Goal: Task Accomplishment & Management: Complete application form

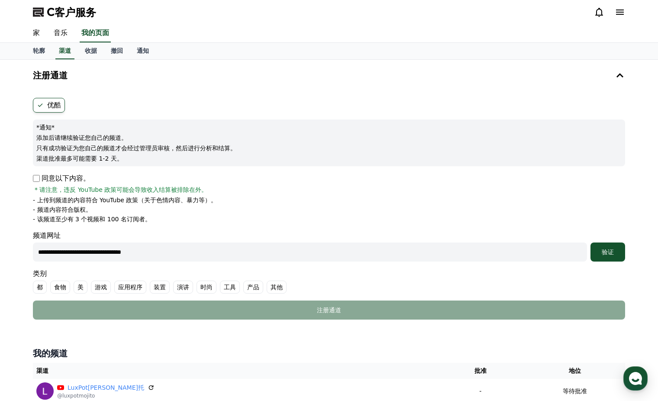
type input "**********"
click at [591, 243] on button "验证" at bounding box center [608, 252] width 35 height 19
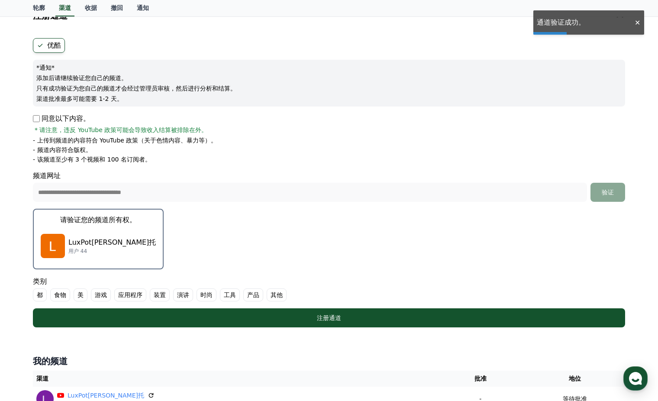
scroll to position [60, 0]
click at [36, 293] on label "都" at bounding box center [40, 294] width 14 height 13
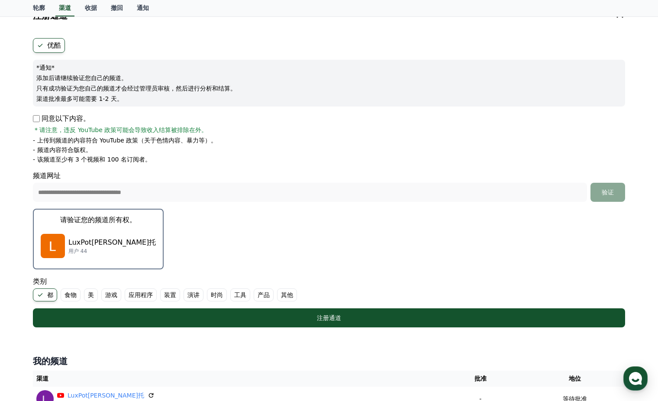
click at [89, 296] on font "美" at bounding box center [91, 295] width 6 height 9
click at [199, 293] on font "演讲" at bounding box center [204, 295] width 12 height 9
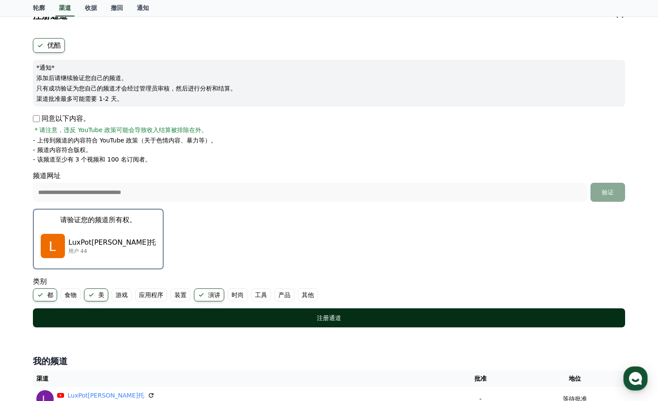
click at [236, 318] on div "注册通道" at bounding box center [329, 318] width 558 height 9
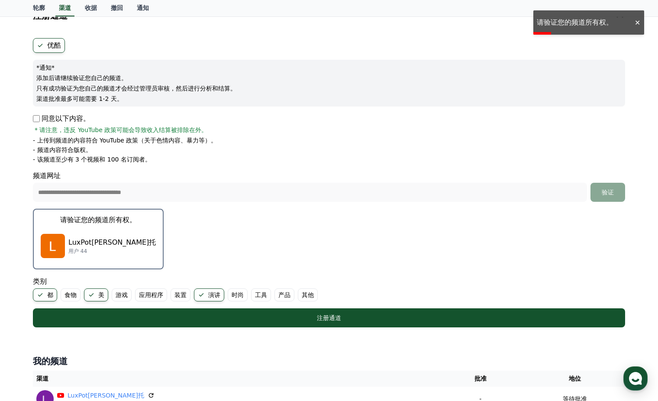
click at [86, 241] on p "LuxPot[PERSON_NAME]托" at bounding box center [111, 242] width 87 height 10
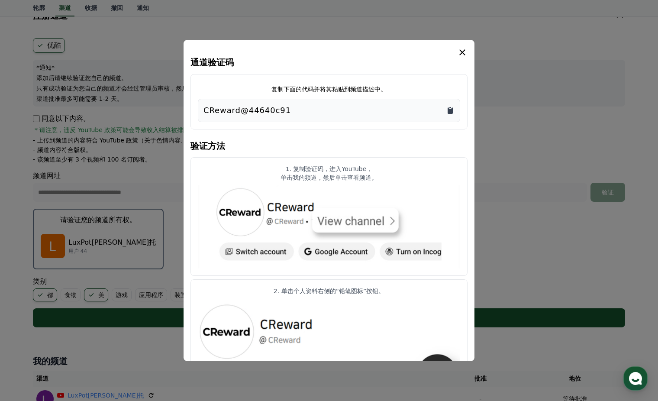
click at [453, 114] on icon "复制到剪贴板" at bounding box center [450, 110] width 5 height 6
click at [460, 50] on icon "模 态" at bounding box center [462, 52] width 6 height 6
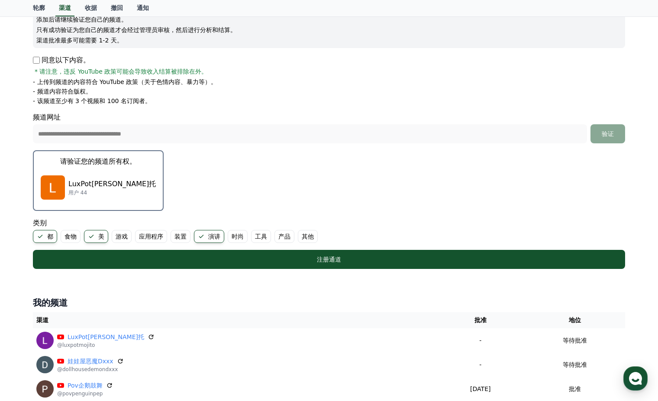
scroll to position [120, 0]
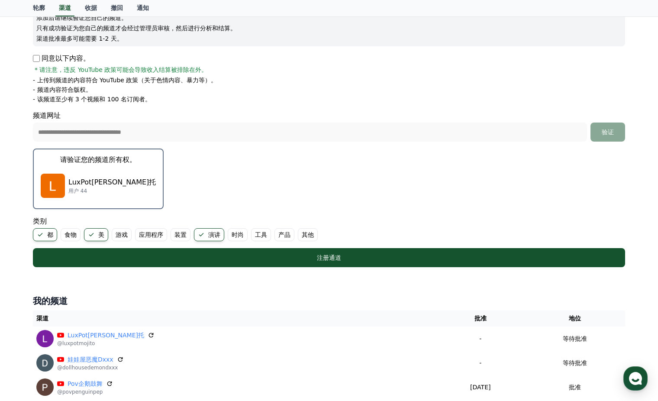
click at [65, 233] on font "食物" at bounding box center [71, 234] width 12 height 9
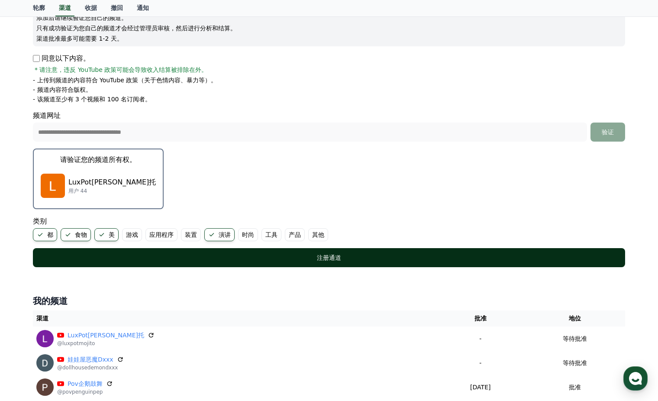
click at [301, 257] on div "注册通道" at bounding box center [329, 257] width 558 height 9
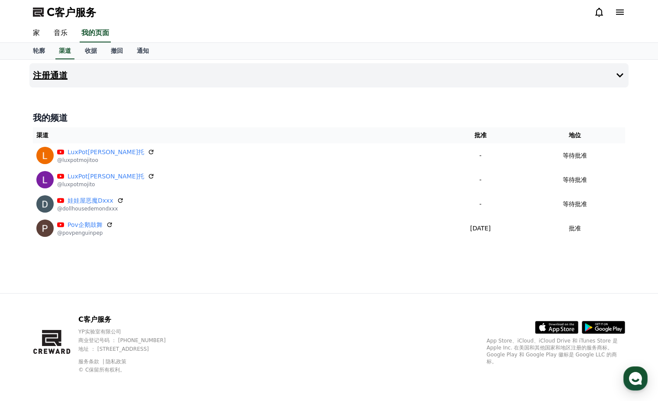
click at [58, 72] on h4 "注册通道" at bounding box center [50, 76] width 35 height 10
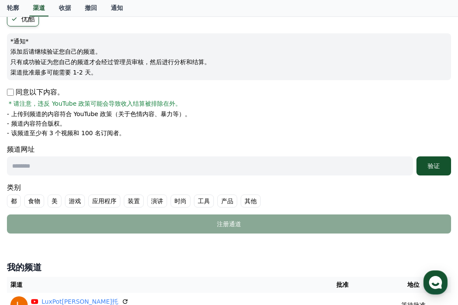
scroll to position [91, 0]
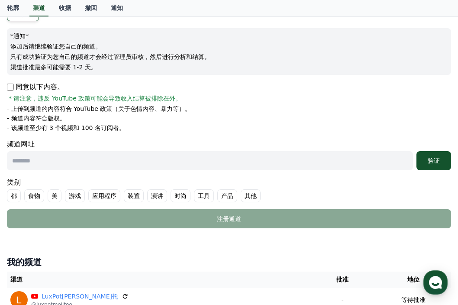
click at [86, 161] on input "text" at bounding box center [210, 160] width 406 height 19
paste input "**********"
type input "**********"
click at [436, 164] on font "验证" at bounding box center [434, 160] width 12 height 7
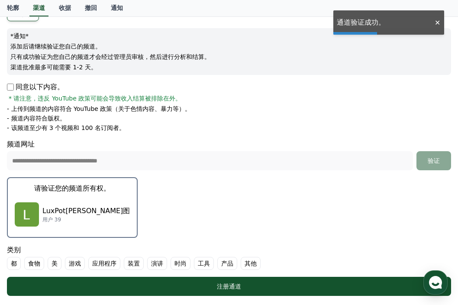
click at [68, 212] on p "LuxPot[PERSON_NAME]图" at bounding box center [85, 211] width 87 height 10
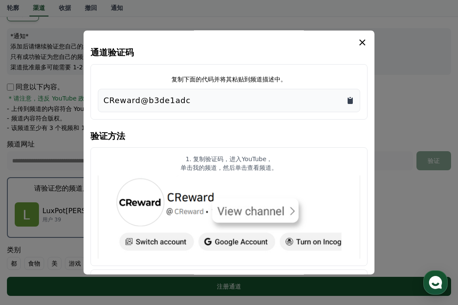
click at [349, 99] on icon "复制到剪贴板" at bounding box center [350, 100] width 9 height 9
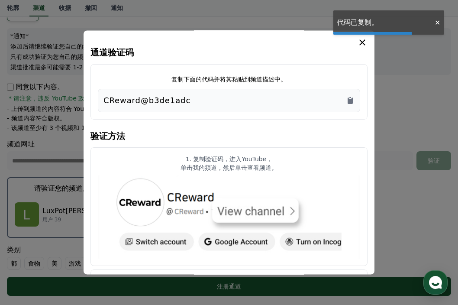
click at [364, 39] on icon "模 态" at bounding box center [362, 42] width 10 height 10
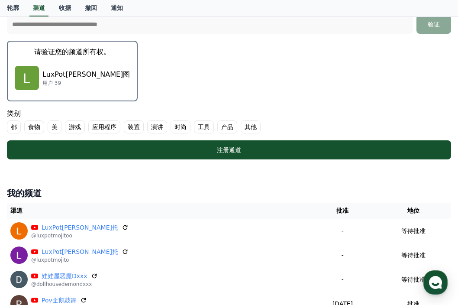
scroll to position [229, 0]
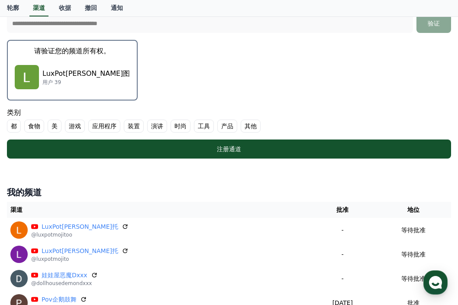
drag, startPoint x: 13, startPoint y: 123, endPoint x: 20, endPoint y: 124, distance: 6.6
click at [13, 123] on font "都" at bounding box center [14, 126] width 6 height 9
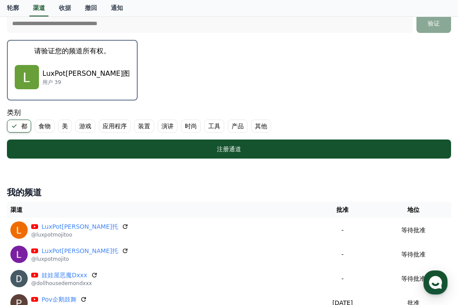
click at [40, 126] on font "食物" at bounding box center [45, 126] width 12 height 9
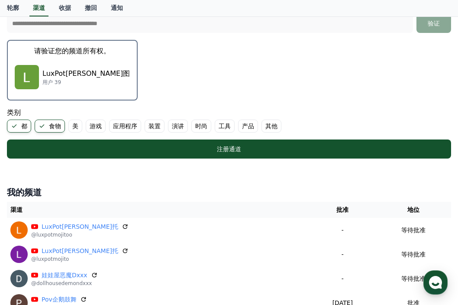
click at [76, 123] on font "美" at bounding box center [75, 126] width 6 height 9
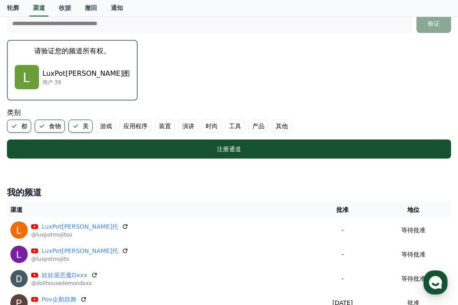
click at [190, 125] on font "演讲" at bounding box center [188, 126] width 12 height 9
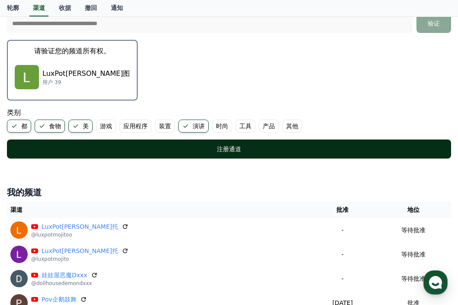
click at [178, 154] on button "注册通道" at bounding box center [229, 148] width 444 height 19
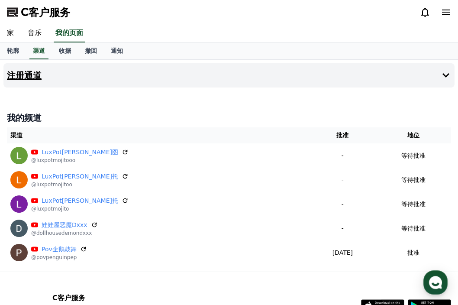
click at [29, 71] on h4 "注册通道" at bounding box center [24, 76] width 35 height 10
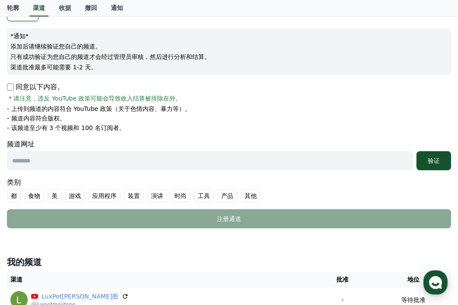
scroll to position [91, 0]
click at [71, 164] on input "text" at bounding box center [210, 160] width 406 height 19
paste input "**********"
type input "**********"
click at [436, 159] on font "验证" at bounding box center [434, 160] width 12 height 7
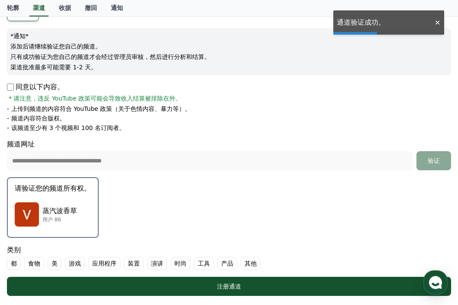
click at [58, 212] on p "蒸汽波香草" at bounding box center [59, 211] width 35 height 10
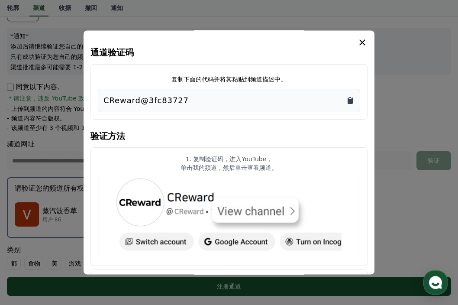
click at [352, 100] on icon "复制到剪贴板" at bounding box center [350, 100] width 5 height 6
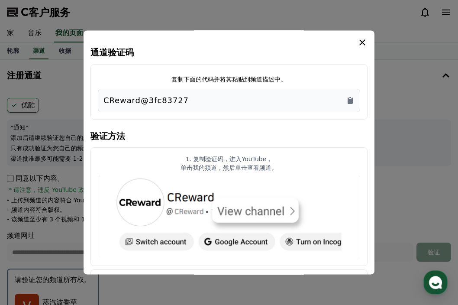
scroll to position [0, 0]
click at [359, 45] on icon "模 态" at bounding box center [362, 42] width 10 height 10
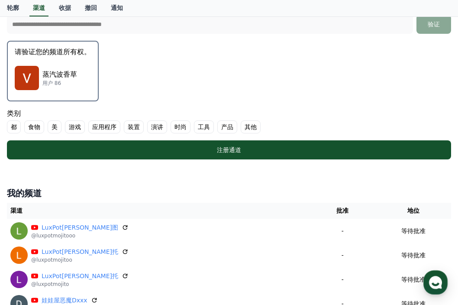
scroll to position [229, 0]
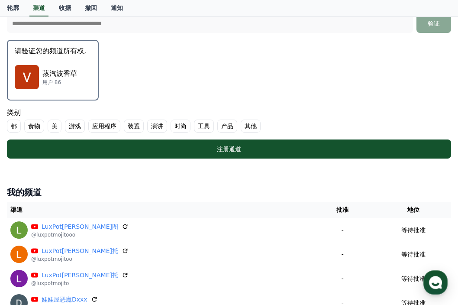
click at [38, 125] on font "食物" at bounding box center [34, 126] width 12 height 9
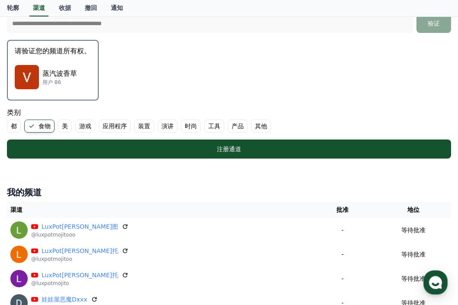
click at [62, 126] on font "美" at bounding box center [65, 126] width 6 height 9
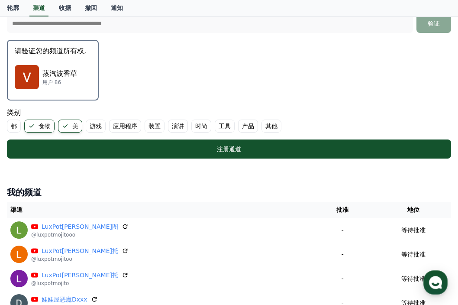
click at [183, 126] on font "演讲" at bounding box center [178, 126] width 12 height 9
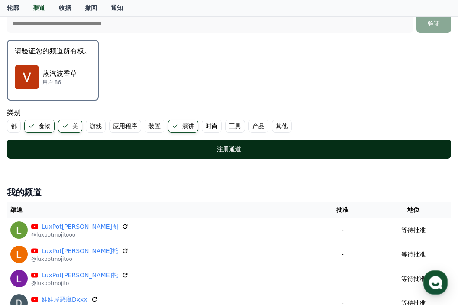
click at [177, 149] on div "注册通道" at bounding box center [229, 149] width 410 height 9
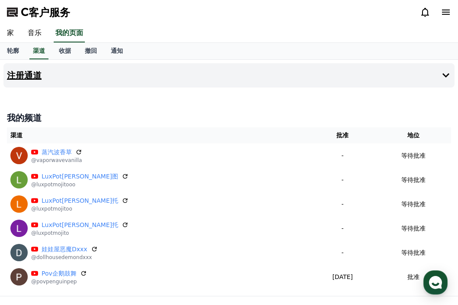
click at [30, 74] on h4 "注册通道" at bounding box center [24, 76] width 35 height 10
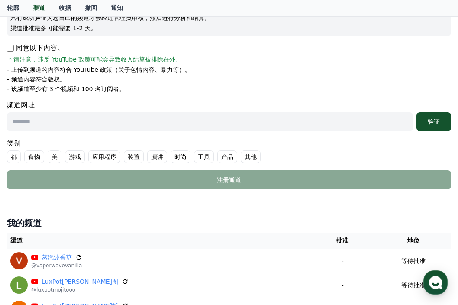
scroll to position [137, 0]
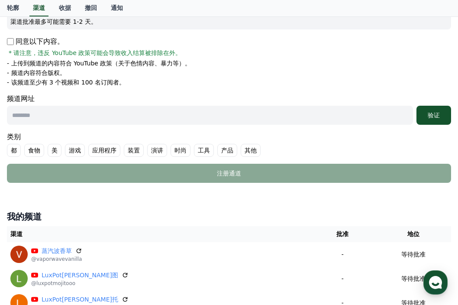
click at [33, 150] on font "食物" at bounding box center [34, 150] width 12 height 9
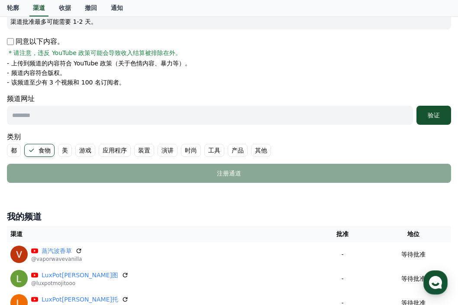
click at [164, 151] on font "演讲" at bounding box center [168, 150] width 12 height 9
click at [65, 149] on font "美" at bounding box center [65, 150] width 6 height 9
click at [227, 117] on input "text" at bounding box center [210, 115] width 406 height 19
paste input "**********"
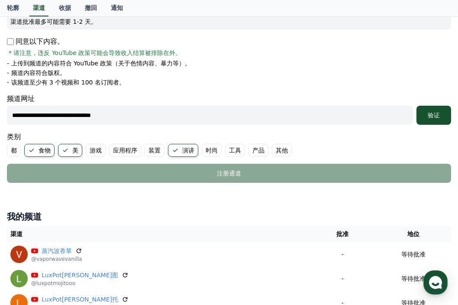
type input "**********"
click at [417, 106] on button "验证" at bounding box center [434, 115] width 35 height 19
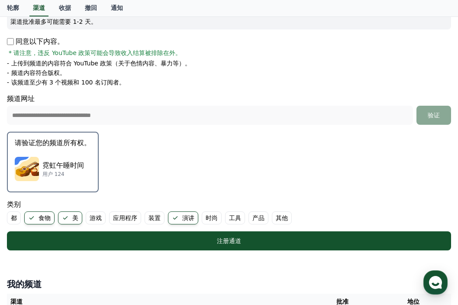
click at [81, 153] on div "霓虹午睡时间 用户 124" at bounding box center [53, 169] width 76 height 35
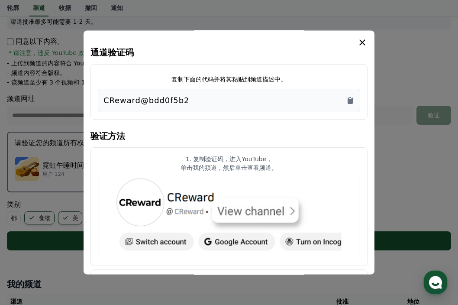
click at [362, 39] on icon "模 态" at bounding box center [362, 42] width 10 height 10
click at [349, 100] on icon "复制到剪贴板" at bounding box center [350, 100] width 5 height 6
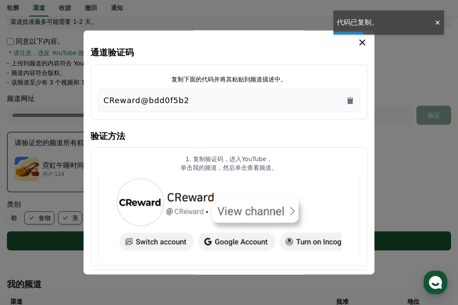
click at [361, 43] on icon "模 态" at bounding box center [362, 42] width 10 height 10
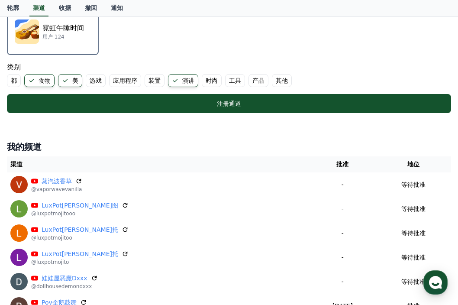
scroll to position [274, 0]
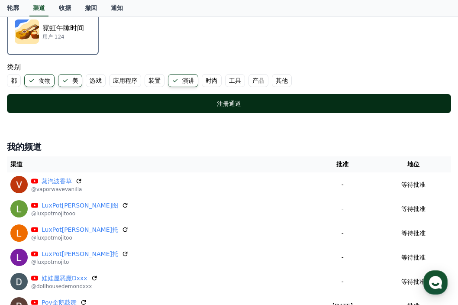
click at [227, 102] on font "注册通道" at bounding box center [229, 103] width 24 height 7
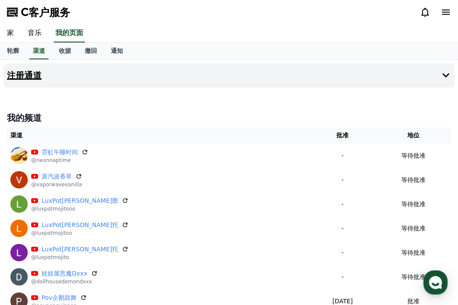
click at [34, 77] on h4 "注册通道" at bounding box center [24, 76] width 35 height 10
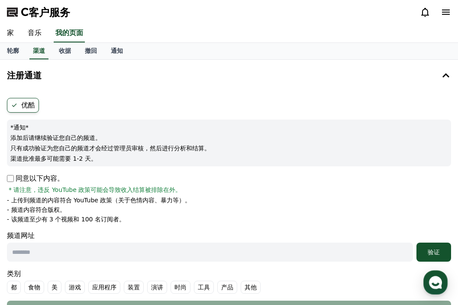
click at [39, 250] on input "text" at bounding box center [210, 252] width 406 height 19
paste input "**********"
type input "**********"
click at [426, 254] on div "验证" at bounding box center [434, 252] width 28 height 9
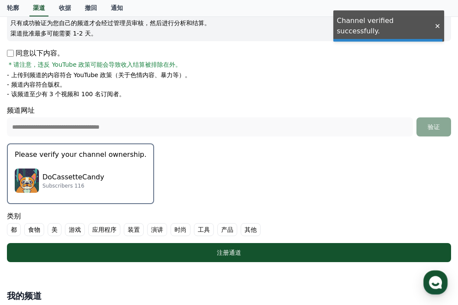
scroll to position [137, 0]
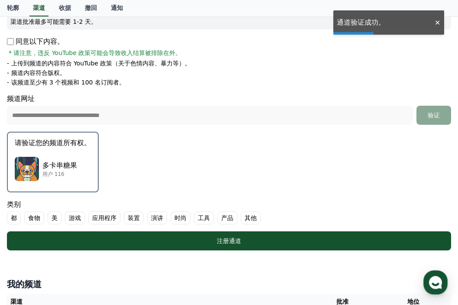
click at [69, 160] on p "多卡串糖果" at bounding box center [59, 165] width 35 height 10
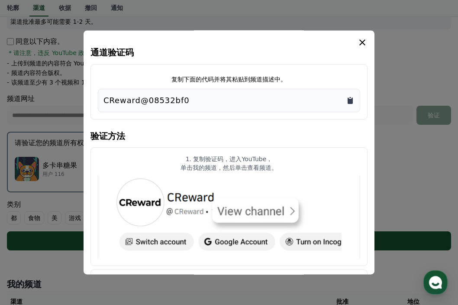
click at [351, 99] on icon "复制到剪贴板" at bounding box center [350, 100] width 5 height 6
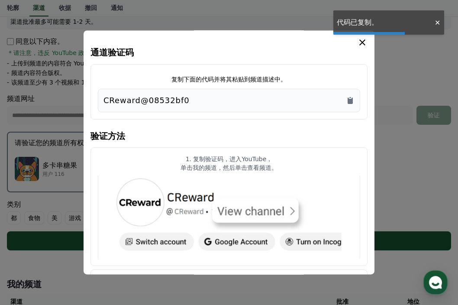
click at [360, 43] on icon "模 态" at bounding box center [362, 42] width 10 height 10
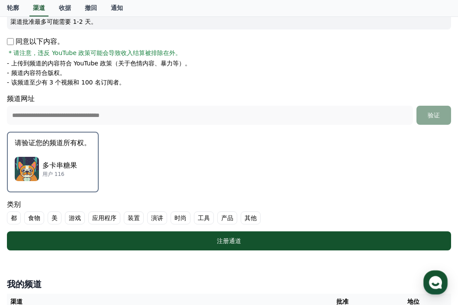
click at [39, 214] on font "食物" at bounding box center [34, 218] width 12 height 9
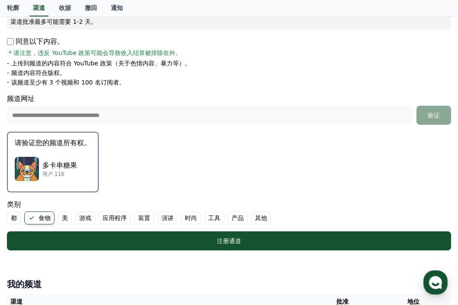
click at [61, 216] on label "美" at bounding box center [65, 217] width 14 height 13
click at [177, 217] on font "演讲" at bounding box center [178, 218] width 12 height 9
click at [211, 220] on font "时尚" at bounding box center [212, 218] width 12 height 9
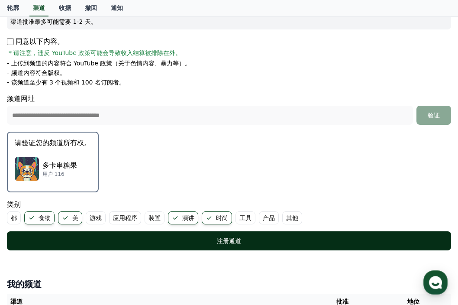
click at [206, 241] on div "注册通道" at bounding box center [229, 240] width 410 height 9
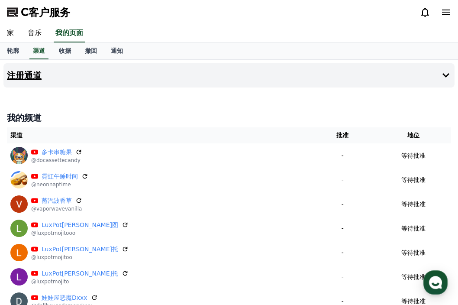
click at [33, 74] on h4 "注册通道" at bounding box center [24, 76] width 35 height 10
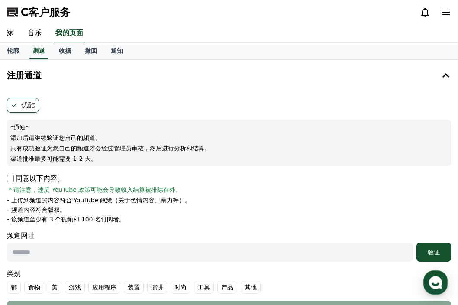
click at [47, 250] on input "text" at bounding box center [210, 252] width 406 height 19
paste input "**********"
type input "**********"
click at [431, 254] on font "验证" at bounding box center [434, 252] width 12 height 7
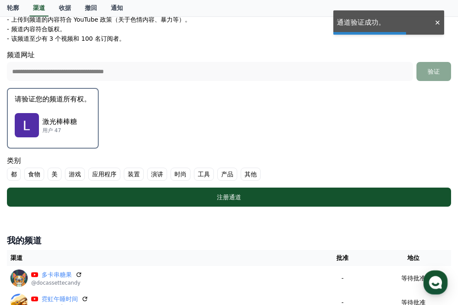
scroll to position [183, 0]
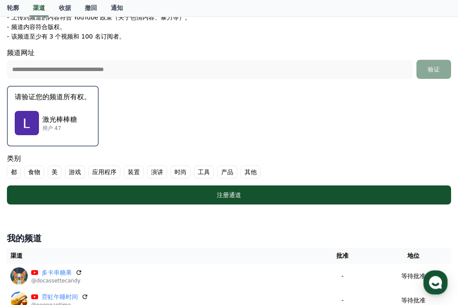
click at [65, 117] on p "激光棒棒糖" at bounding box center [59, 119] width 35 height 10
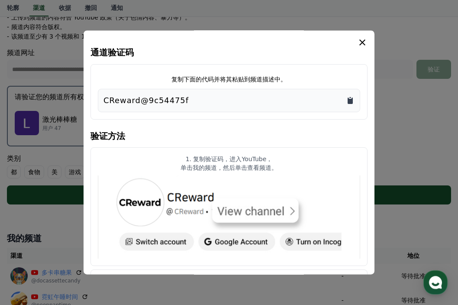
click at [349, 99] on icon "复制到剪贴板" at bounding box center [350, 100] width 9 height 9
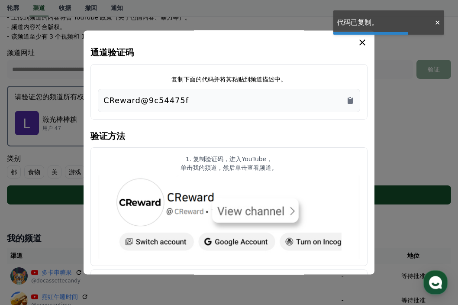
click at [365, 40] on icon "模 态" at bounding box center [362, 42] width 6 height 6
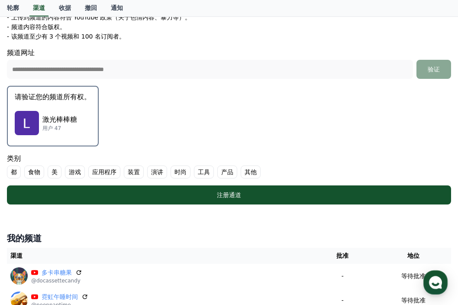
click at [37, 173] on font "食物" at bounding box center [34, 172] width 12 height 9
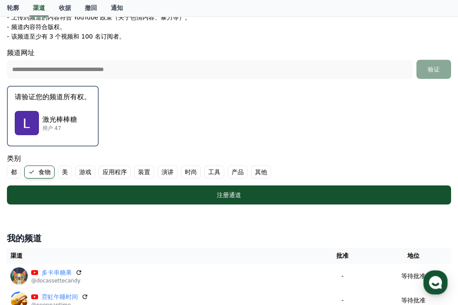
click at [62, 171] on font "美" at bounding box center [65, 172] width 6 height 9
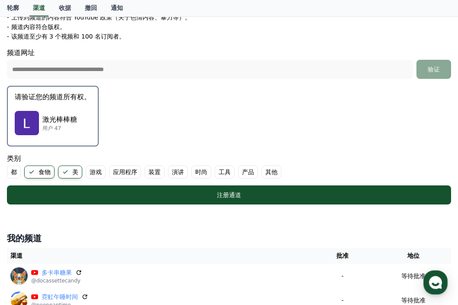
click at [204, 172] on font "时尚" at bounding box center [201, 172] width 12 height 9
click at [178, 168] on font "演讲" at bounding box center [178, 172] width 12 height 9
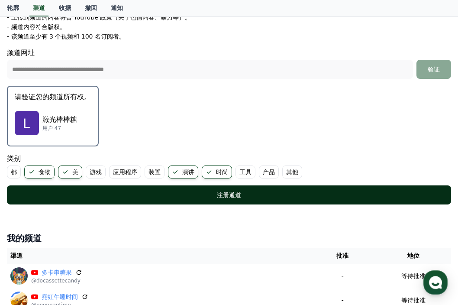
click at [155, 201] on button "注册通道" at bounding box center [229, 194] width 444 height 19
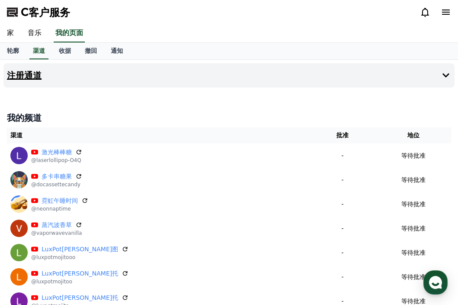
click at [31, 74] on h4 "注册通道" at bounding box center [24, 76] width 35 height 10
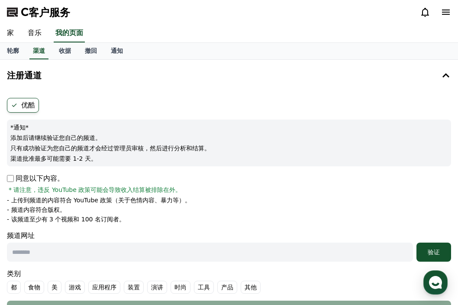
click at [5, 177] on div "优酷 *通知* 添加后请继续验证您自己的频道。 只有成功验证为您自己的频道才会经过管理员审核，然后进行分析和结算。 渠道批准最多可能需要 1-2 天。 同意以…" at bounding box center [228, 208] width 451 height 229
click at [54, 255] on input "text" at bounding box center [210, 252] width 406 height 19
paste input "**********"
type input "**********"
click at [417, 243] on button "验证" at bounding box center [434, 252] width 35 height 19
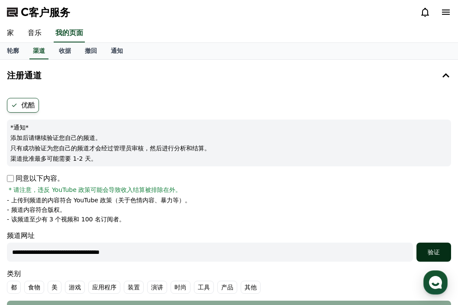
click at [429, 252] on font "验证" at bounding box center [434, 252] width 12 height 7
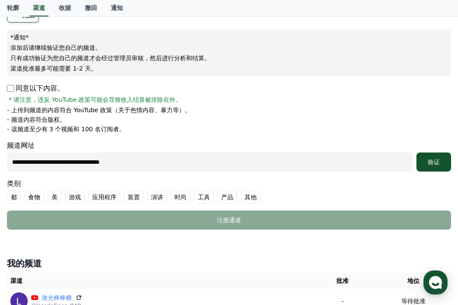
scroll to position [91, 0]
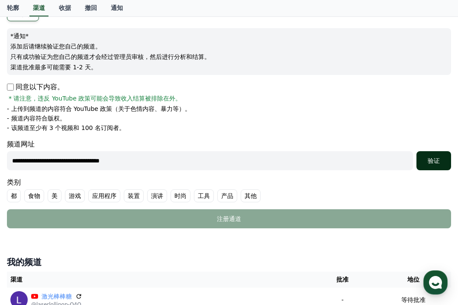
click at [434, 157] on font "验证" at bounding box center [434, 160] width 12 height 7
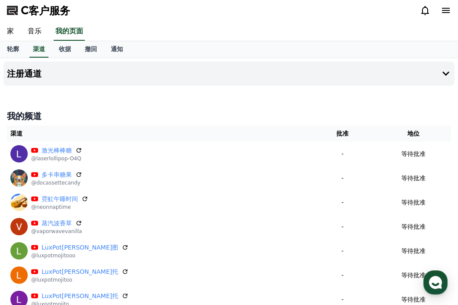
scroll to position [0, 0]
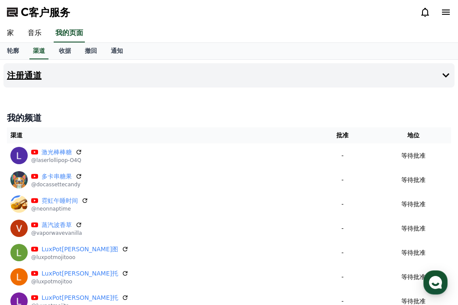
click at [31, 74] on h4 "注册通道" at bounding box center [24, 76] width 35 height 10
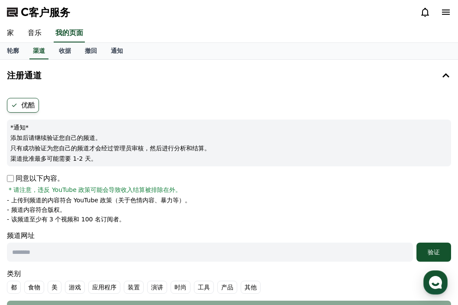
click at [39, 250] on input "text" at bounding box center [210, 252] width 406 height 19
paste input "**********"
type input "**********"
click at [433, 251] on font "验证" at bounding box center [434, 252] width 12 height 7
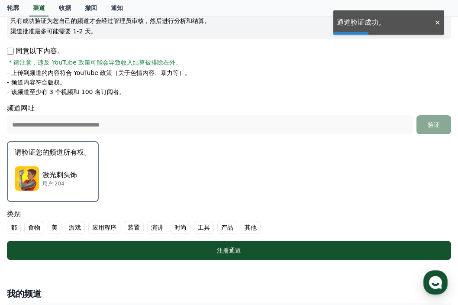
scroll to position [137, 0]
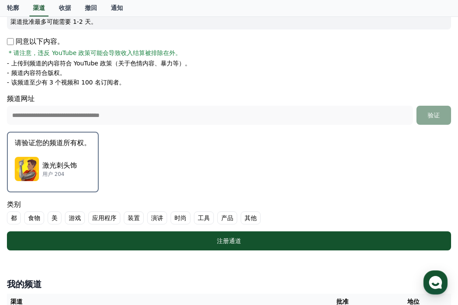
click at [66, 162] on p "激光刺头饰" at bounding box center [59, 165] width 35 height 10
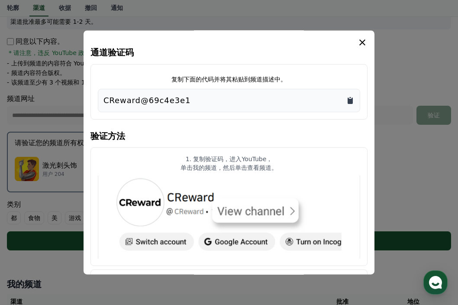
click at [354, 100] on icon "复制到剪贴板" at bounding box center [350, 100] width 9 height 9
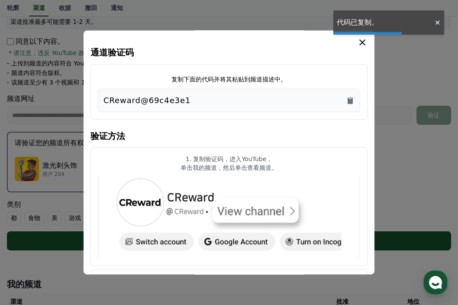
click at [363, 41] on icon "模 态" at bounding box center [362, 42] width 10 height 10
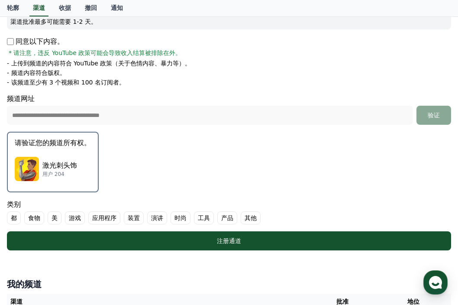
click at [54, 218] on font "美" at bounding box center [55, 218] width 6 height 9
click at [35, 217] on font "食物" at bounding box center [34, 218] width 12 height 9
click at [179, 216] on font "演讲" at bounding box center [178, 218] width 12 height 9
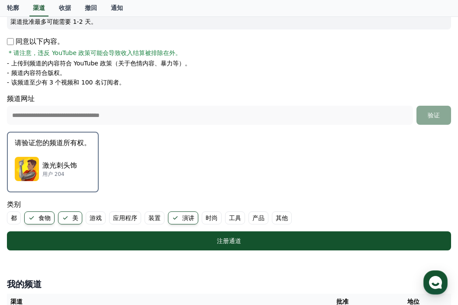
click at [214, 216] on font "时尚" at bounding box center [212, 218] width 12 height 9
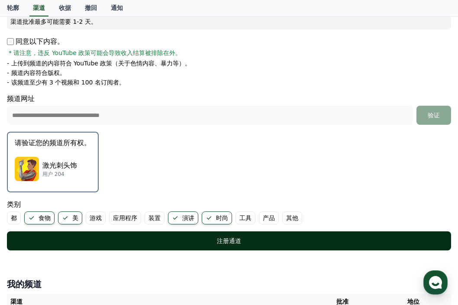
click at [221, 241] on font "注册通道" at bounding box center [229, 240] width 24 height 7
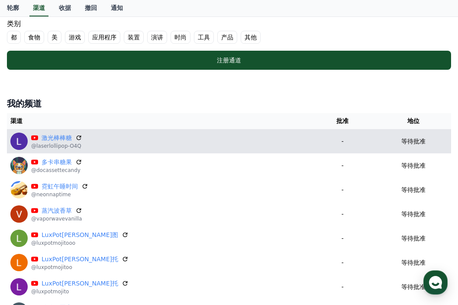
scroll to position [320, 0]
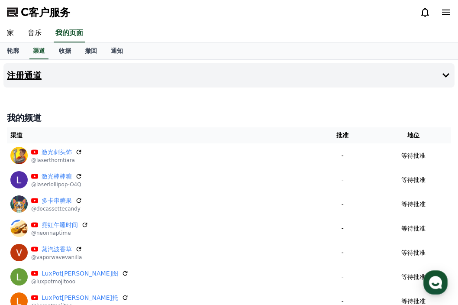
click at [29, 77] on h4 "注册通道" at bounding box center [24, 76] width 35 height 10
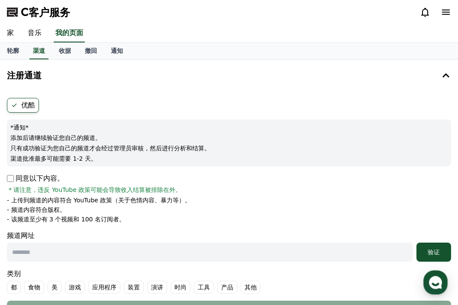
click at [94, 253] on input "text" at bounding box center [210, 252] width 406 height 19
click at [78, 257] on input "text" at bounding box center [210, 252] width 406 height 19
paste input "**********"
type input "**********"
click at [438, 252] on font "验证" at bounding box center [434, 252] width 12 height 7
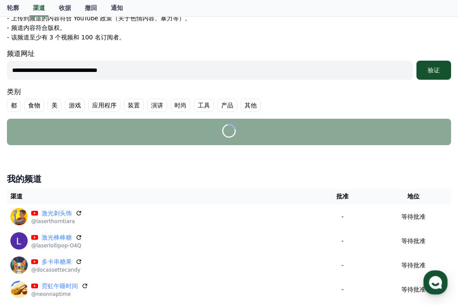
scroll to position [183, 0]
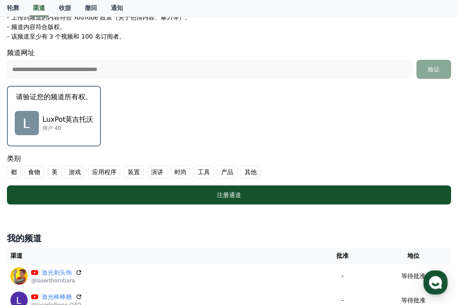
click at [75, 122] on p "LuxPot莫吉托沃" at bounding box center [67, 119] width 51 height 10
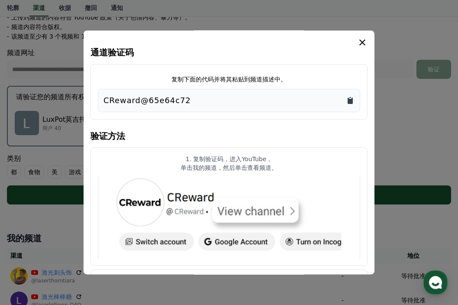
click at [350, 100] on icon "复制到剪贴板" at bounding box center [350, 100] width 5 height 6
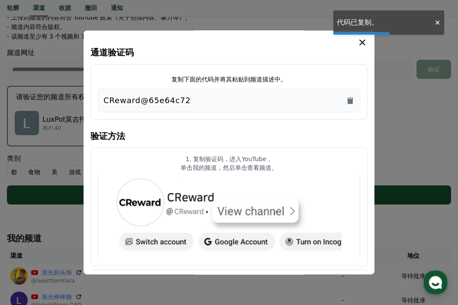
click at [361, 45] on icon "模 态" at bounding box center [362, 42] width 10 height 10
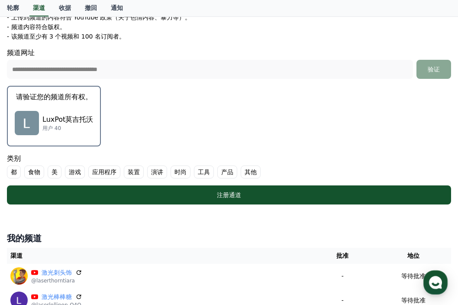
click at [39, 173] on font "食物" at bounding box center [34, 172] width 12 height 9
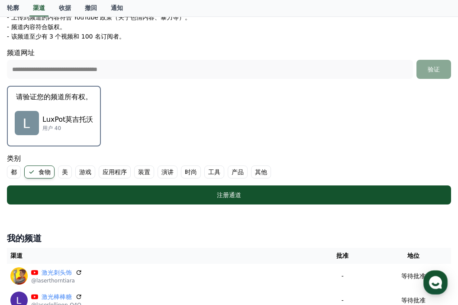
click at [59, 174] on label "美" at bounding box center [65, 171] width 14 height 13
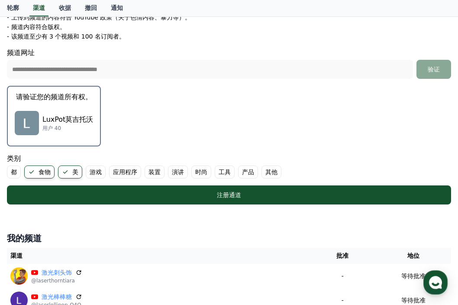
click at [185, 173] on label "演讲" at bounding box center [178, 171] width 20 height 13
click at [207, 171] on font "时尚" at bounding box center [212, 172] width 12 height 9
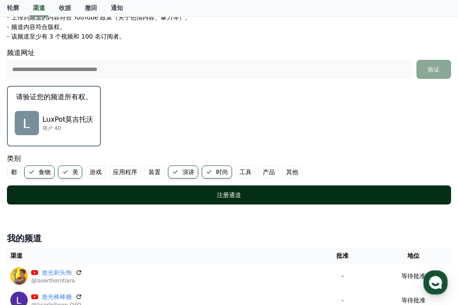
click at [231, 194] on font "注册通道" at bounding box center [229, 194] width 24 height 7
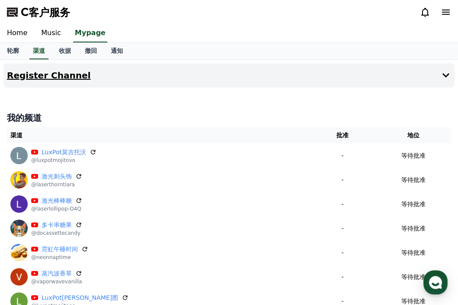
click at [40, 76] on h4 "Register Channel" at bounding box center [49, 76] width 84 height 10
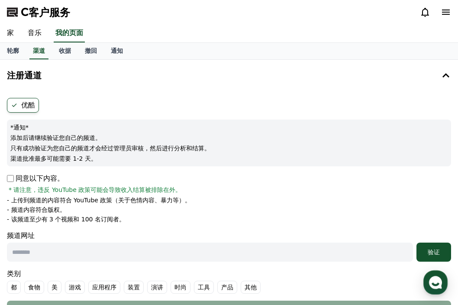
click at [94, 257] on input "text" at bounding box center [210, 252] width 406 height 19
paste input "**********"
type input "**********"
click at [437, 255] on font "验证" at bounding box center [434, 252] width 12 height 7
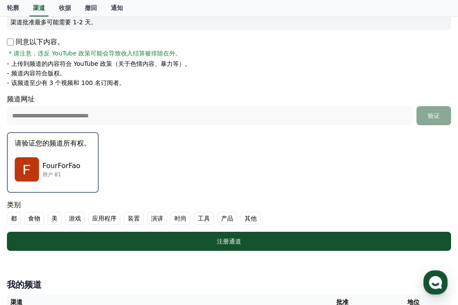
scroll to position [137, 0]
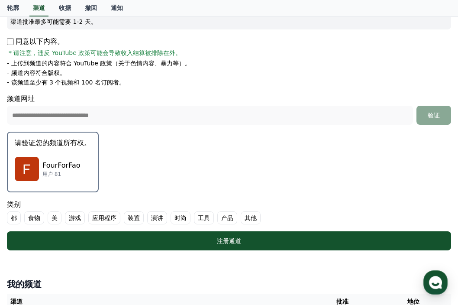
click at [69, 166] on p "FourForFao" at bounding box center [61, 165] width 38 height 10
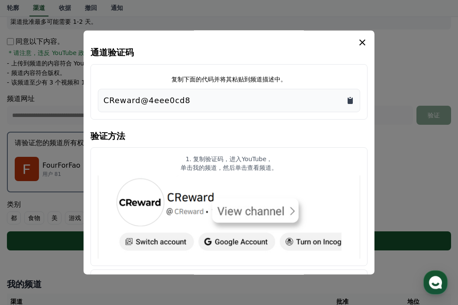
click at [351, 103] on icon "复制到剪贴板" at bounding box center [350, 100] width 5 height 6
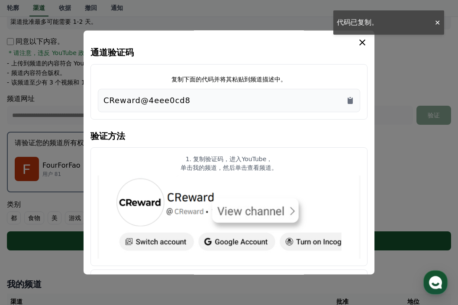
click at [364, 43] on icon "模 态" at bounding box center [362, 42] width 10 height 10
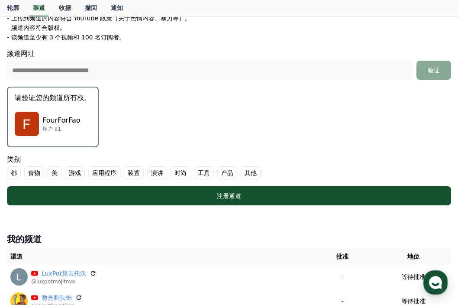
scroll to position [183, 0]
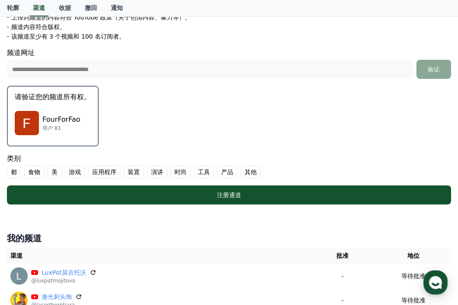
click at [39, 171] on font "食物" at bounding box center [34, 172] width 12 height 9
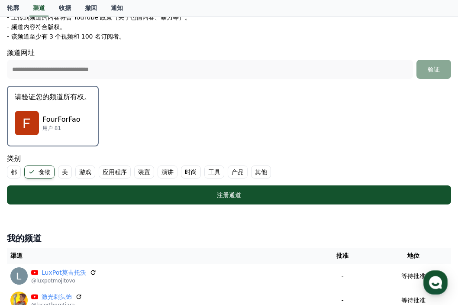
click at [61, 171] on label "美" at bounding box center [65, 171] width 14 height 13
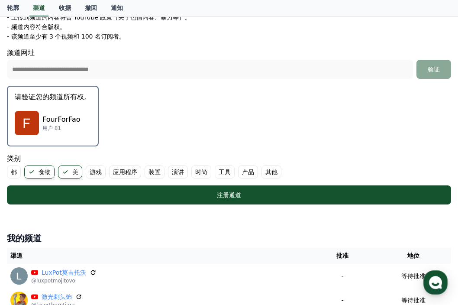
click at [180, 172] on font "演讲" at bounding box center [178, 172] width 12 height 9
click at [208, 174] on font "时尚" at bounding box center [212, 172] width 12 height 9
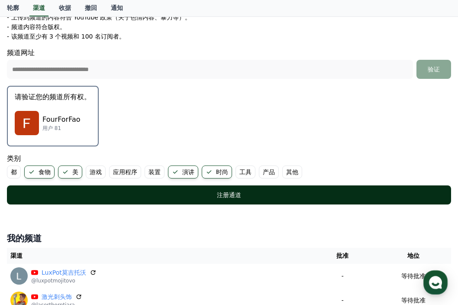
click at [243, 196] on div "注册通道" at bounding box center [229, 195] width 410 height 9
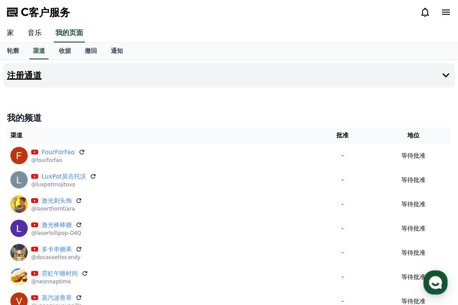
click at [31, 77] on h4 "注册通道" at bounding box center [24, 76] width 35 height 10
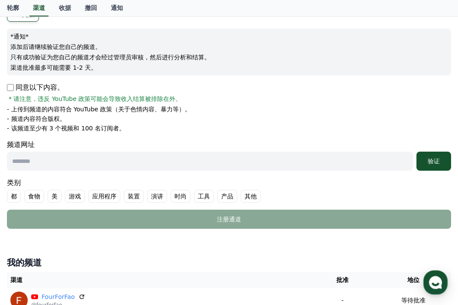
scroll to position [91, 0]
click at [102, 162] on input "text" at bounding box center [210, 160] width 406 height 19
paste input "**********"
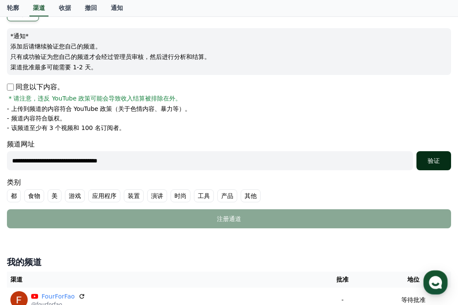
type input "**********"
click at [426, 159] on div "验证" at bounding box center [434, 160] width 28 height 9
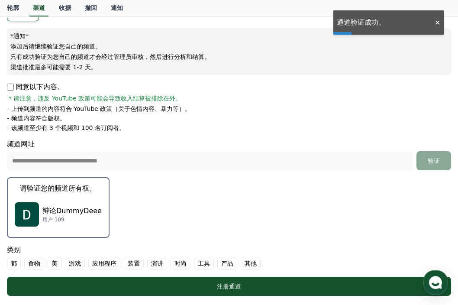
click at [70, 206] on p "辩论DummyDeee" at bounding box center [71, 211] width 59 height 10
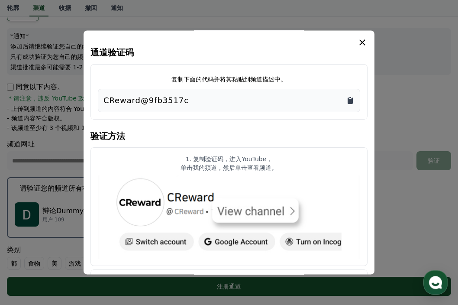
click at [353, 100] on icon "复制到剪贴板" at bounding box center [350, 100] width 5 height 6
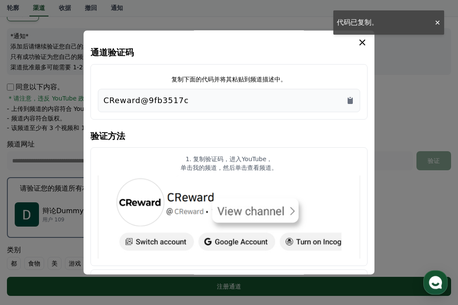
click at [364, 42] on icon "模 态" at bounding box center [362, 42] width 6 height 6
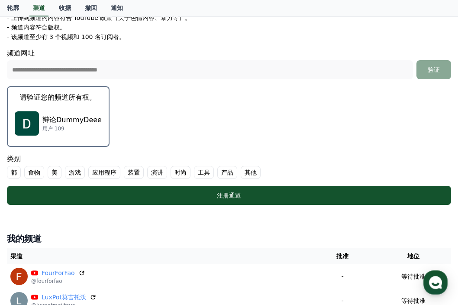
scroll to position [183, 0]
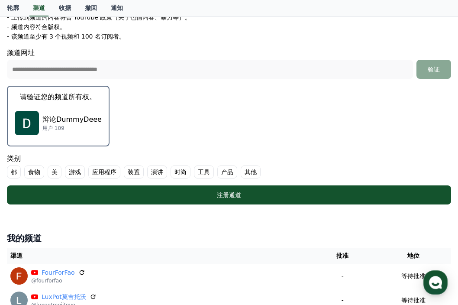
click at [52, 172] on font "美" at bounding box center [55, 172] width 6 height 9
click at [36, 172] on font "食物" at bounding box center [34, 172] width 12 height 9
click at [172, 170] on font "演讲" at bounding box center [178, 172] width 12 height 9
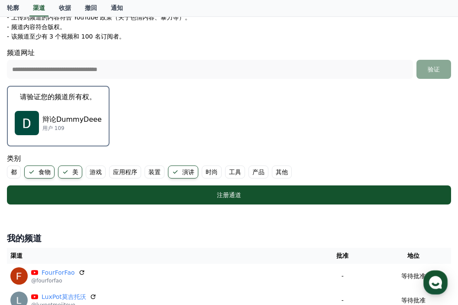
click at [211, 173] on font "时尚" at bounding box center [212, 172] width 12 height 9
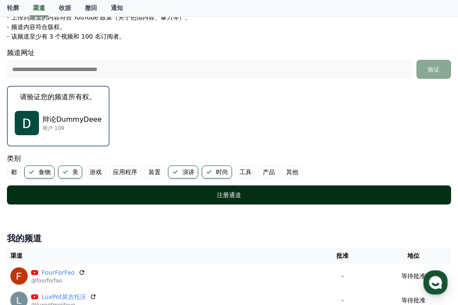
click at [210, 197] on div "注册通道" at bounding box center [229, 195] width 410 height 9
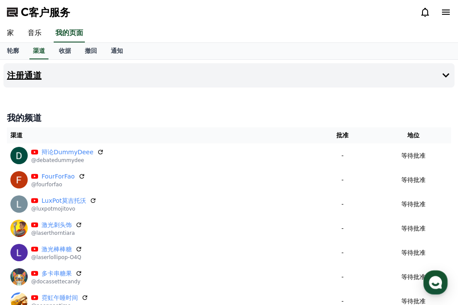
click at [48, 79] on button "注册通道" at bounding box center [228, 75] width 451 height 24
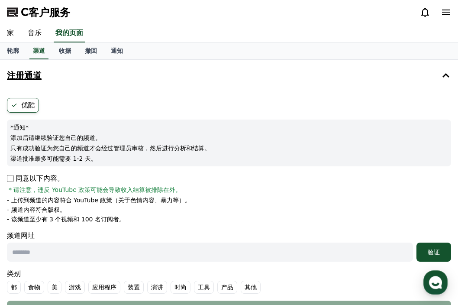
click at [27, 79] on h4 "注册通道" at bounding box center [24, 76] width 35 height 10
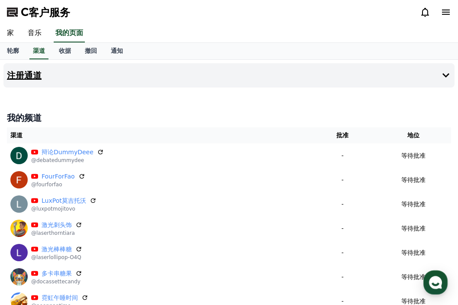
click at [38, 74] on h4 "注册通道" at bounding box center [24, 76] width 35 height 10
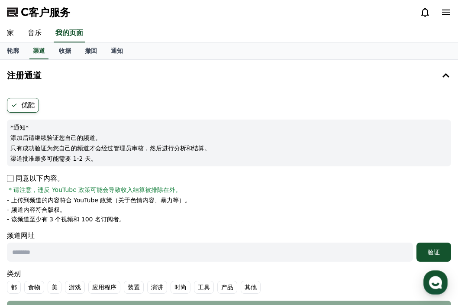
click at [45, 251] on input "text" at bounding box center [210, 252] width 406 height 19
paste input "**********"
type input "**********"
click at [431, 253] on font "验证" at bounding box center [434, 252] width 12 height 7
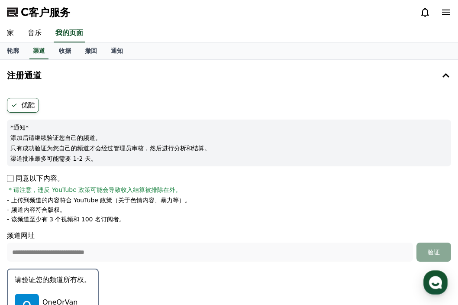
click at [67, 284] on p "请验证您的频道所有权。" at bounding box center [53, 280] width 76 height 10
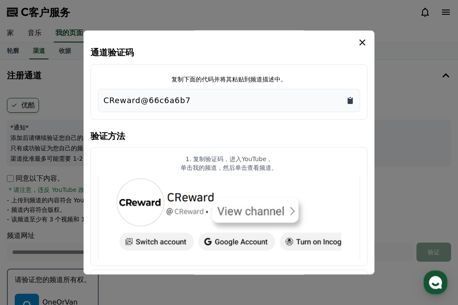
click at [350, 103] on icon "复制到剪贴板" at bounding box center [350, 100] width 5 height 6
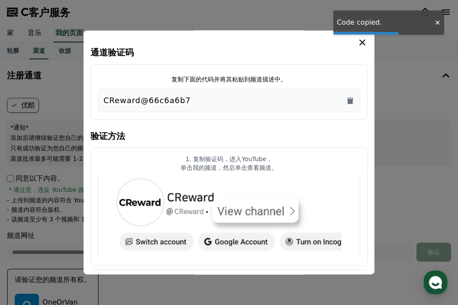
click at [367, 40] on icon "模 态" at bounding box center [362, 42] width 10 height 10
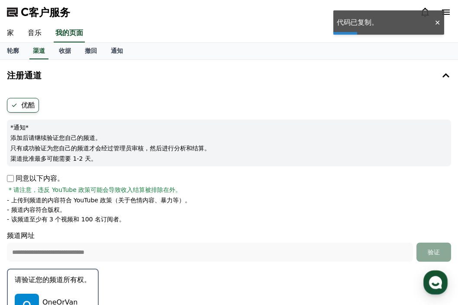
click at [366, 46] on div "轮廓 渠道 收据 撤回 通知" at bounding box center [229, 51] width 458 height 16
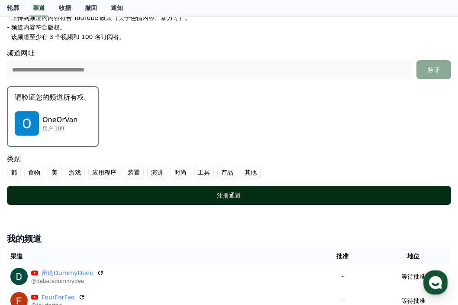
scroll to position [183, 0]
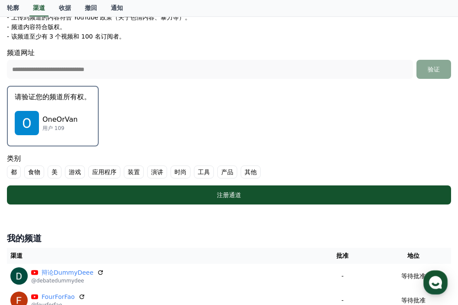
drag, startPoint x: 38, startPoint y: 171, endPoint x: 45, endPoint y: 172, distance: 6.6
click at [39, 171] on font "食物" at bounding box center [34, 172] width 12 height 9
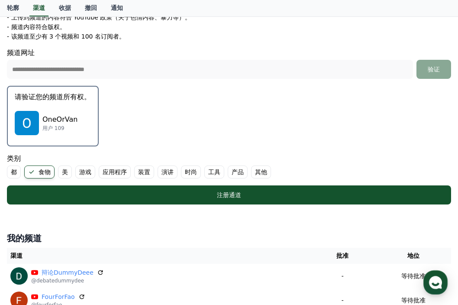
click at [58, 170] on label "美" at bounding box center [65, 171] width 14 height 13
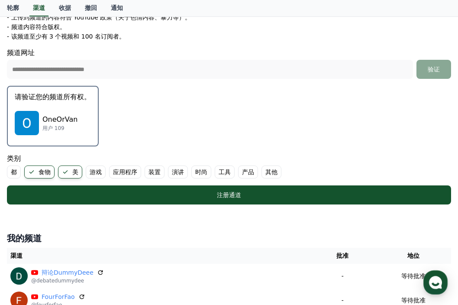
click at [181, 170] on font "演讲" at bounding box center [178, 172] width 12 height 9
click at [213, 173] on font "时尚" at bounding box center [212, 172] width 12 height 9
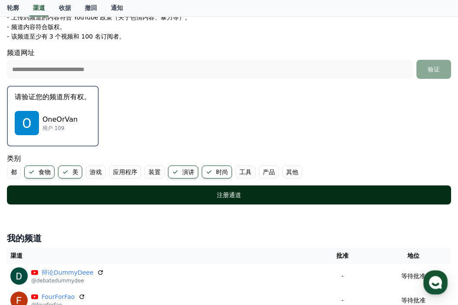
click at [224, 196] on font "注册通道" at bounding box center [229, 194] width 24 height 7
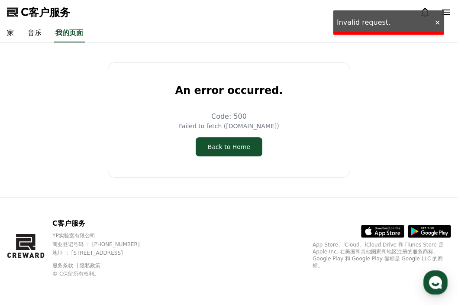
scroll to position [0, 0]
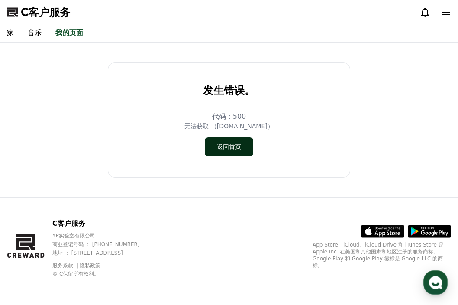
click at [238, 144] on font "返回首页" at bounding box center [229, 146] width 24 height 9
click at [230, 147] on font "返回首页" at bounding box center [229, 146] width 24 height 9
click at [35, 35] on link "音乐" at bounding box center [35, 33] width 28 height 18
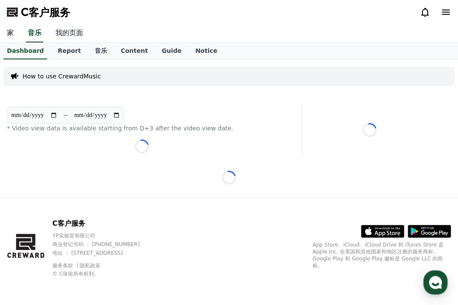
click at [68, 35] on link "我的页面" at bounding box center [70, 33] width 42 height 18
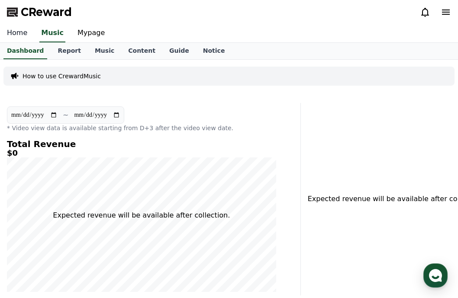
click at [20, 34] on link "Home" at bounding box center [17, 33] width 34 height 18
click at [84, 32] on link "Mypage" at bounding box center [91, 33] width 41 height 18
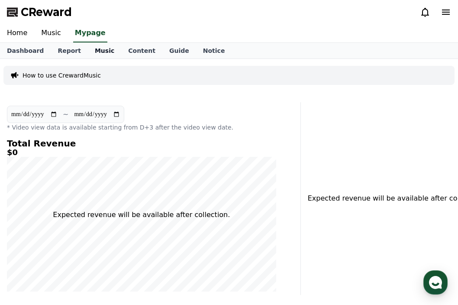
select select "**********"
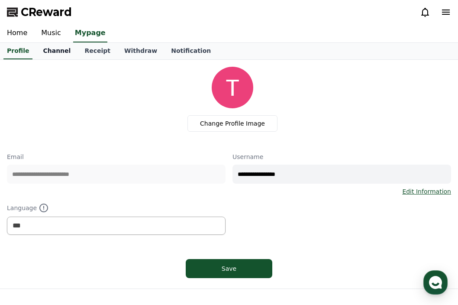
click at [52, 52] on link "Channel" at bounding box center [57, 51] width 42 height 16
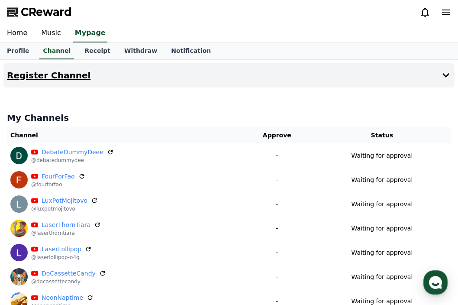
click at [31, 74] on h4 "Register Channel" at bounding box center [49, 76] width 84 height 10
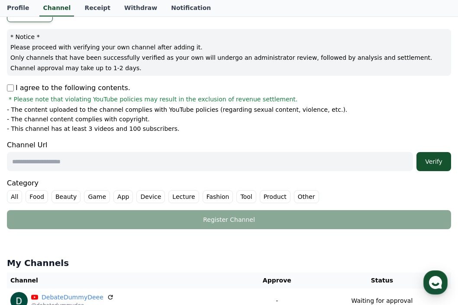
scroll to position [91, 0]
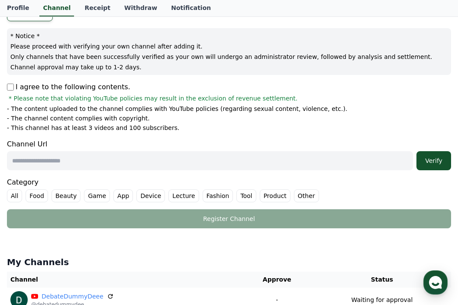
click at [91, 162] on input "text" at bounding box center [210, 160] width 406 height 19
click at [124, 164] on input "text" at bounding box center [210, 160] width 406 height 19
paste input "**********"
type input "**********"
click at [434, 155] on button "Verify" at bounding box center [434, 160] width 35 height 19
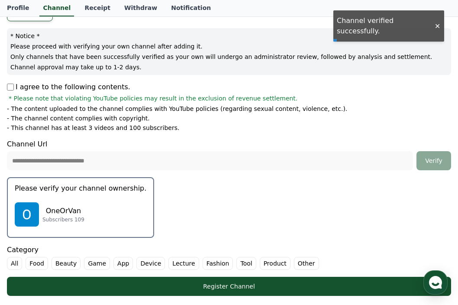
click at [85, 210] on div "OneOrVan Subscribers 109" at bounding box center [81, 214] width 132 height 35
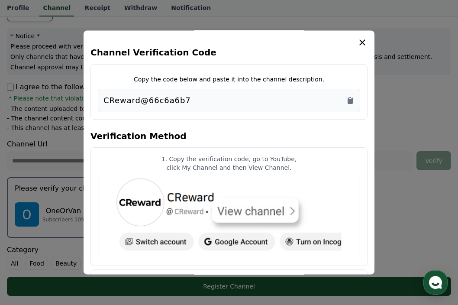
click at [360, 40] on icon "modal" at bounding box center [362, 42] width 6 height 6
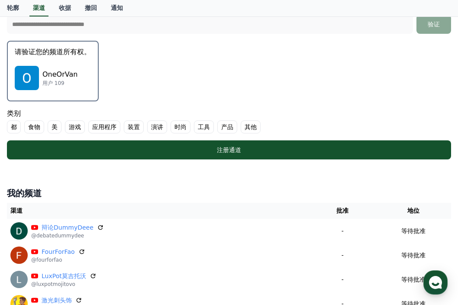
scroll to position [229, 0]
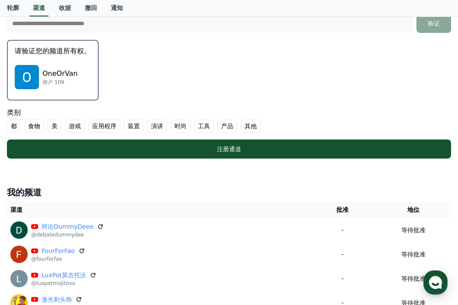
click at [34, 126] on font "食物" at bounding box center [34, 126] width 12 height 9
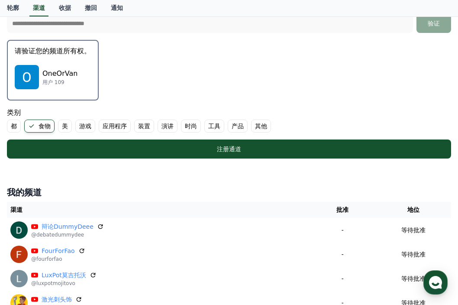
click at [182, 127] on label "时尚" at bounding box center [191, 126] width 20 height 13
click at [173, 125] on font "演讲" at bounding box center [168, 126] width 12 height 9
click at [66, 128] on font "美" at bounding box center [65, 126] width 6 height 9
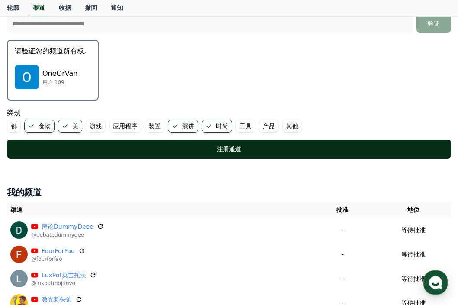
click at [221, 151] on font "注册通道" at bounding box center [229, 149] width 24 height 7
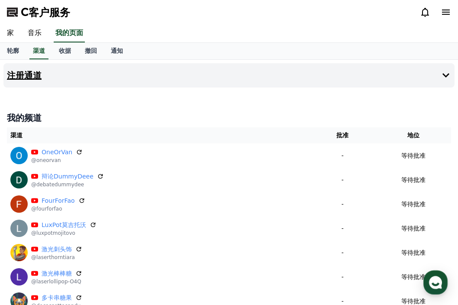
click at [29, 74] on h4 "注册通道" at bounding box center [24, 76] width 35 height 10
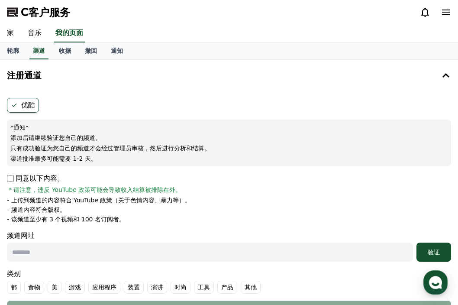
click at [65, 255] on input "text" at bounding box center [210, 252] width 406 height 19
paste input "**********"
type input "**********"
click at [431, 252] on font "验证" at bounding box center [434, 252] width 12 height 7
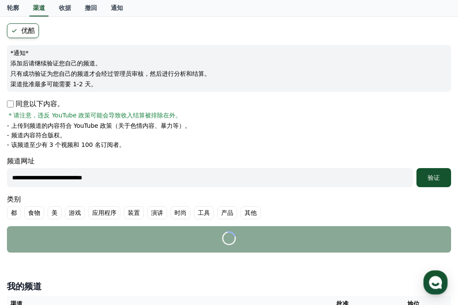
scroll to position [91, 0]
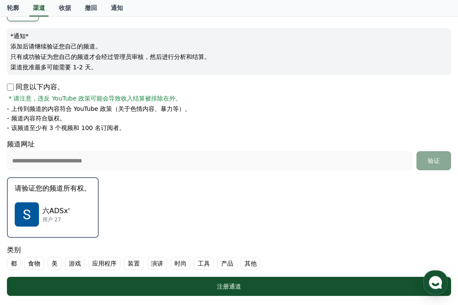
click at [59, 209] on p "六ADSx'" at bounding box center [55, 211] width 27 height 10
click at [52, 210] on p "六ADSx'" at bounding box center [55, 211] width 27 height 10
click at [39, 212] on div "六ADSx' 用户 27" at bounding box center [53, 214] width 76 height 35
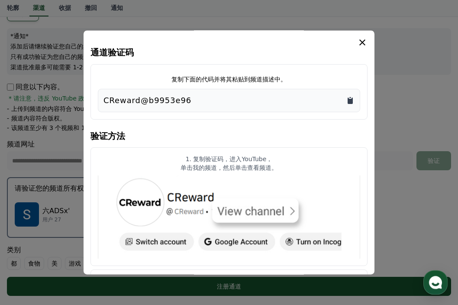
click at [351, 99] on icon "复制到剪贴板" at bounding box center [350, 100] width 5 height 6
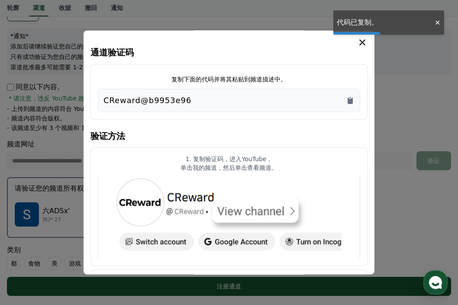
click at [362, 42] on icon "模 态" at bounding box center [362, 42] width 6 height 6
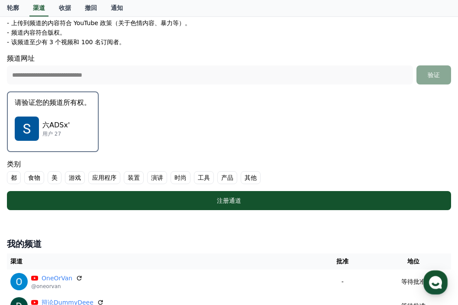
scroll to position [183, 0]
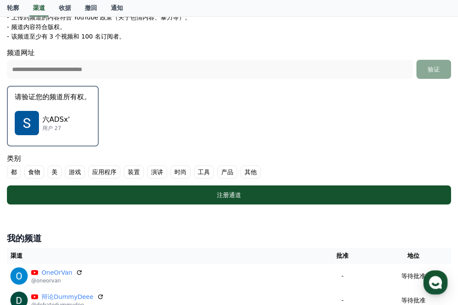
click at [58, 171] on label "美" at bounding box center [55, 171] width 14 height 13
click at [35, 175] on font "食物" at bounding box center [34, 172] width 12 height 9
click at [173, 172] on font "演讲" at bounding box center [178, 172] width 12 height 9
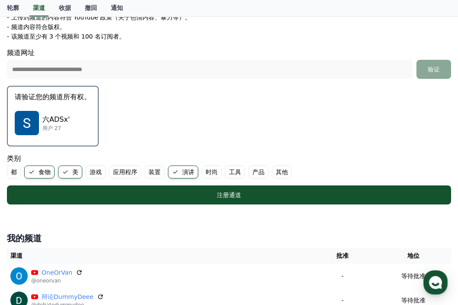
click at [212, 173] on font "时尚" at bounding box center [212, 172] width 12 height 9
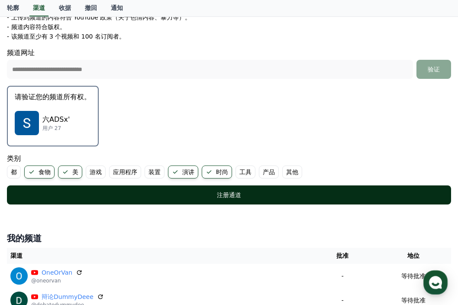
click at [212, 197] on div "注册通道" at bounding box center [229, 195] width 410 height 9
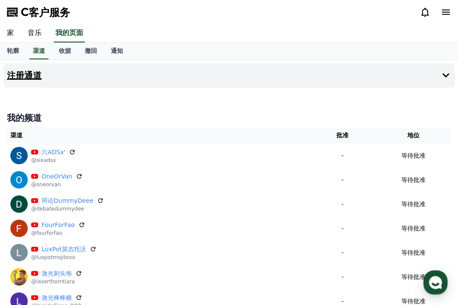
click at [34, 81] on button "注册通道" at bounding box center [228, 75] width 451 height 24
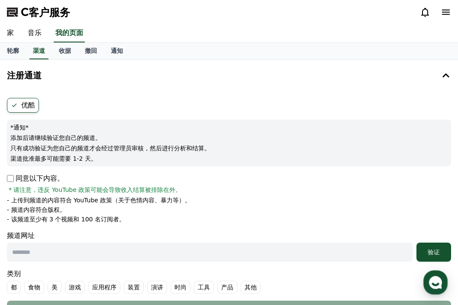
click at [61, 252] on input "text" at bounding box center [210, 252] width 406 height 19
paste input "**********"
type input "**********"
click at [434, 249] on font "验证" at bounding box center [434, 252] width 12 height 7
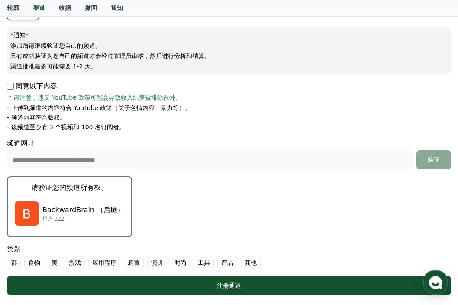
scroll to position [91, 0]
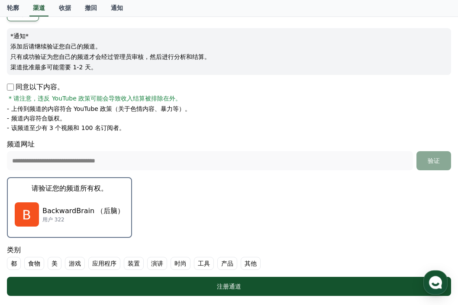
click at [74, 208] on p "BackwardBrain （后脑）" at bounding box center [83, 211] width 82 height 10
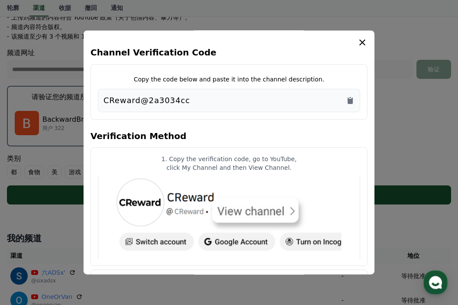
scroll to position [183, 0]
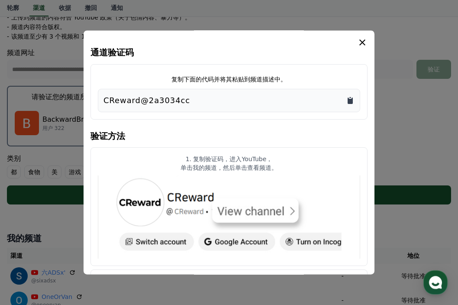
click at [351, 99] on icon "复制到剪贴板" at bounding box center [350, 100] width 5 height 6
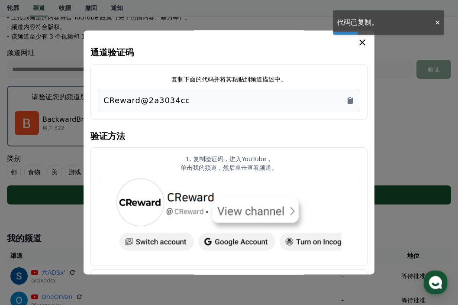
click at [364, 42] on icon "模 态" at bounding box center [362, 42] width 10 height 10
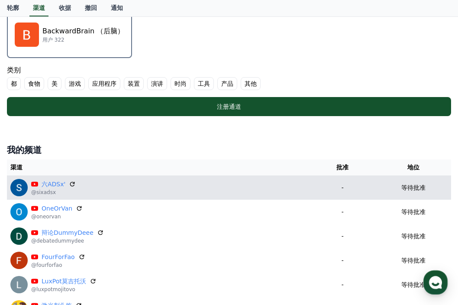
scroll to position [274, 0]
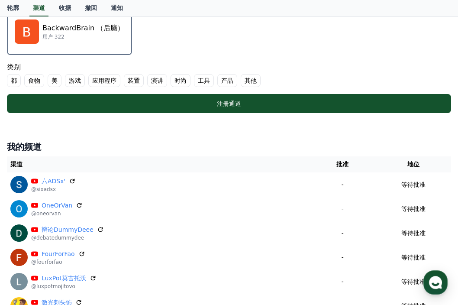
click at [31, 75] on label "食物" at bounding box center [34, 80] width 20 height 13
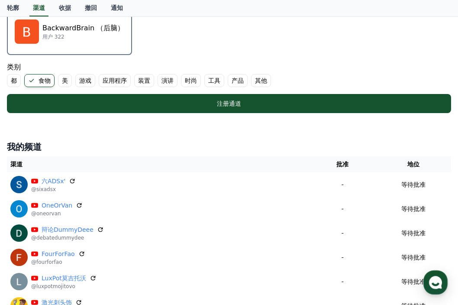
click at [65, 78] on font "美" at bounding box center [65, 80] width 6 height 9
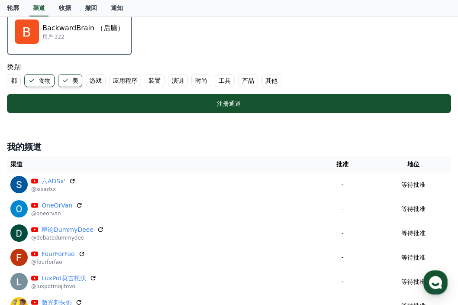
click at [181, 80] on font "演讲" at bounding box center [178, 80] width 12 height 9
click at [216, 81] on font "时尚" at bounding box center [212, 80] width 12 height 9
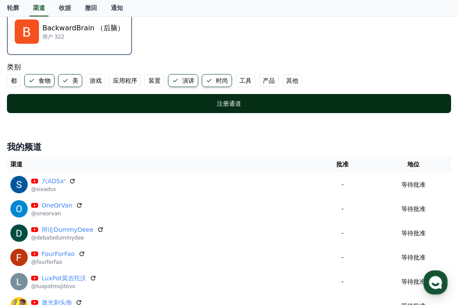
click at [225, 103] on font "注册通道" at bounding box center [229, 103] width 24 height 7
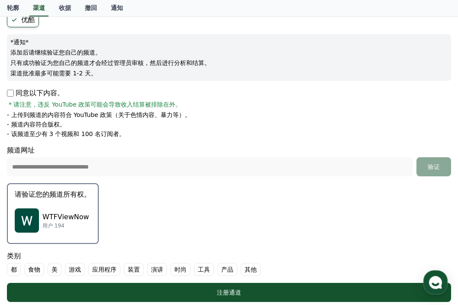
scroll to position [91, 0]
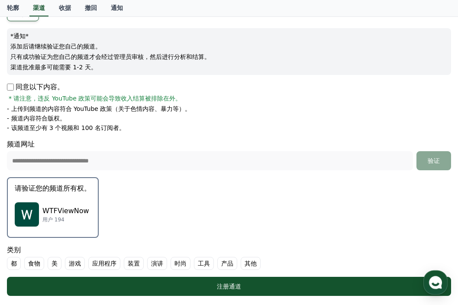
click at [72, 211] on p "WTFViewNow" at bounding box center [65, 211] width 47 height 10
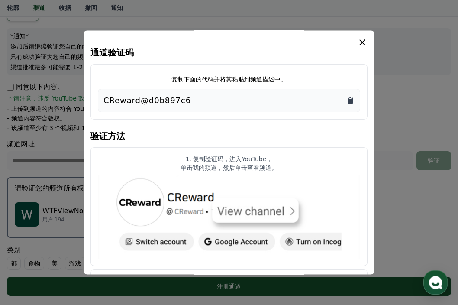
click at [351, 100] on icon "复制到剪贴板" at bounding box center [350, 100] width 5 height 6
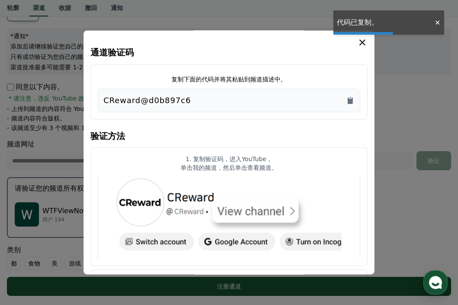
click at [362, 45] on icon "模 态" at bounding box center [362, 42] width 10 height 10
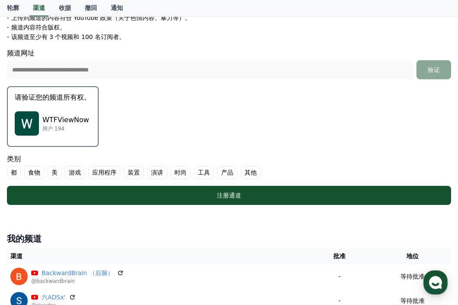
scroll to position [183, 0]
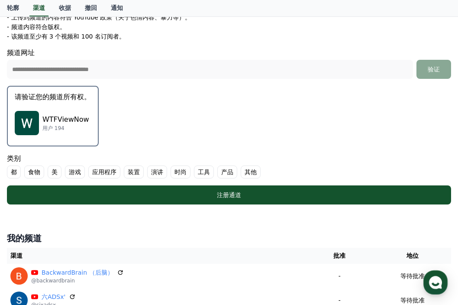
click at [40, 171] on font "食物" at bounding box center [34, 172] width 12 height 9
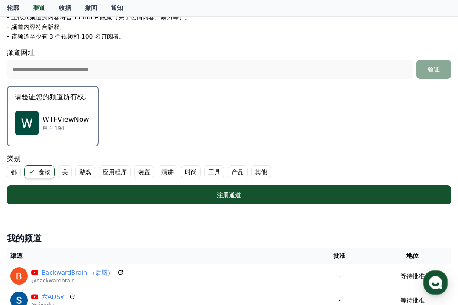
click at [55, 171] on ul "都 食物 美 游戏 应用程序 装置 演讲 时尚 工具 产品 其他" at bounding box center [229, 171] width 444 height 13
click at [63, 171] on font "美" at bounding box center [65, 172] width 6 height 9
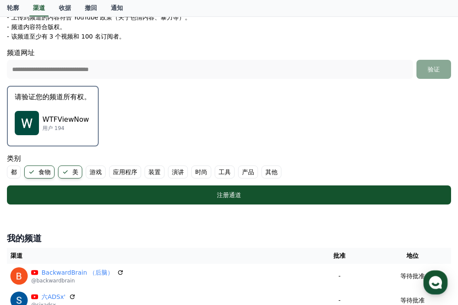
click at [203, 170] on font "时尚" at bounding box center [201, 172] width 12 height 9
click at [173, 172] on font "演讲" at bounding box center [178, 172] width 12 height 9
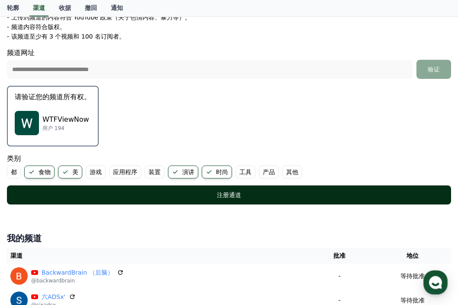
click at [223, 192] on font "注册通道" at bounding box center [229, 194] width 24 height 7
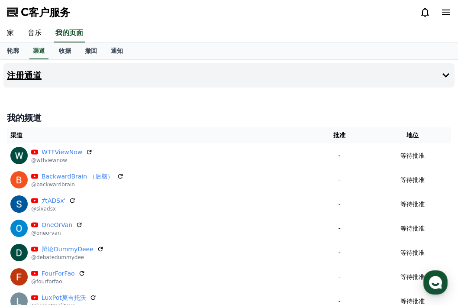
click at [25, 74] on h4 "注册通道" at bounding box center [24, 76] width 35 height 10
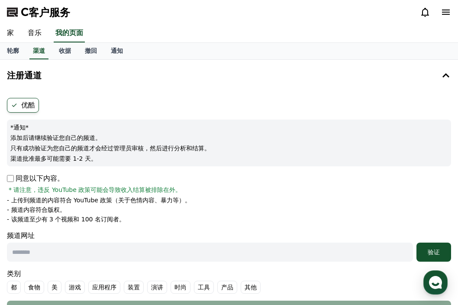
click at [14, 176] on p "同意以下内容。" at bounding box center [35, 178] width 57 height 10
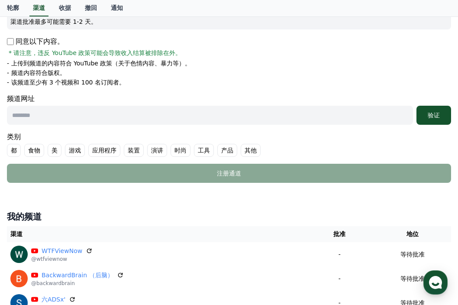
scroll to position [137, 0]
click at [84, 118] on input "text" at bounding box center [210, 115] width 406 height 19
paste input "**********"
type input "**********"
click at [434, 116] on font "验证" at bounding box center [434, 115] width 12 height 7
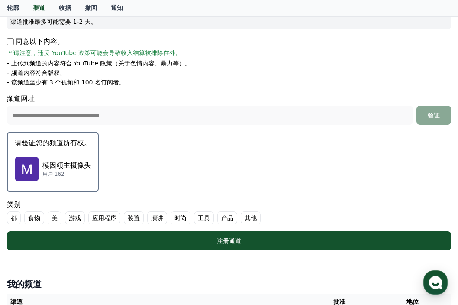
click at [86, 159] on div "模因领主摄像头 用户 162" at bounding box center [53, 169] width 76 height 35
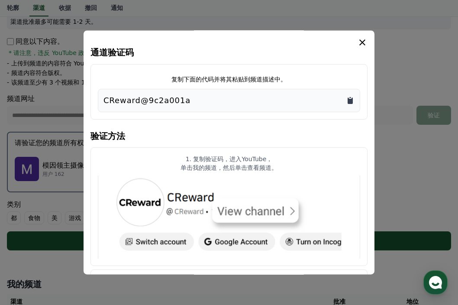
click at [353, 104] on icon "复制到剪贴板" at bounding box center [350, 100] width 9 height 9
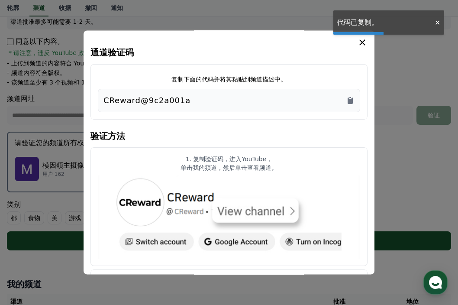
click at [362, 45] on icon "模 态" at bounding box center [362, 42] width 10 height 10
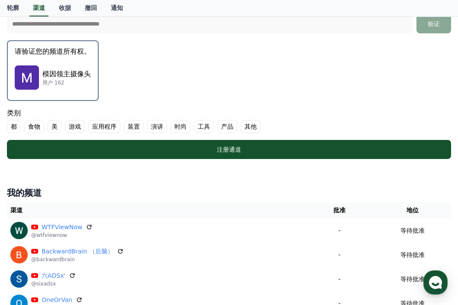
scroll to position [229, 0]
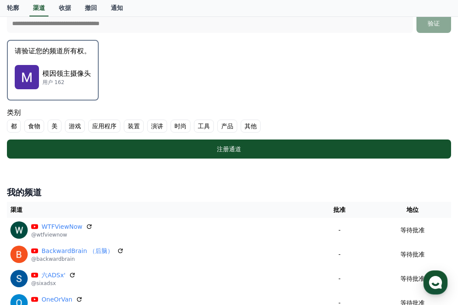
click at [56, 126] on font "美" at bounding box center [55, 126] width 6 height 9
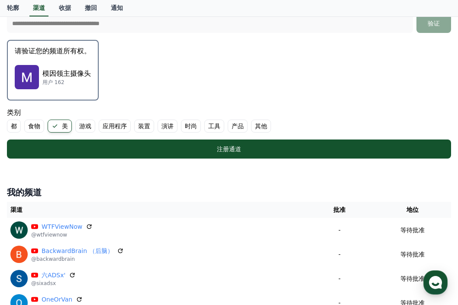
click at [41, 127] on label "食物" at bounding box center [34, 126] width 20 height 13
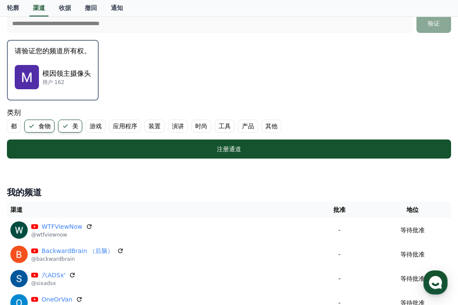
click at [175, 123] on font "演讲" at bounding box center [178, 126] width 12 height 9
click at [207, 124] on font "时尚" at bounding box center [212, 126] width 12 height 9
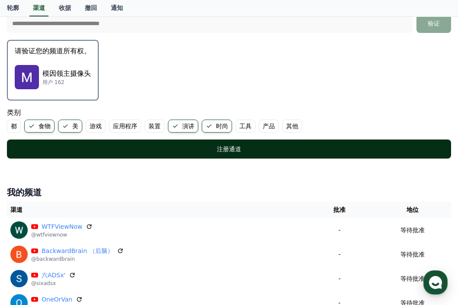
click at [221, 150] on font "注册通道" at bounding box center [229, 149] width 24 height 7
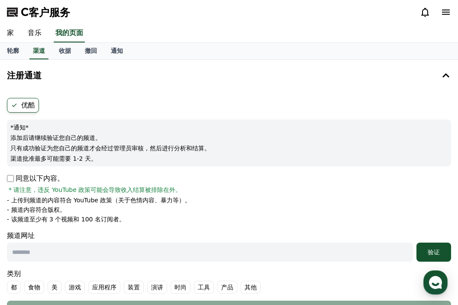
click at [60, 249] on input "text" at bounding box center [210, 252] width 406 height 19
paste input "**********"
type input "**********"
click at [430, 248] on div "验证" at bounding box center [434, 252] width 28 height 9
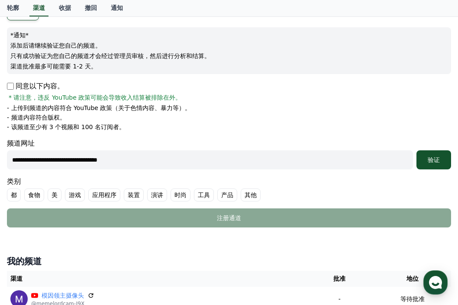
scroll to position [91, 0]
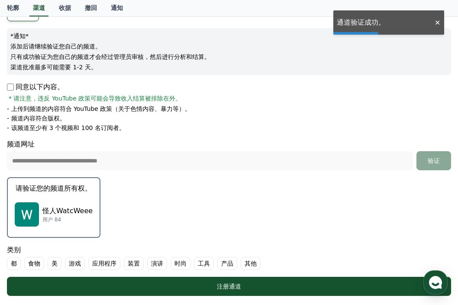
drag, startPoint x: 74, startPoint y: 215, endPoint x: 84, endPoint y: 213, distance: 10.5
click at [75, 214] on p "怪人WatcWeee" at bounding box center [67, 211] width 50 height 10
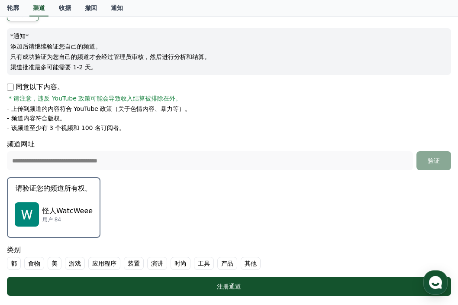
click at [57, 194] on button "请验证您的频道所有权。 怪人WatcWeee 用户 84" at bounding box center [54, 207] width 94 height 61
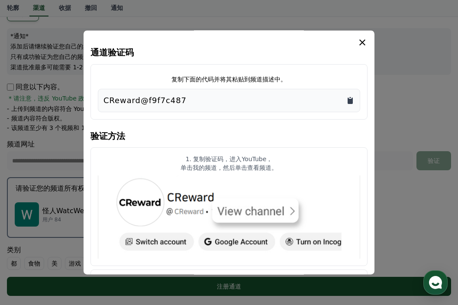
click at [353, 102] on icon "复制到剪贴板" at bounding box center [350, 100] width 5 height 6
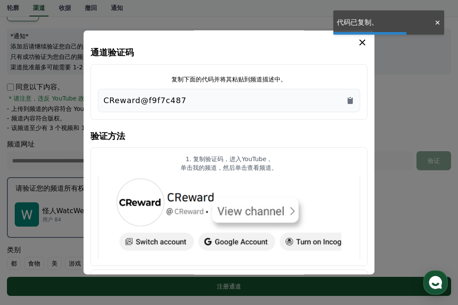
click at [366, 47] on icon "模 态" at bounding box center [362, 42] width 10 height 10
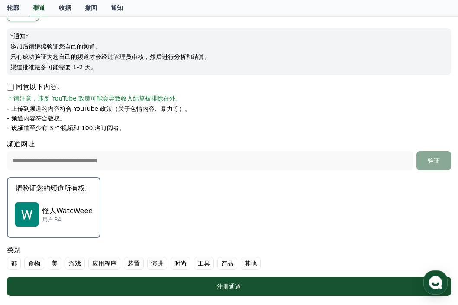
click at [185, 262] on font "时尚" at bounding box center [181, 263] width 12 height 9
click at [161, 264] on font "演讲" at bounding box center [157, 263] width 12 height 9
click at [52, 266] on font "美" at bounding box center [55, 263] width 6 height 9
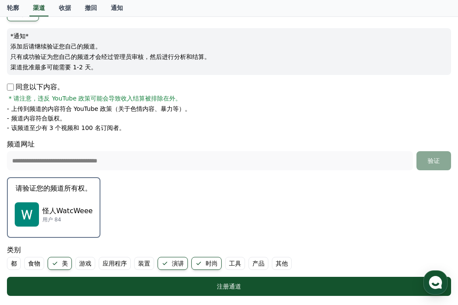
click at [41, 266] on label "食物" at bounding box center [34, 263] width 20 height 13
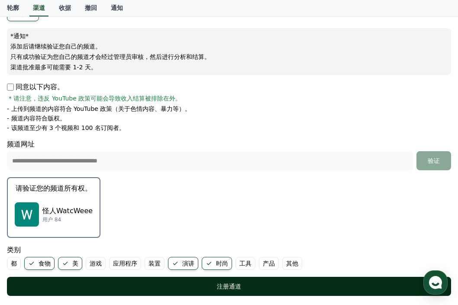
click at [118, 288] on div "注册通道" at bounding box center [229, 286] width 410 height 9
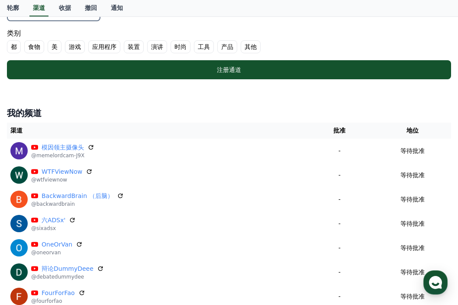
scroll to position [320, 0]
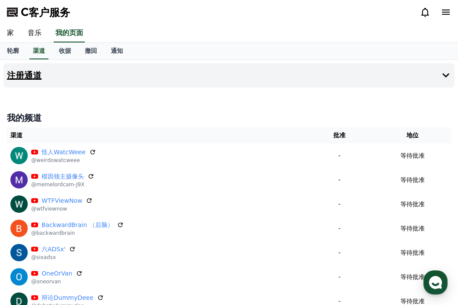
click at [33, 73] on h4 "注册通道" at bounding box center [24, 76] width 35 height 10
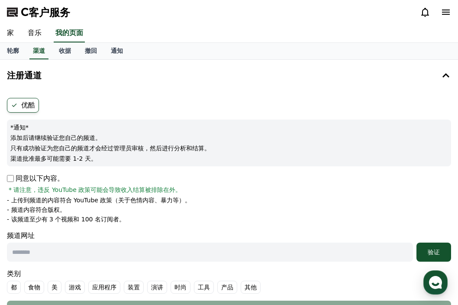
click at [58, 251] on input "text" at bounding box center [210, 252] width 406 height 19
paste input "**********"
type input "**********"
click at [437, 252] on font "验证" at bounding box center [434, 252] width 12 height 7
click at [434, 248] on div "验证" at bounding box center [434, 252] width 28 height 9
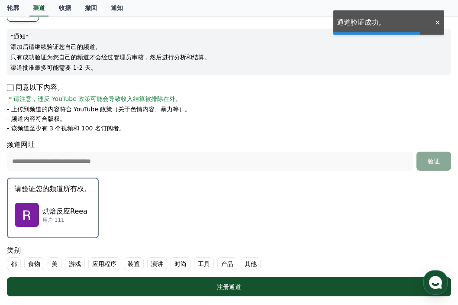
scroll to position [91, 0]
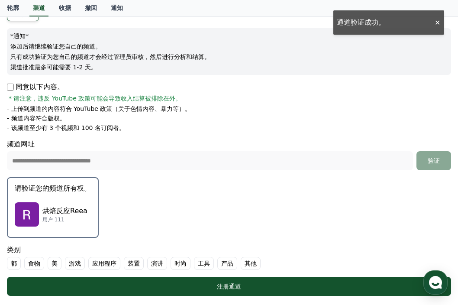
click at [45, 214] on p "烘焙反应Reea" at bounding box center [64, 211] width 45 height 10
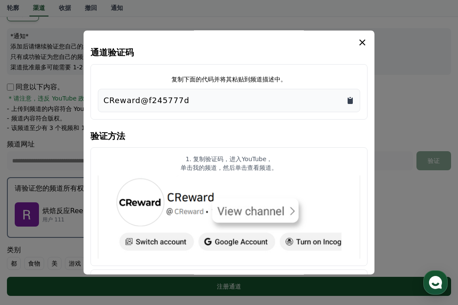
click at [353, 100] on icon "复制到剪贴板" at bounding box center [350, 100] width 5 height 6
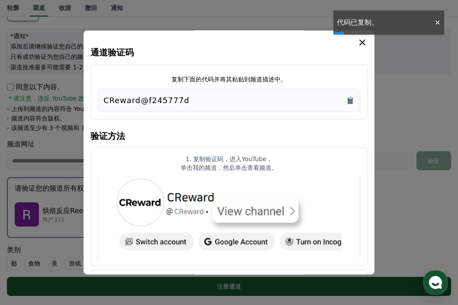
click at [362, 42] on icon "模 态" at bounding box center [362, 42] width 6 height 6
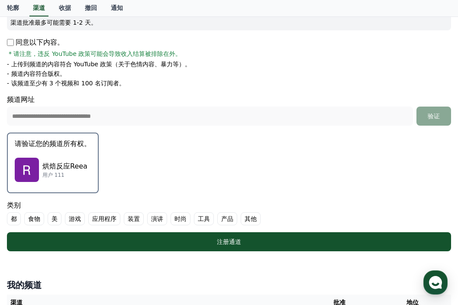
scroll to position [137, 0]
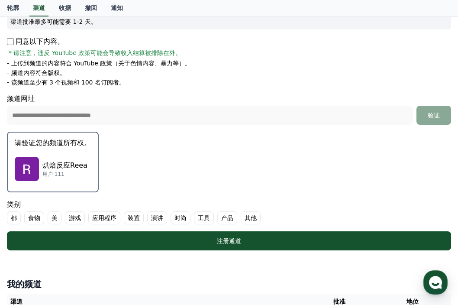
click at [32, 215] on font "食物" at bounding box center [34, 218] width 12 height 9
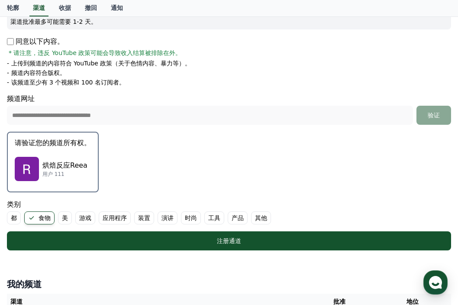
click at [68, 216] on font "美" at bounding box center [65, 218] width 6 height 9
click at [181, 218] on font "演讲" at bounding box center [178, 218] width 12 height 9
drag, startPoint x: 181, startPoint y: 218, endPoint x: 208, endPoint y: 217, distance: 26.4
click at [208, 217] on label "时尚" at bounding box center [201, 217] width 20 height 13
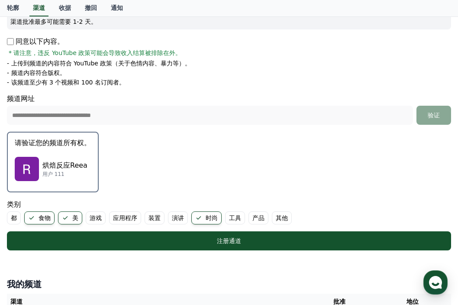
click at [173, 217] on font "演讲" at bounding box center [178, 218] width 12 height 9
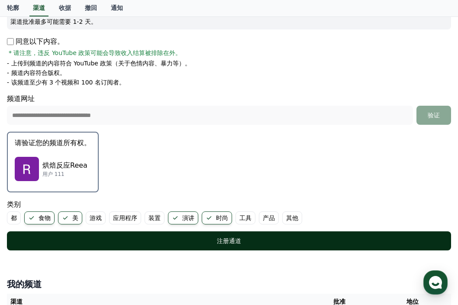
click at [201, 241] on div "注册通道" at bounding box center [229, 240] width 410 height 9
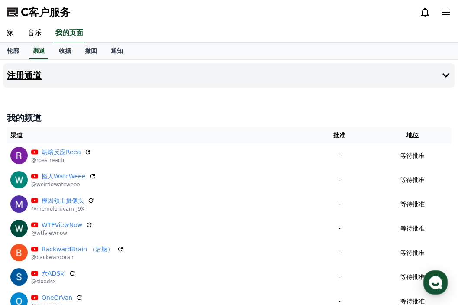
click at [40, 77] on h4 "注册通道" at bounding box center [24, 76] width 35 height 10
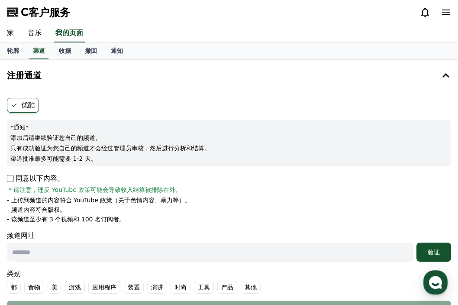
click at [61, 251] on input "text" at bounding box center [210, 252] width 406 height 19
paste input "**********"
type input "**********"
click at [430, 247] on button "验证" at bounding box center [434, 252] width 35 height 19
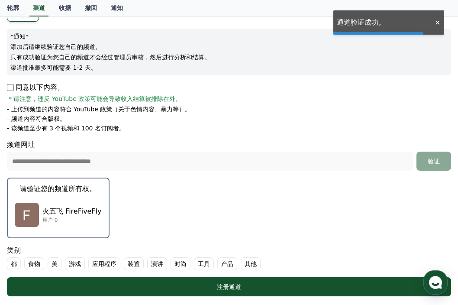
scroll to position [91, 0]
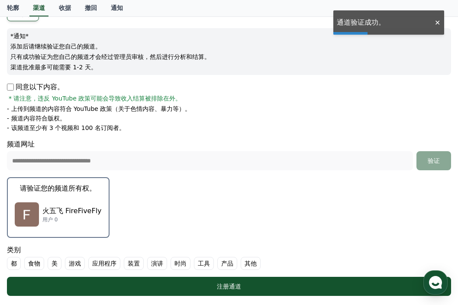
click at [78, 206] on p "火五飞 FireFiveFly" at bounding box center [71, 211] width 59 height 10
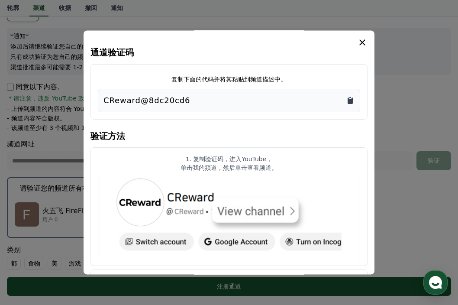
click at [350, 100] on icon "复制到剪贴板" at bounding box center [350, 100] width 5 height 6
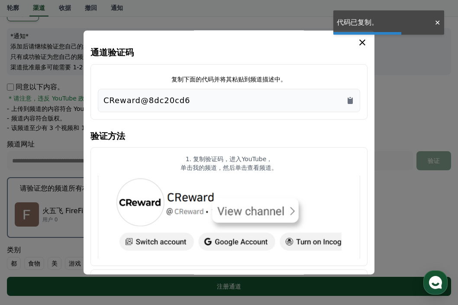
click at [363, 38] on icon "模 态" at bounding box center [362, 42] width 10 height 10
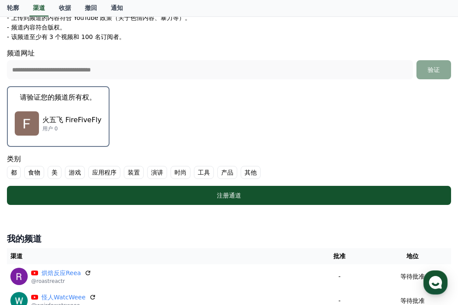
scroll to position [183, 0]
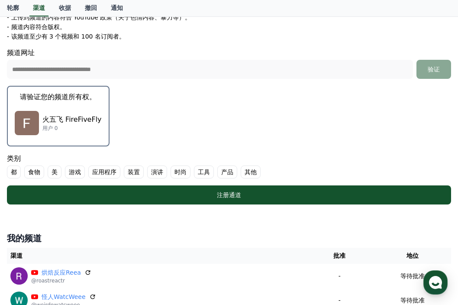
click at [51, 169] on label "美" at bounding box center [55, 171] width 14 height 13
click at [39, 171] on font "食物" at bounding box center [34, 172] width 12 height 9
click at [179, 171] on font "演讲" at bounding box center [178, 172] width 12 height 9
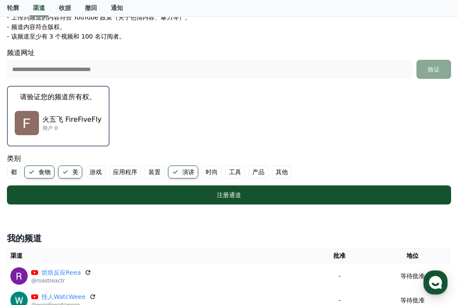
click at [211, 171] on font "时尚" at bounding box center [212, 172] width 12 height 9
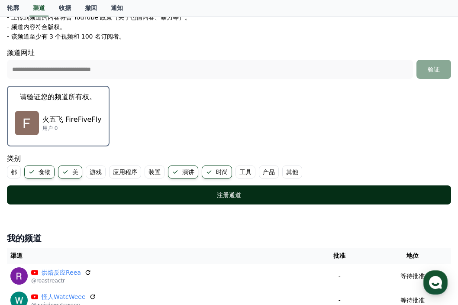
click at [223, 196] on font "注册通道" at bounding box center [229, 194] width 24 height 7
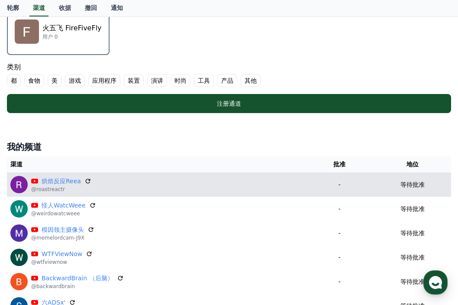
scroll to position [274, 0]
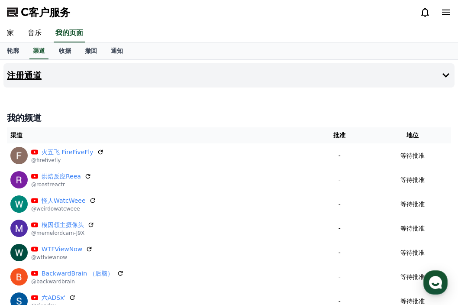
click at [29, 74] on h4 "注册通道" at bounding box center [24, 76] width 35 height 10
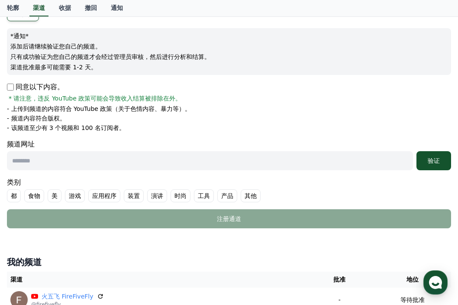
scroll to position [91, 0]
click at [79, 166] on input "text" at bounding box center [210, 160] width 406 height 19
paste input "**********"
type input "**********"
click at [437, 161] on font "验证" at bounding box center [434, 160] width 12 height 7
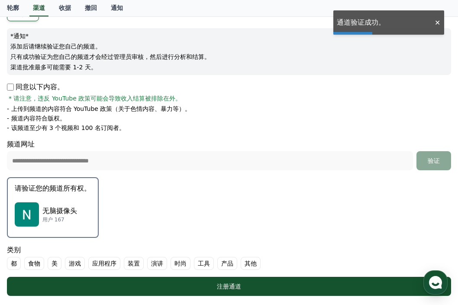
click at [68, 211] on p "无脑摄像头" at bounding box center [59, 211] width 35 height 10
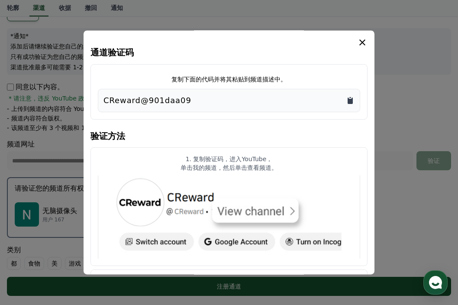
click at [349, 102] on icon "复制到剪贴板" at bounding box center [350, 100] width 5 height 6
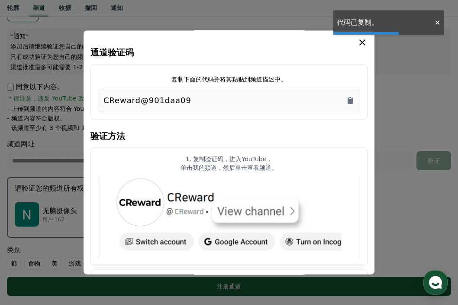
click at [359, 44] on icon "模 态" at bounding box center [362, 42] width 10 height 10
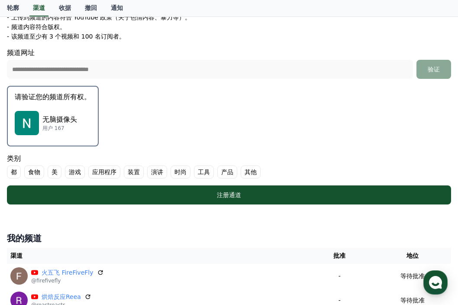
scroll to position [183, 0]
click at [38, 172] on font "食物" at bounding box center [34, 172] width 12 height 9
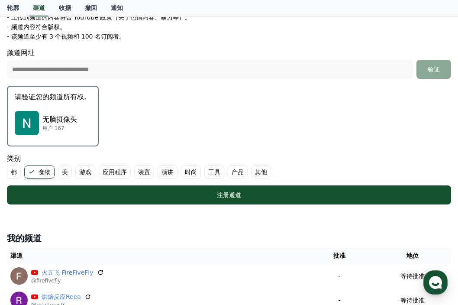
click at [65, 169] on font "美" at bounding box center [65, 172] width 6 height 9
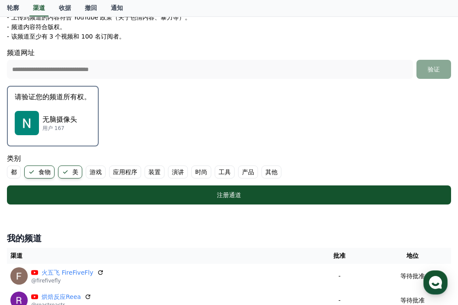
click at [180, 172] on font "演讲" at bounding box center [178, 172] width 12 height 9
click at [215, 171] on font "时尚" at bounding box center [212, 172] width 12 height 9
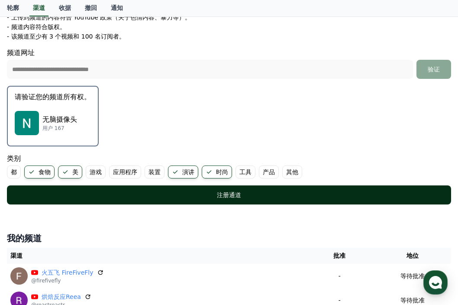
click at [189, 197] on div "注册通道" at bounding box center [229, 195] width 410 height 9
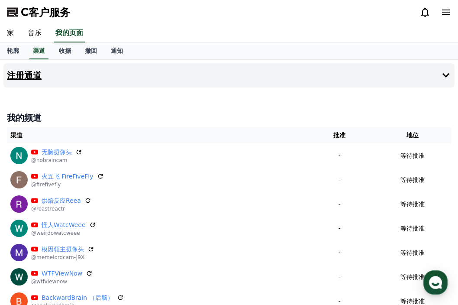
click at [25, 74] on h4 "注册通道" at bounding box center [24, 76] width 35 height 10
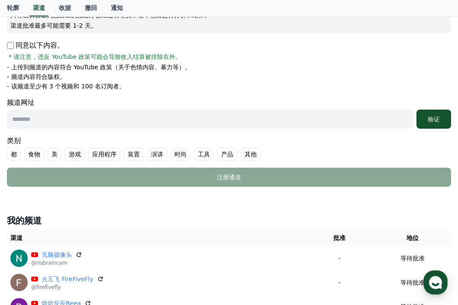
scroll to position [137, 0]
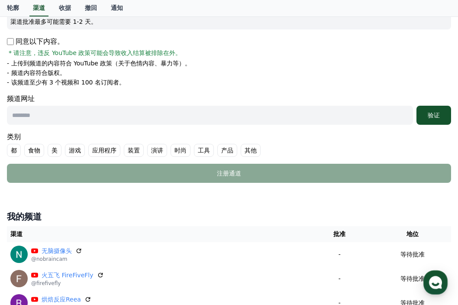
click at [63, 111] on input "text" at bounding box center [210, 115] width 406 height 19
paste input "**********"
type input "**********"
click at [434, 118] on font "验证" at bounding box center [434, 115] width 12 height 7
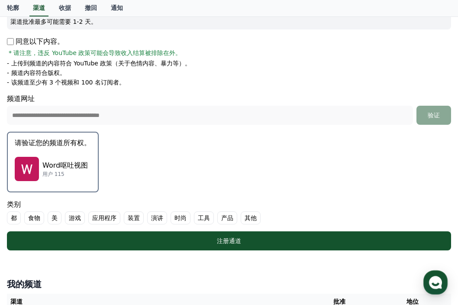
click at [60, 164] on p "Word呕吐视图" at bounding box center [64, 165] width 45 height 10
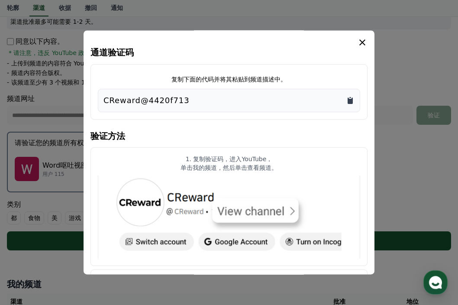
click at [350, 100] on icon "复制到剪贴板" at bounding box center [350, 100] width 5 height 6
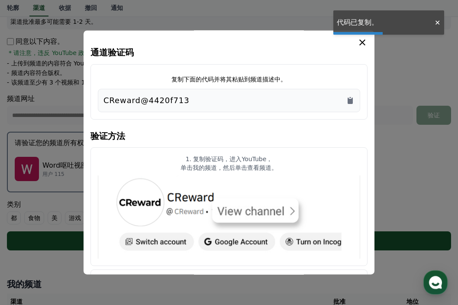
click at [362, 42] on icon "模 态" at bounding box center [362, 42] width 6 height 6
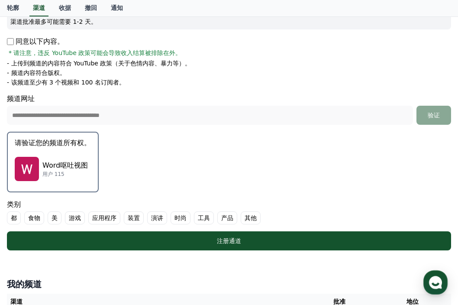
click at [39, 218] on font "食物" at bounding box center [34, 218] width 12 height 9
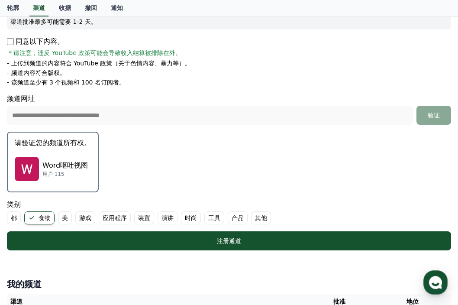
click at [60, 217] on label "美" at bounding box center [65, 217] width 14 height 13
click at [181, 218] on font "演讲" at bounding box center [178, 218] width 12 height 9
click at [212, 217] on font "时尚" at bounding box center [212, 218] width 12 height 9
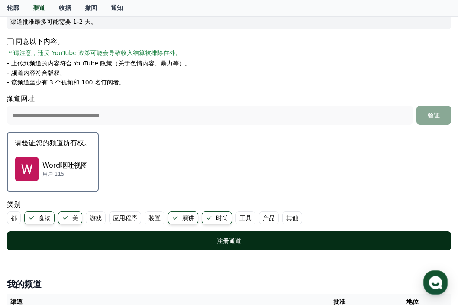
click at [227, 243] on font "注册通道" at bounding box center [229, 240] width 24 height 7
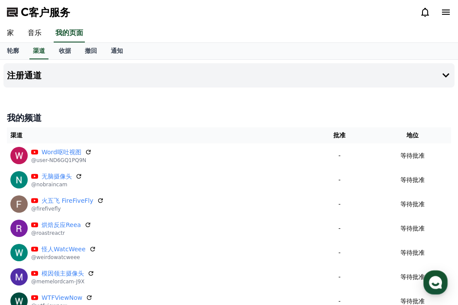
click at [37, 116] on h4 "我的频道" at bounding box center [229, 118] width 444 height 12
click at [34, 73] on h4 "注册通道" at bounding box center [24, 76] width 35 height 10
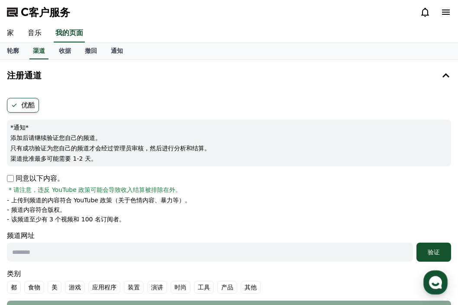
click at [63, 255] on input "text" at bounding box center [210, 252] width 406 height 19
paste input "**********"
type input "**********"
click at [433, 252] on font "验证" at bounding box center [434, 252] width 12 height 7
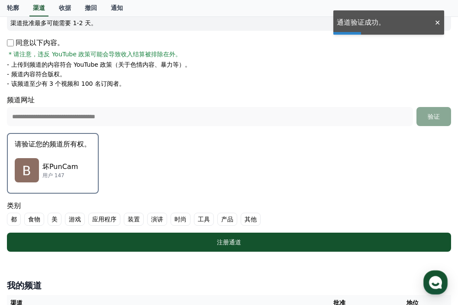
scroll to position [137, 0]
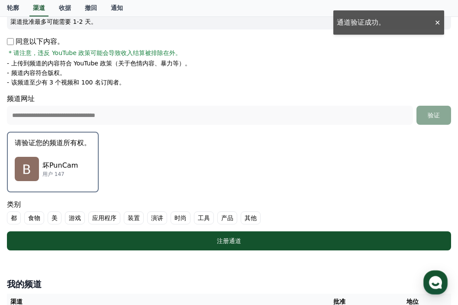
click at [65, 160] on p "坏PunCam" at bounding box center [60, 165] width 36 height 10
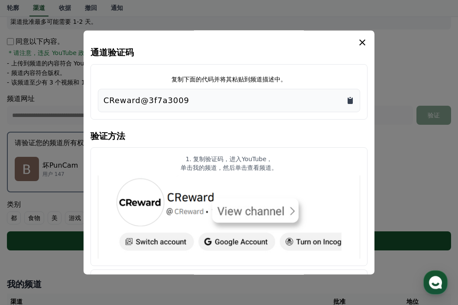
click at [352, 98] on icon "复制到剪贴板" at bounding box center [350, 100] width 5 height 6
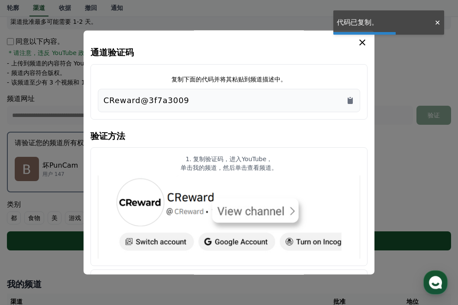
click at [365, 40] on icon "模 态" at bounding box center [362, 42] width 6 height 6
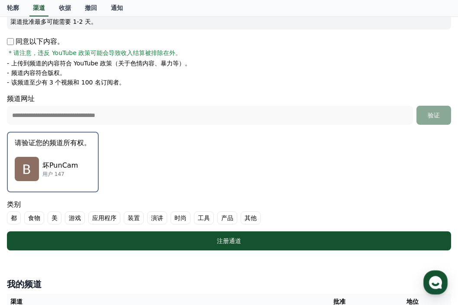
click at [35, 213] on label "食物" at bounding box center [34, 217] width 20 height 13
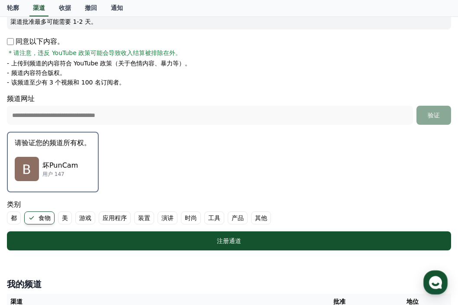
click at [63, 217] on font "美" at bounding box center [65, 218] width 6 height 9
click at [179, 217] on font "演讲" at bounding box center [178, 218] width 12 height 9
click at [213, 217] on font "时尚" at bounding box center [212, 218] width 12 height 9
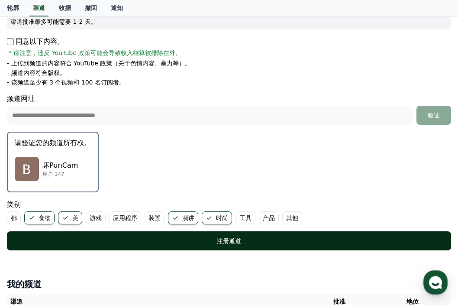
click at [196, 239] on div "注册通道" at bounding box center [229, 240] width 410 height 9
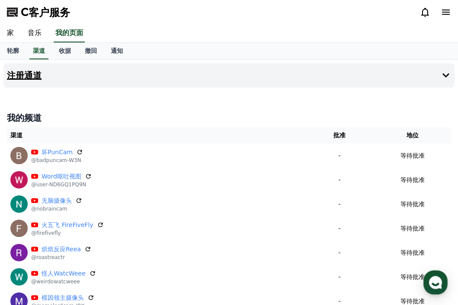
click at [29, 74] on h4 "注册通道" at bounding box center [24, 76] width 35 height 10
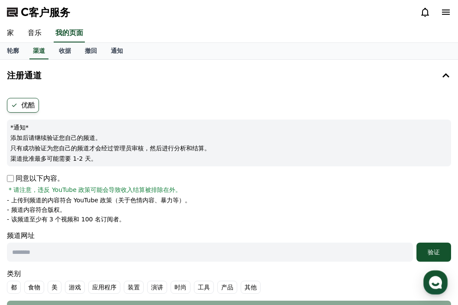
click at [14, 181] on p "同意以下内容。" at bounding box center [35, 178] width 57 height 10
click at [167, 254] on input "text" at bounding box center [210, 252] width 406 height 19
paste input "**********"
type input "**********"
click at [427, 253] on div "验证" at bounding box center [434, 252] width 28 height 9
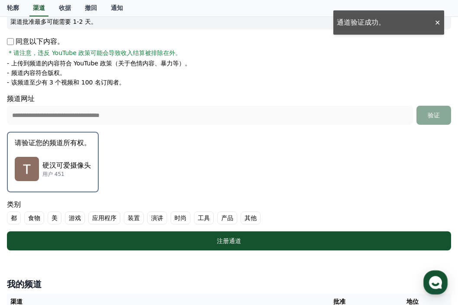
scroll to position [137, 0]
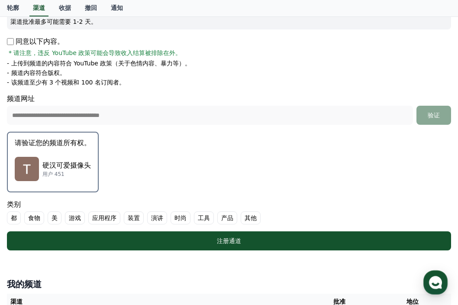
click at [70, 156] on div "硬汉可爱摄像头 用户 451" at bounding box center [53, 169] width 76 height 35
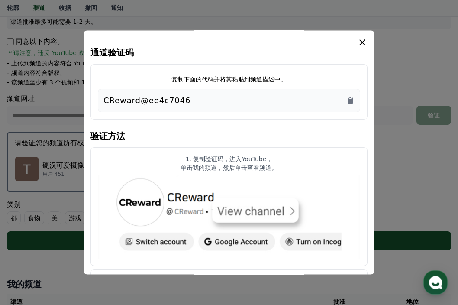
drag, startPoint x: 352, startPoint y: 101, endPoint x: 355, endPoint y: 93, distance: 8.9
click at [352, 101] on icon "复制到剪贴板" at bounding box center [350, 100] width 5 height 6
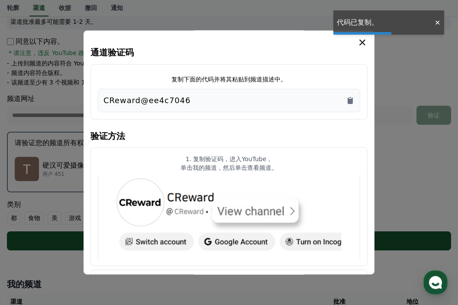
click at [364, 42] on icon "模 态" at bounding box center [362, 42] width 10 height 10
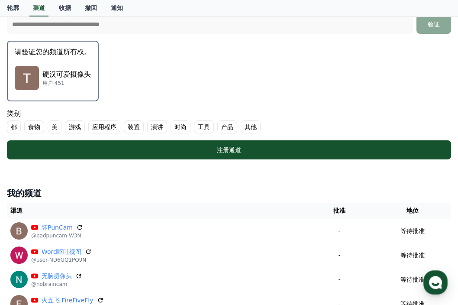
scroll to position [229, 0]
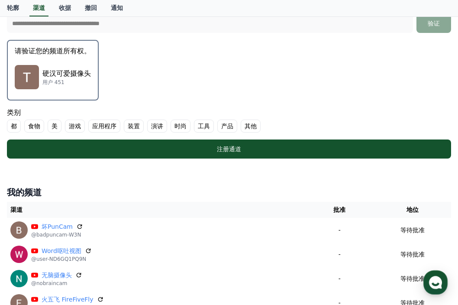
click at [53, 127] on font "美" at bounding box center [55, 126] width 6 height 9
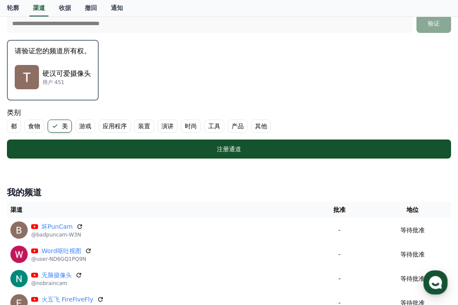
click at [37, 128] on font "食物" at bounding box center [34, 126] width 12 height 9
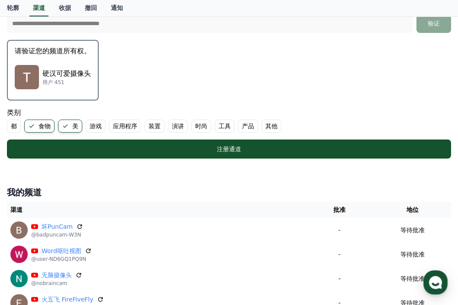
click at [201, 127] on font "时尚" at bounding box center [201, 126] width 12 height 9
click at [178, 127] on font "演讲" at bounding box center [178, 126] width 12 height 9
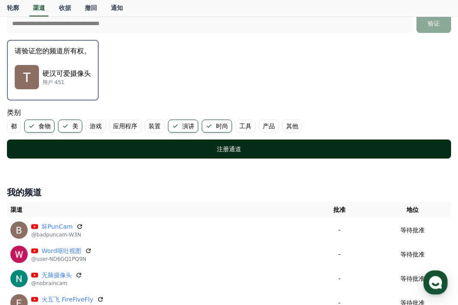
click at [180, 145] on div "注册通道" at bounding box center [229, 149] width 410 height 9
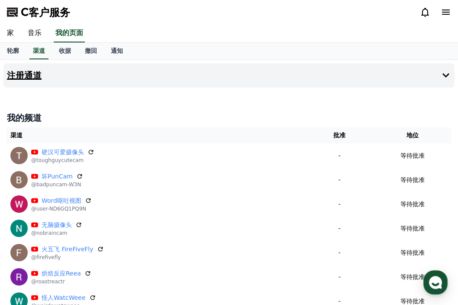
click at [29, 76] on h4 "注册通道" at bounding box center [24, 76] width 35 height 10
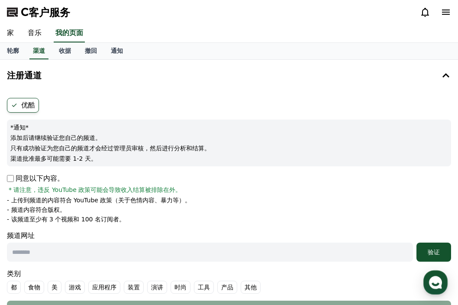
click at [14, 181] on p "同意以下内容。" at bounding box center [35, 178] width 57 height 10
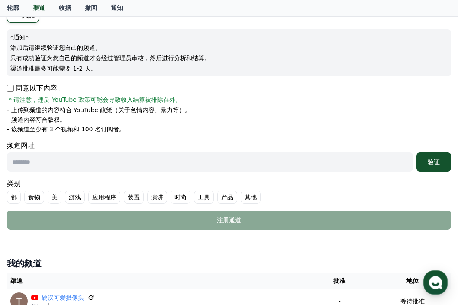
scroll to position [91, 0]
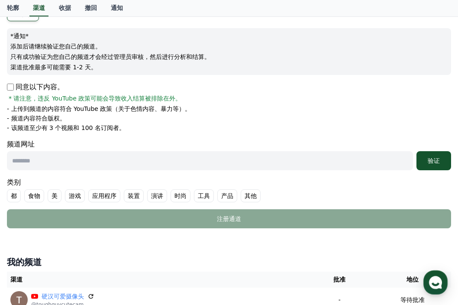
click at [90, 165] on input "text" at bounding box center [210, 160] width 406 height 19
paste input "**********"
type input "**********"
click at [426, 165] on div "验证" at bounding box center [434, 160] width 28 height 9
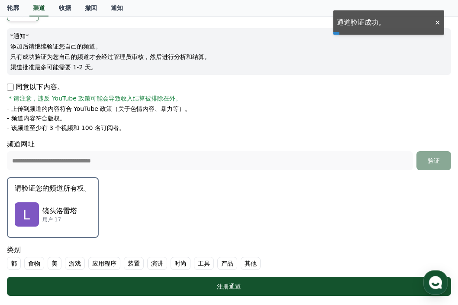
click at [54, 210] on p "镜头洛雷塔" at bounding box center [59, 211] width 35 height 10
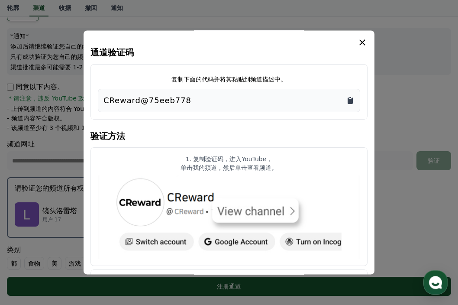
click at [351, 100] on icon "复制到剪贴板" at bounding box center [350, 100] width 5 height 6
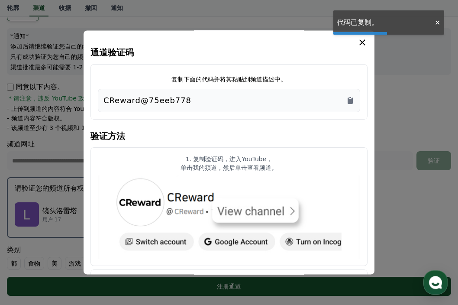
click at [362, 42] on icon "模 态" at bounding box center [362, 42] width 6 height 6
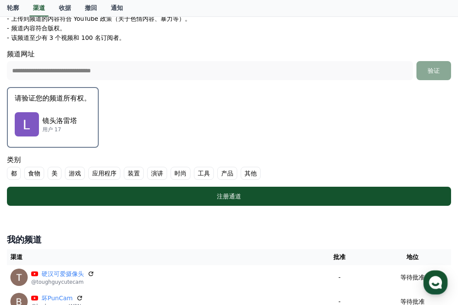
scroll to position [183, 0]
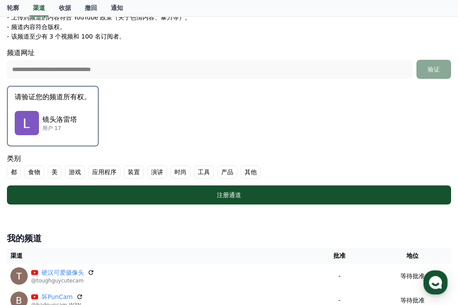
click at [39, 172] on font "食物" at bounding box center [34, 172] width 12 height 9
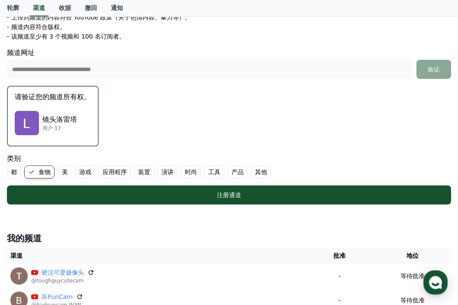
click at [67, 172] on font "美" at bounding box center [65, 172] width 6 height 9
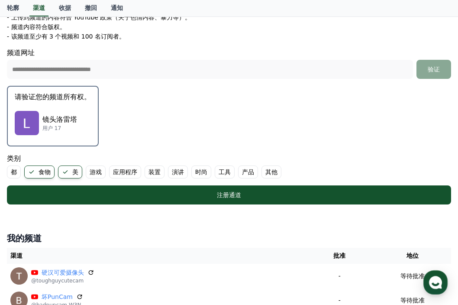
click at [200, 174] on font "时尚" at bounding box center [201, 172] width 12 height 9
click at [179, 172] on font "演讲" at bounding box center [178, 172] width 12 height 9
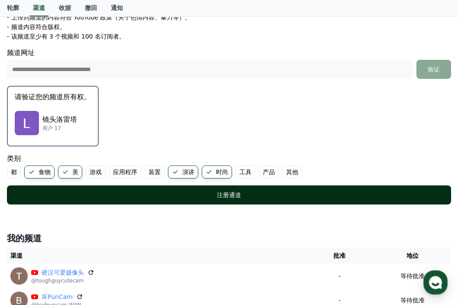
click at [194, 200] on button "注册通道" at bounding box center [229, 194] width 444 height 19
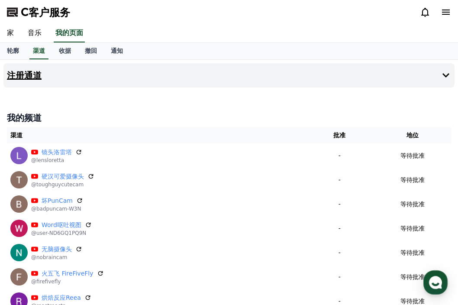
click at [41, 78] on h4 "注册通道" at bounding box center [24, 76] width 35 height 10
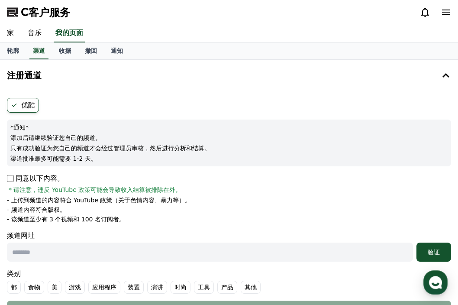
click at [48, 249] on input "text" at bounding box center [210, 252] width 406 height 19
paste input "**********"
type input "**********"
click at [436, 252] on font "验证" at bounding box center [434, 252] width 12 height 7
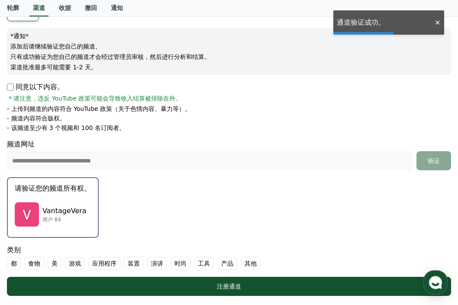
scroll to position [91, 0]
click at [78, 203] on div "VantageVera 用户 84" at bounding box center [53, 214] width 76 height 35
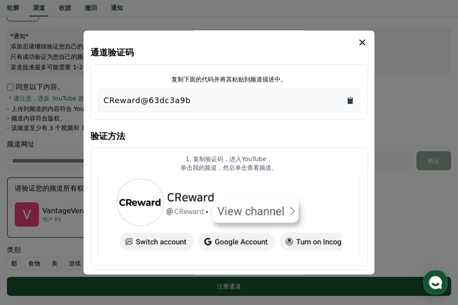
click at [351, 101] on icon "复制到剪贴板" at bounding box center [350, 100] width 5 height 6
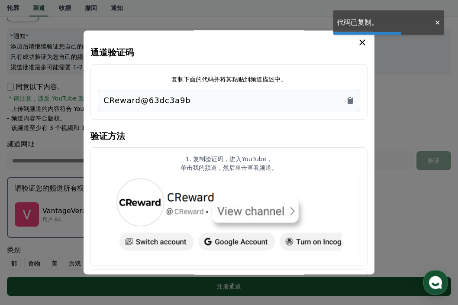
click at [361, 45] on icon "模 态" at bounding box center [362, 42] width 6 height 6
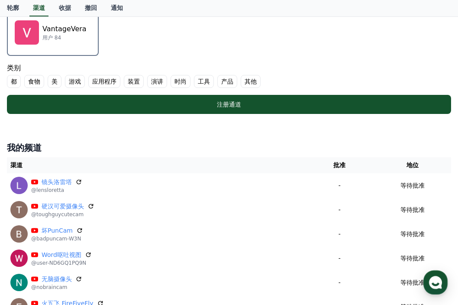
scroll to position [274, 0]
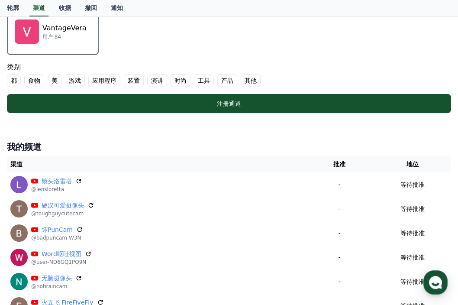
click at [56, 81] on font "美" at bounding box center [55, 80] width 6 height 9
click at [40, 81] on label "食物" at bounding box center [34, 80] width 20 height 13
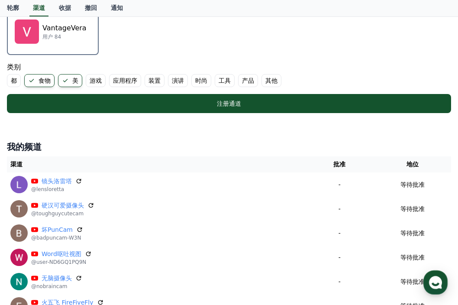
click at [181, 81] on font "演讲" at bounding box center [178, 80] width 12 height 9
click at [209, 79] on font "时尚" at bounding box center [212, 80] width 12 height 9
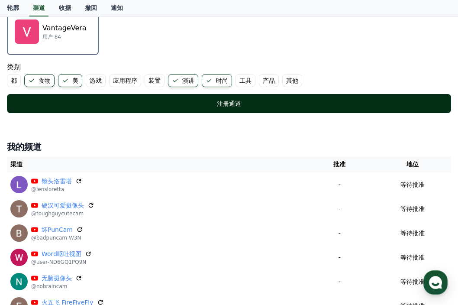
click at [233, 106] on font "注册通道" at bounding box center [229, 103] width 24 height 7
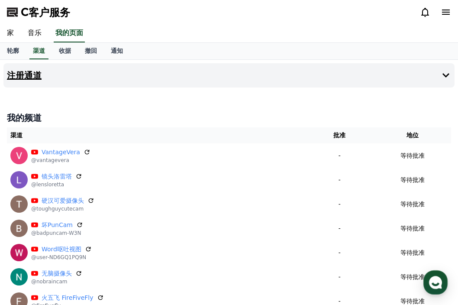
click at [29, 73] on h4 "注册通道" at bounding box center [24, 76] width 35 height 10
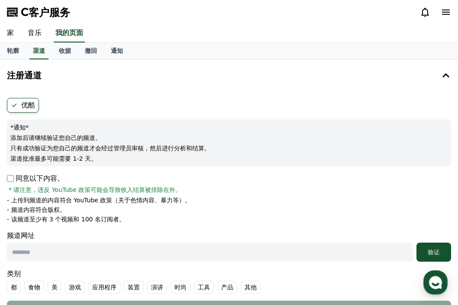
click at [16, 178] on font "同意以下内容。" at bounding box center [40, 178] width 49 height 10
click at [24, 255] on input "text" at bounding box center [210, 252] width 406 height 19
click at [70, 252] on input "text" at bounding box center [210, 252] width 406 height 19
paste input "**********"
type input "**********"
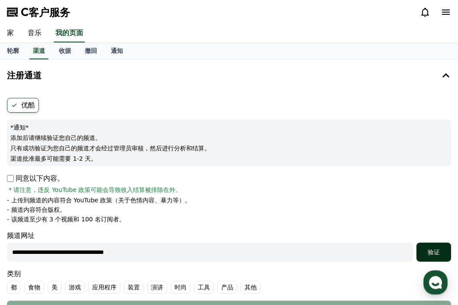
click at [433, 247] on button "验证" at bounding box center [434, 252] width 35 height 19
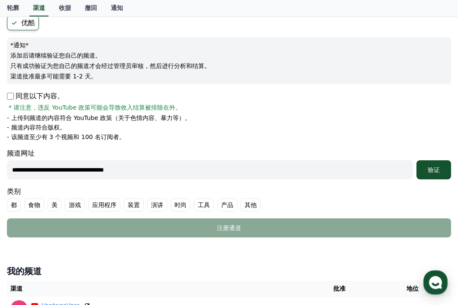
scroll to position [91, 0]
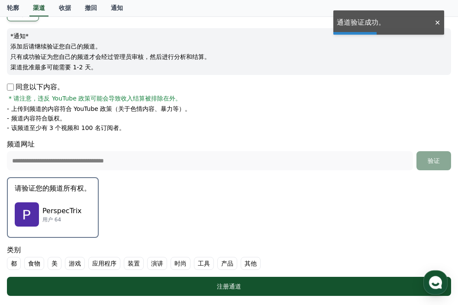
click at [51, 209] on p "PerspecTrix" at bounding box center [61, 211] width 39 height 10
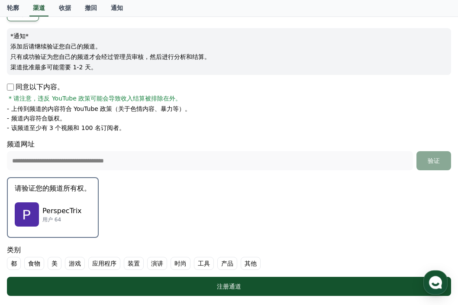
click at [58, 206] on p "PerspecTrix" at bounding box center [61, 211] width 39 height 10
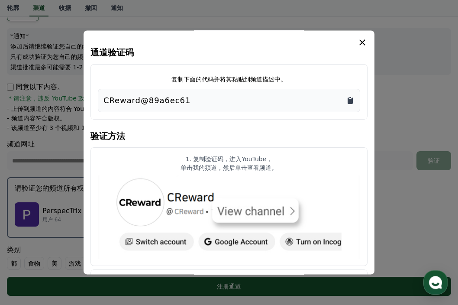
click at [351, 100] on icon "复制到剪贴板" at bounding box center [350, 100] width 5 height 6
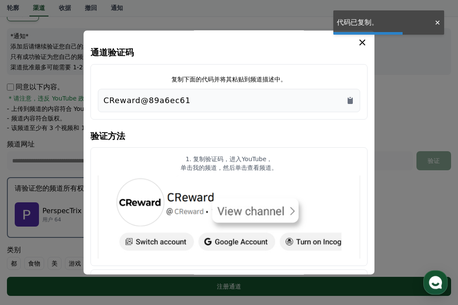
click at [366, 40] on icon "模 态" at bounding box center [362, 42] width 10 height 10
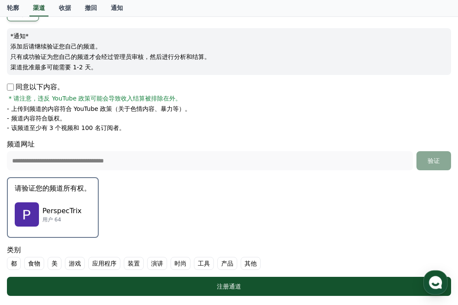
click at [53, 265] on font "美" at bounding box center [55, 263] width 6 height 9
click at [41, 263] on label "食物" at bounding box center [34, 263] width 20 height 13
click at [179, 265] on font "演讲" at bounding box center [178, 263] width 12 height 9
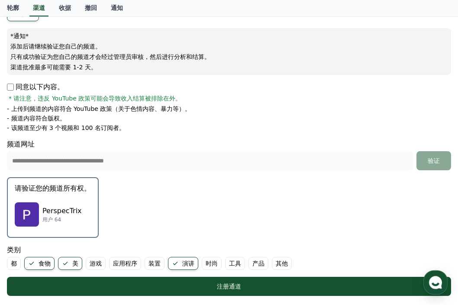
click at [208, 265] on font "时尚" at bounding box center [212, 263] width 12 height 9
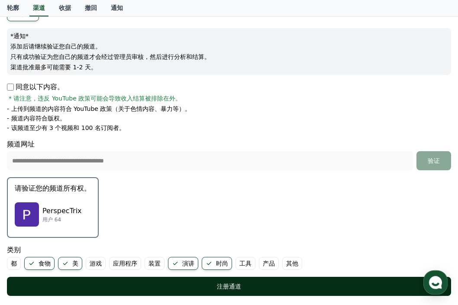
click at [186, 283] on div "注册通道" at bounding box center [229, 286] width 410 height 9
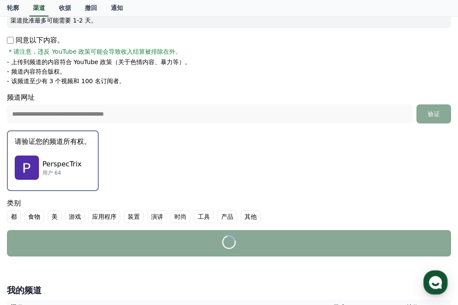
scroll to position [137, 0]
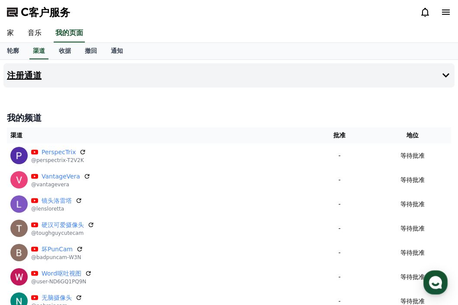
click at [31, 76] on h4 "注册通道" at bounding box center [24, 76] width 35 height 10
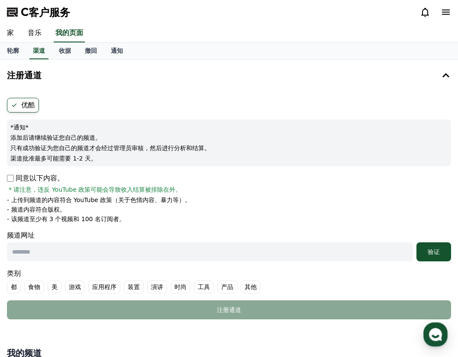
click at [49, 254] on input "text" at bounding box center [210, 252] width 406 height 19
paste input "**********"
type input "**********"
click at [428, 250] on font "验证" at bounding box center [434, 252] width 12 height 7
click at [157, 251] on input "**********" at bounding box center [210, 252] width 406 height 19
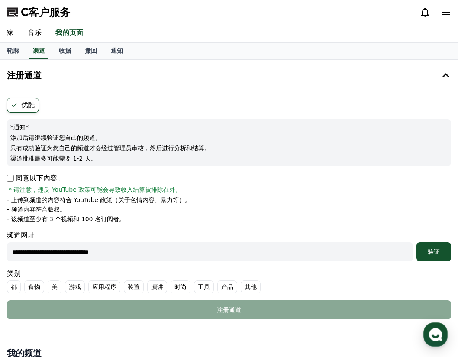
click at [417, 243] on button "验证" at bounding box center [434, 252] width 35 height 19
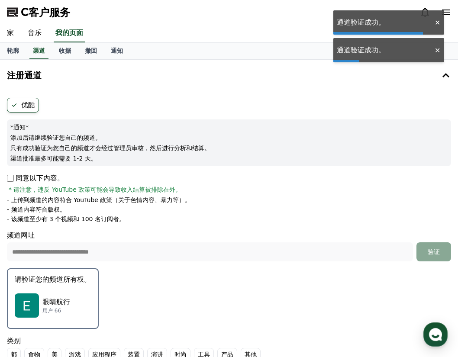
click at [66, 304] on p "眼睛航行" at bounding box center [56, 302] width 28 height 10
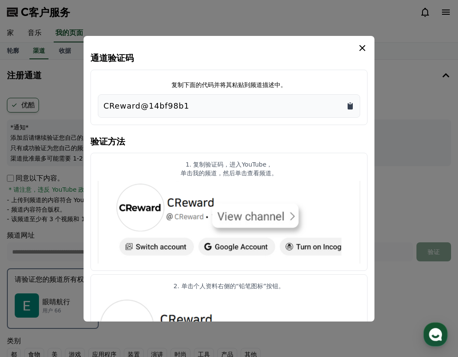
click at [354, 104] on icon "复制到剪贴板" at bounding box center [350, 106] width 9 height 9
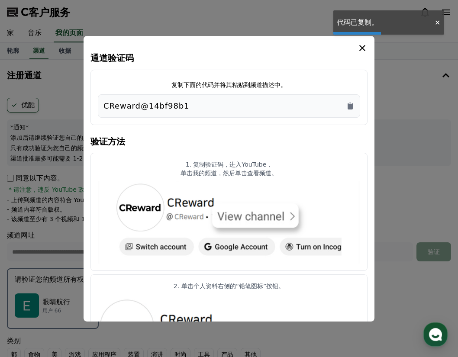
click at [363, 45] on icon "模 态" at bounding box center [362, 48] width 10 height 10
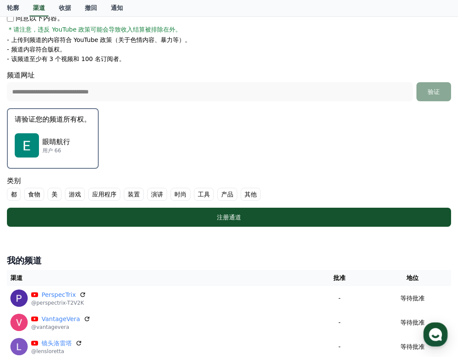
scroll to position [161, 0]
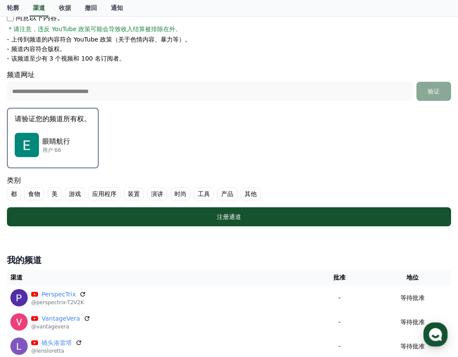
click at [35, 194] on font "食物" at bounding box center [34, 194] width 12 height 9
click at [63, 193] on font "美" at bounding box center [65, 194] width 6 height 9
click at [178, 194] on font "演讲" at bounding box center [178, 194] width 12 height 9
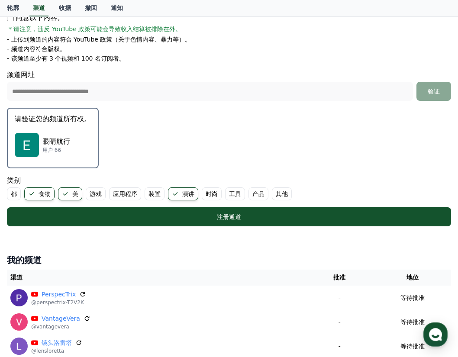
click at [218, 194] on label "时尚" at bounding box center [212, 194] width 20 height 13
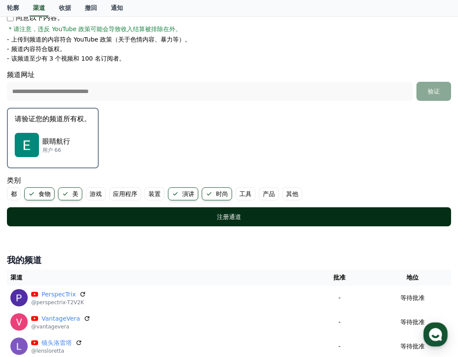
click at [205, 217] on div "注册通道" at bounding box center [229, 217] width 410 height 9
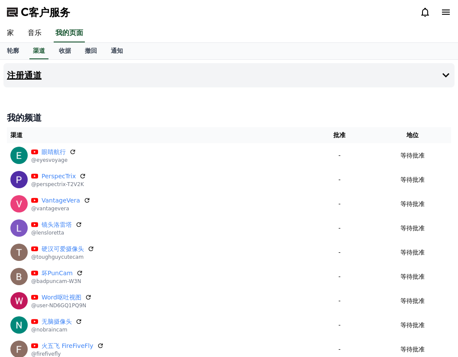
click at [31, 78] on h4 "注册通道" at bounding box center [24, 76] width 35 height 10
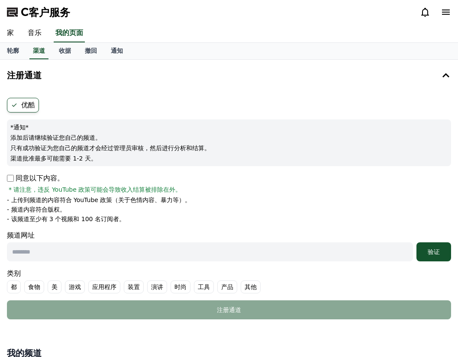
click at [17, 181] on font "同意以下内容。" at bounding box center [40, 178] width 49 height 10
click at [52, 257] on input "text" at bounding box center [210, 252] width 406 height 19
paste input "**********"
type input "**********"
click at [437, 253] on font "验证" at bounding box center [434, 252] width 12 height 7
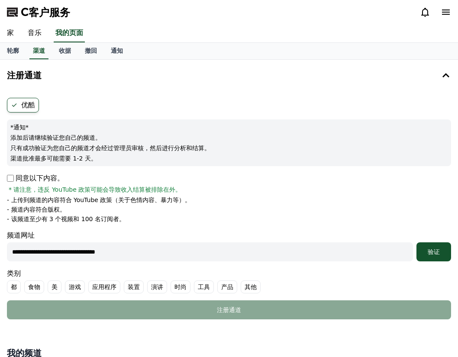
click at [41, 286] on label "食物" at bounding box center [34, 287] width 20 height 13
click at [68, 286] on label "美" at bounding box center [65, 287] width 14 height 13
click at [45, 286] on font "食物" at bounding box center [45, 287] width 12 height 9
click at [16, 287] on font "都" at bounding box center [14, 287] width 6 height 9
click at [181, 286] on font "演讲" at bounding box center [178, 287] width 12 height 9
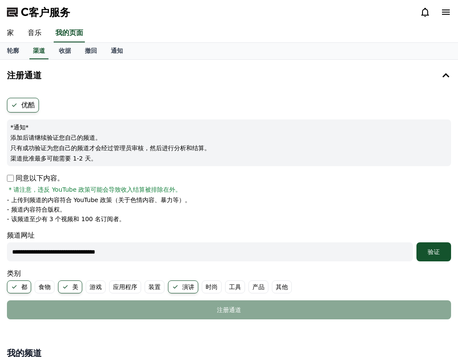
click at [203, 286] on label "时尚" at bounding box center [212, 287] width 20 height 13
click at [434, 249] on font "验证" at bounding box center [434, 252] width 12 height 7
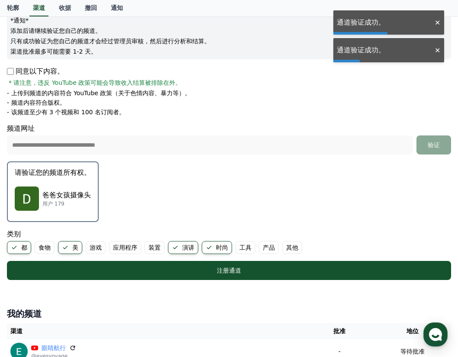
scroll to position [107, 0]
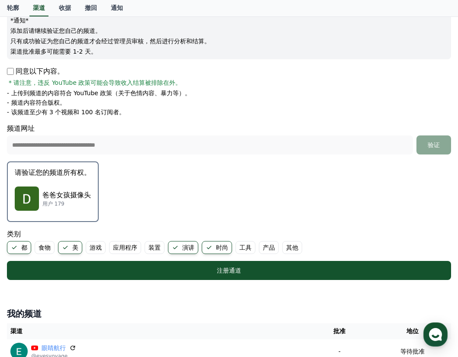
click at [59, 191] on p "爸爸女孩摄像头" at bounding box center [66, 195] width 49 height 10
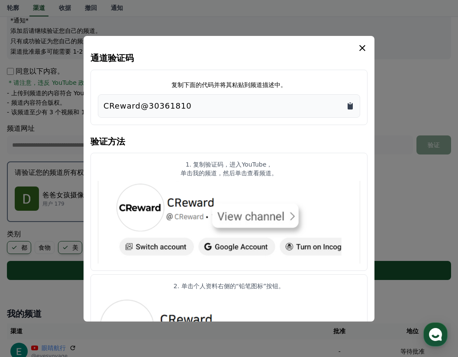
click at [353, 105] on icon "复制到剪贴板" at bounding box center [350, 106] width 9 height 9
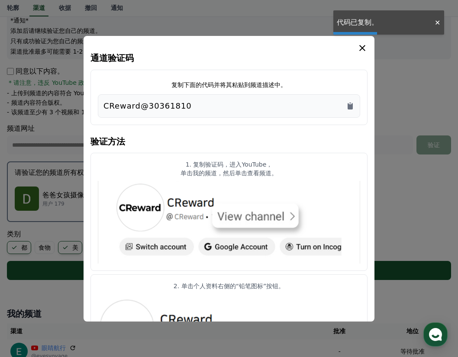
click at [364, 49] on icon "模 态" at bounding box center [362, 48] width 6 height 6
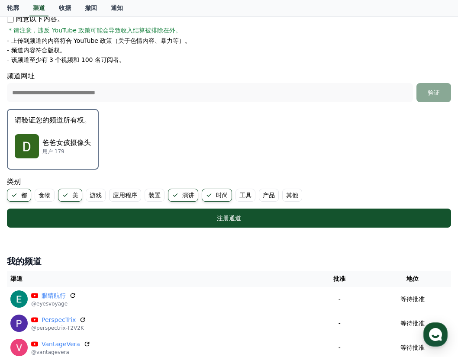
scroll to position [161, 0]
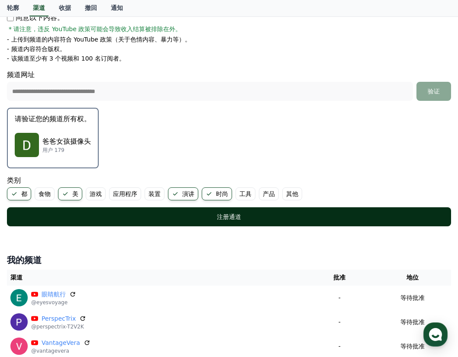
click at [178, 220] on div "注册通道" at bounding box center [229, 217] width 410 height 9
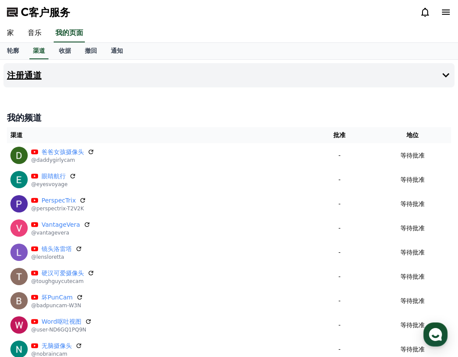
click at [29, 75] on h4 "注册通道" at bounding box center [24, 76] width 35 height 10
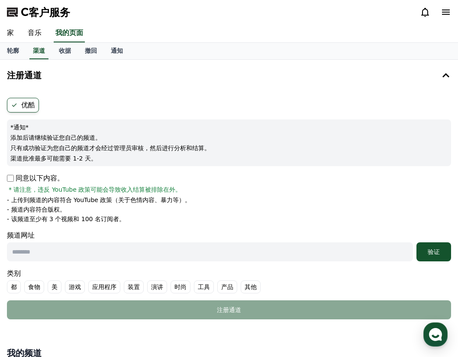
click at [135, 254] on input "text" at bounding box center [210, 252] width 406 height 19
paste input "**********"
type input "**********"
click at [437, 257] on button "验证" at bounding box center [434, 252] width 35 height 19
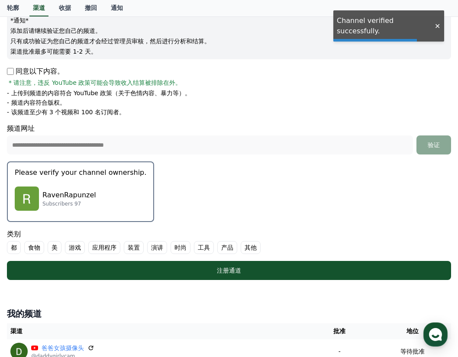
scroll to position [107, 0]
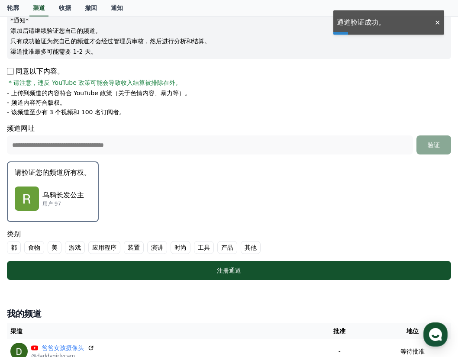
click at [49, 198] on p "乌鸦长发公主" at bounding box center [63, 195] width 42 height 10
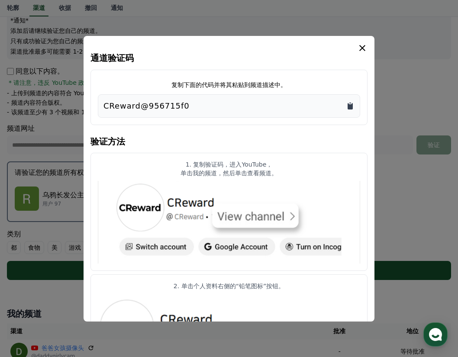
click at [352, 109] on icon "复制到剪贴板" at bounding box center [350, 106] width 5 height 6
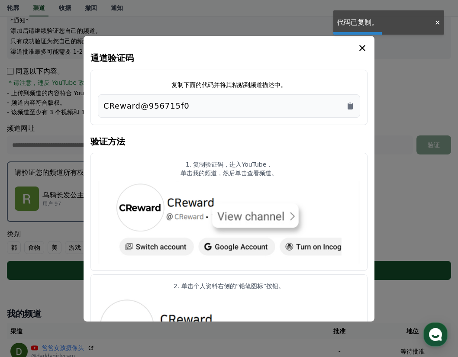
click at [364, 45] on icon "模 态" at bounding box center [362, 48] width 10 height 10
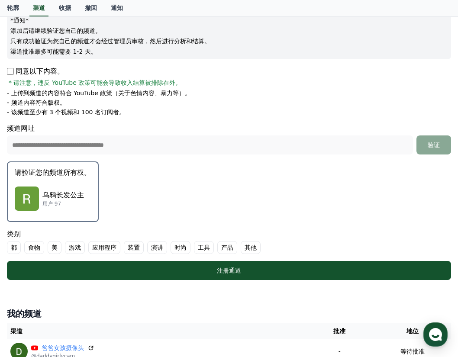
click at [16, 246] on font "都" at bounding box center [14, 247] width 6 height 9
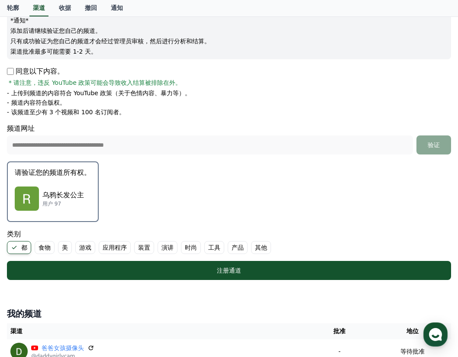
click at [66, 244] on font "美" at bounding box center [65, 247] width 6 height 9
click at [178, 247] on font "演讲" at bounding box center [178, 247] width 12 height 9
click at [213, 246] on font "时尚" at bounding box center [212, 247] width 12 height 9
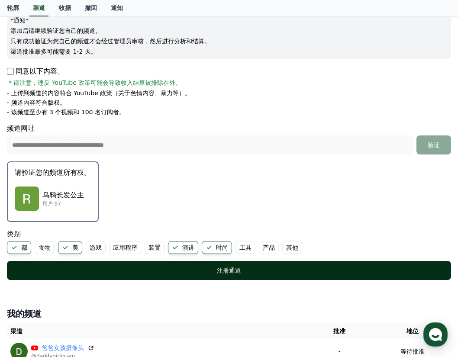
click at [208, 274] on div "注册通道" at bounding box center [229, 270] width 410 height 9
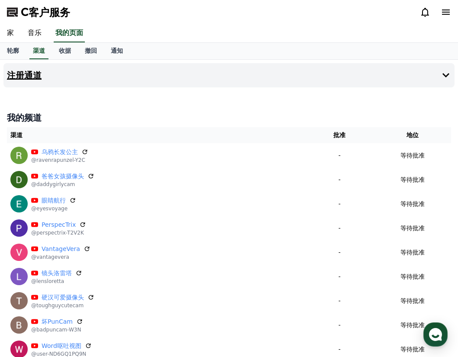
click at [19, 72] on h4 "注册通道" at bounding box center [24, 76] width 35 height 10
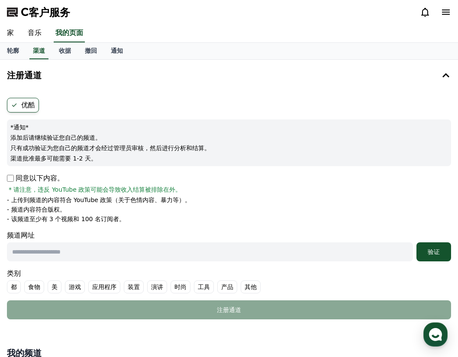
click at [57, 285] on font "美" at bounding box center [55, 287] width 6 height 9
click at [165, 285] on font "演讲" at bounding box center [168, 287] width 12 height 9
click at [202, 287] on font "时尚" at bounding box center [201, 287] width 12 height 9
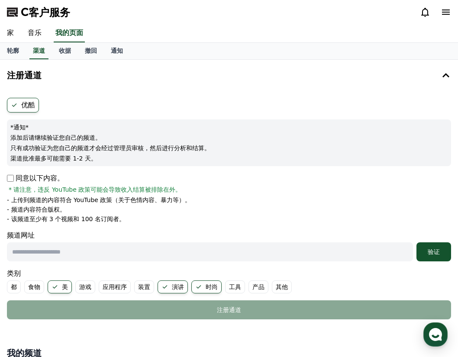
click at [95, 255] on input "text" at bounding box center [210, 252] width 406 height 19
click at [94, 254] on input "text" at bounding box center [210, 252] width 406 height 19
paste input "**********"
type input "**********"
click at [417, 243] on button "验证" at bounding box center [434, 252] width 35 height 19
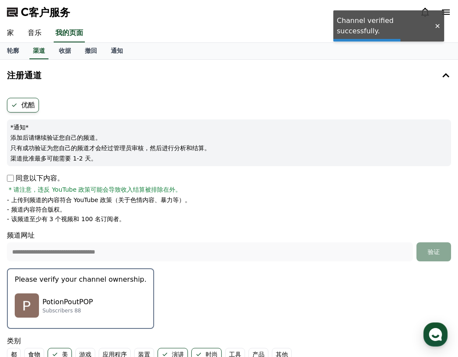
click at [84, 289] on div "PotionPoutPOP Subscribers 88" at bounding box center [81, 305] width 132 height 35
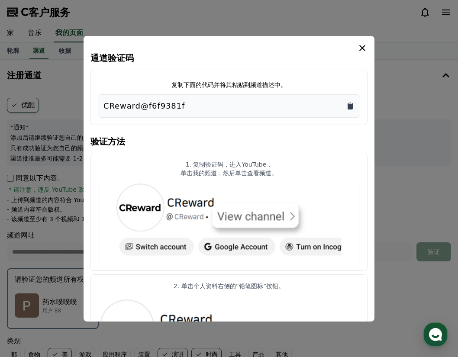
click at [348, 106] on icon "复制到剪贴板" at bounding box center [350, 106] width 5 height 6
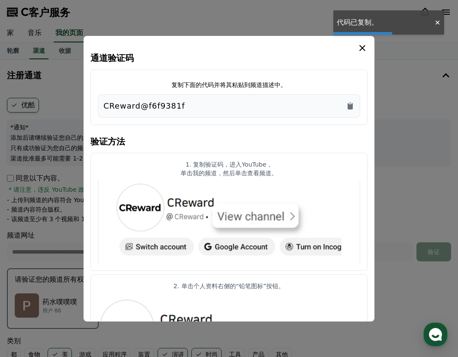
click at [363, 45] on icon "模 态" at bounding box center [362, 48] width 10 height 10
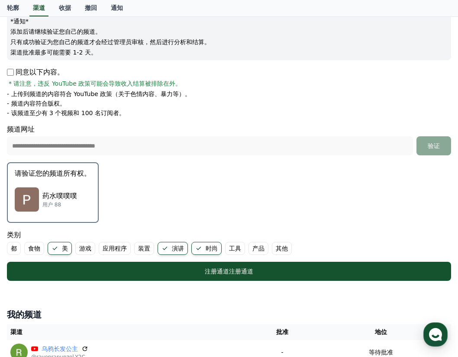
scroll to position [107, 0]
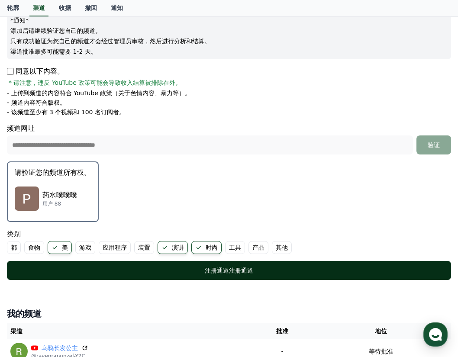
click at [207, 270] on font "注册通道" at bounding box center [217, 270] width 24 height 7
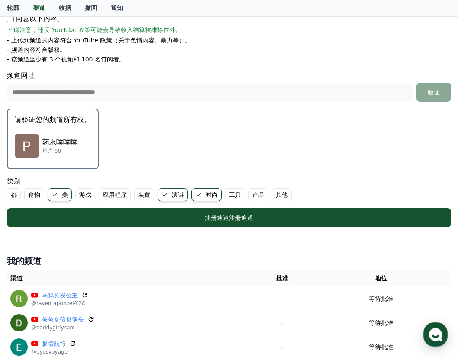
scroll to position [161, 0]
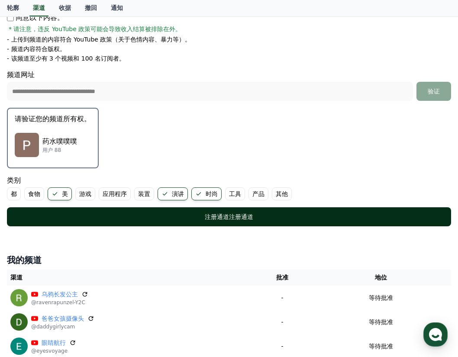
click at [225, 215] on font "注册通道" at bounding box center [217, 217] width 24 height 7
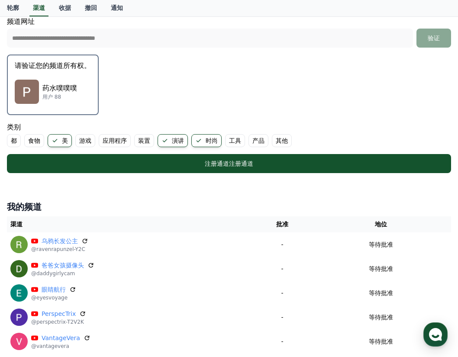
scroll to position [214, 0]
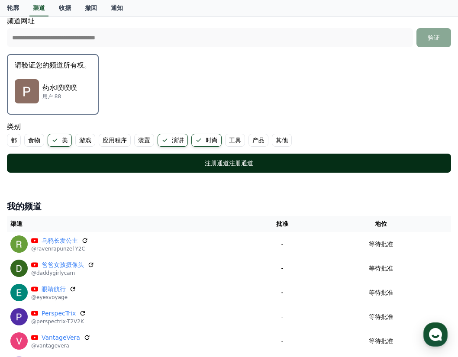
click at [222, 162] on font "注册通道" at bounding box center [217, 163] width 24 height 7
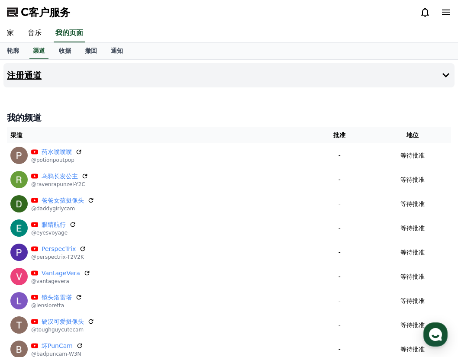
click at [18, 76] on h4 "注册通道" at bounding box center [24, 76] width 35 height 10
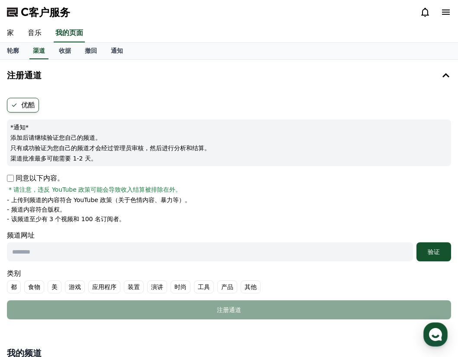
click at [11, 183] on p "同意以下内容。" at bounding box center [35, 178] width 57 height 10
click at [10, 182] on p "同意以下内容。" at bounding box center [35, 178] width 57 height 10
click at [71, 255] on input "text" at bounding box center [210, 252] width 406 height 19
paste input "**********"
type input "**********"
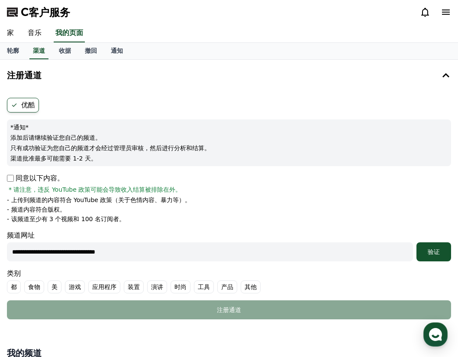
click at [417, 243] on button "验证" at bounding box center [434, 252] width 35 height 19
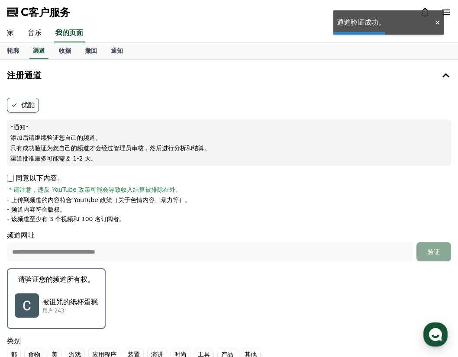
click at [81, 295] on div "被诅咒的纸杯蛋糕 用户 243" at bounding box center [56, 305] width 83 height 35
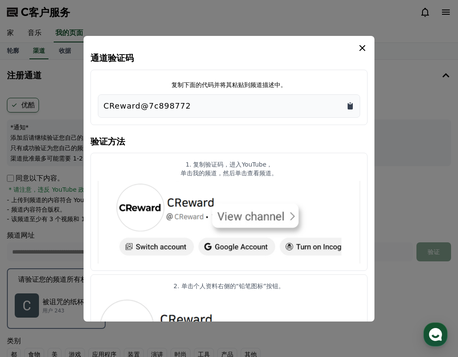
click at [348, 108] on icon "复制到剪贴板" at bounding box center [350, 106] width 5 height 6
click at [363, 48] on icon "模 态" at bounding box center [362, 48] width 6 height 6
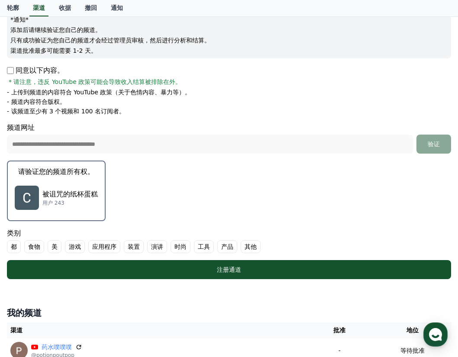
scroll to position [107, 0]
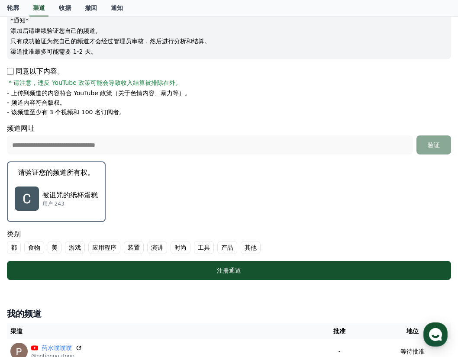
click at [57, 247] on font "美" at bounding box center [55, 247] width 6 height 9
click at [169, 246] on font "演讲" at bounding box center [168, 247] width 12 height 9
click at [198, 249] on font "时尚" at bounding box center [201, 247] width 12 height 9
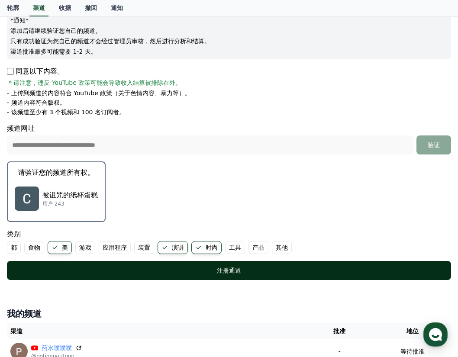
click at [212, 271] on div "注册通道" at bounding box center [229, 270] width 410 height 9
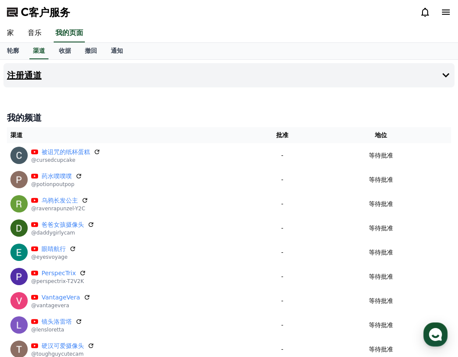
drag, startPoint x: 34, startPoint y: 72, endPoint x: 34, endPoint y: 77, distance: 4.8
click at [34, 72] on h4 "注册通道" at bounding box center [24, 76] width 35 height 10
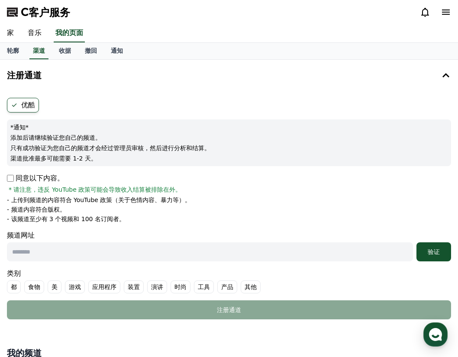
click at [46, 253] on input "text" at bounding box center [210, 252] width 406 height 19
paste input "**********"
type input "**********"
click at [445, 253] on div "验证" at bounding box center [434, 252] width 28 height 9
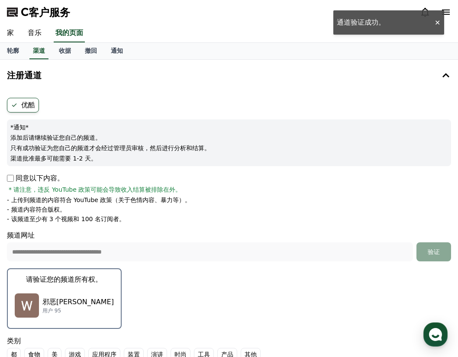
click at [45, 304] on div "邪恶柳树 用户 95" at bounding box center [64, 305] width 99 height 35
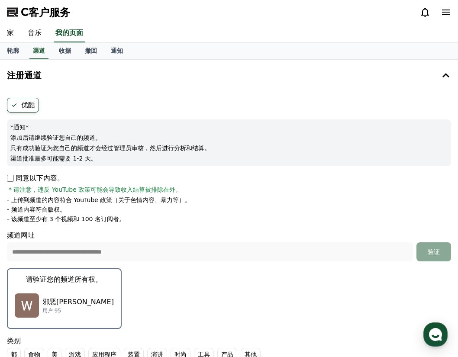
click at [76, 296] on div "邪恶柳树 用户 95" at bounding box center [64, 305] width 99 height 35
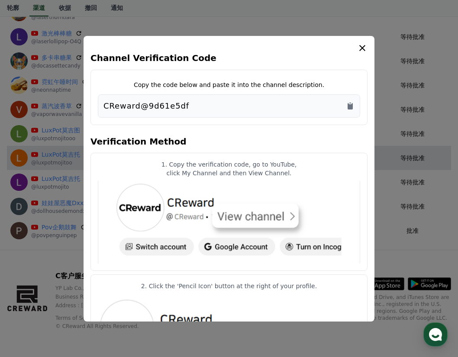
scroll to position [1004, 0]
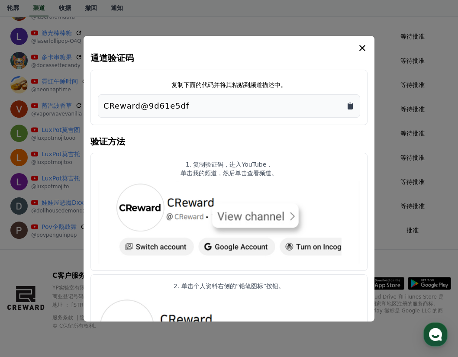
click at [348, 106] on icon "复制到剪贴板" at bounding box center [350, 106] width 5 height 6
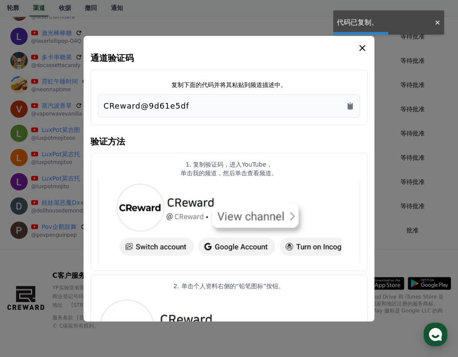
click at [366, 46] on icon "模 态" at bounding box center [362, 48] width 10 height 10
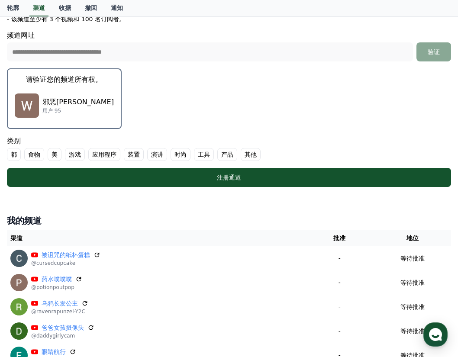
scroll to position [200, 0]
click at [55, 152] on font "美" at bounding box center [55, 154] width 6 height 9
drag, startPoint x: 164, startPoint y: 154, endPoint x: 172, endPoint y: 154, distance: 8.2
click at [164, 154] on font "演讲" at bounding box center [168, 154] width 12 height 9
click at [197, 152] on font "时尚" at bounding box center [201, 154] width 12 height 9
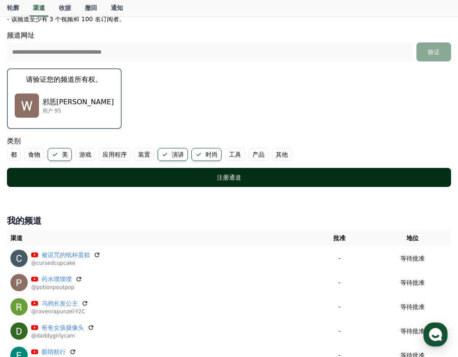
click at [212, 175] on div "注册通道" at bounding box center [229, 177] width 410 height 9
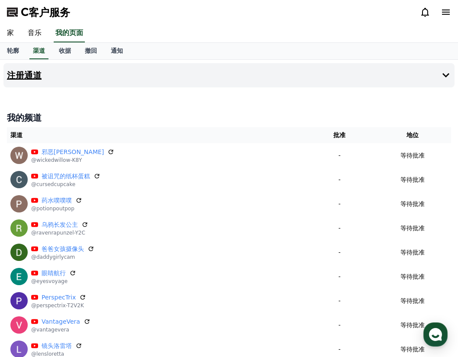
click at [19, 78] on h4 "注册通道" at bounding box center [24, 76] width 35 height 10
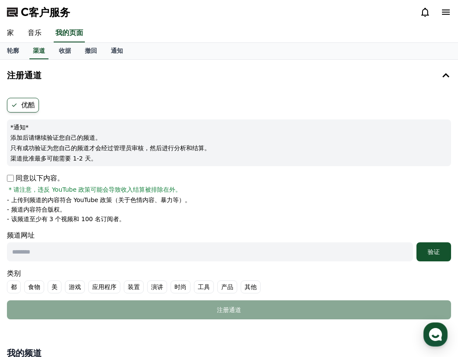
click at [361, 257] on input "text" at bounding box center [210, 252] width 406 height 19
paste input "**********"
type input "**********"
click at [435, 252] on font "验证" at bounding box center [434, 252] width 12 height 7
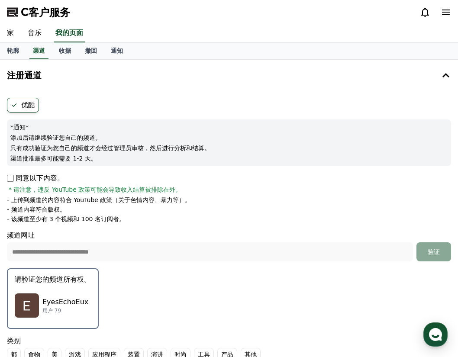
click at [73, 291] on div "EyesEchoEux 用户 79" at bounding box center [53, 305] width 76 height 35
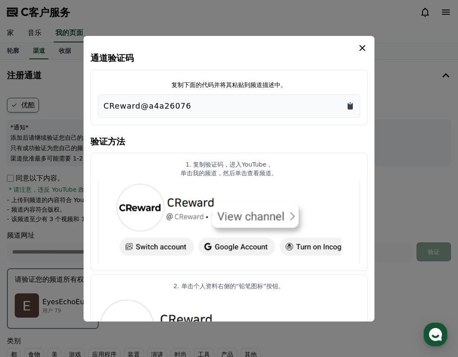
click at [350, 106] on icon "复制到剪贴板" at bounding box center [350, 106] width 5 height 6
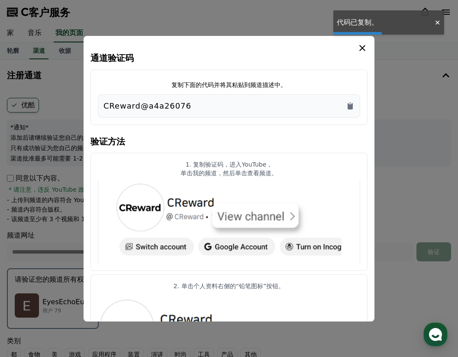
click at [365, 46] on icon "模 态" at bounding box center [362, 48] width 10 height 10
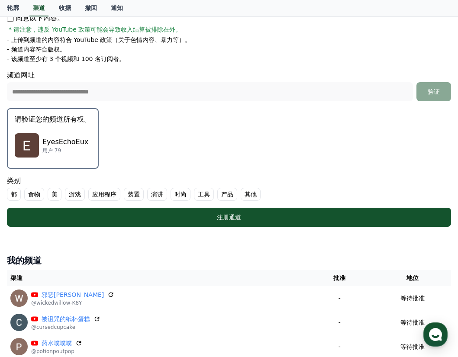
scroll to position [161, 0]
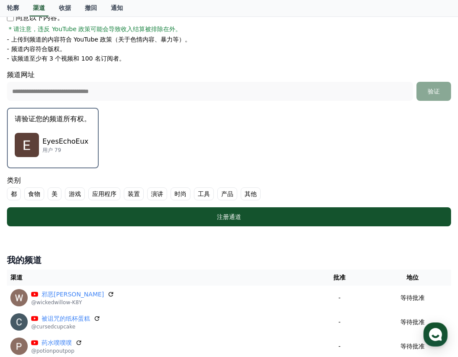
click at [58, 192] on label "美" at bounding box center [55, 194] width 14 height 13
click at [188, 194] on font "时尚" at bounding box center [191, 194] width 12 height 9
click at [168, 192] on font "演讲" at bounding box center [168, 194] width 12 height 9
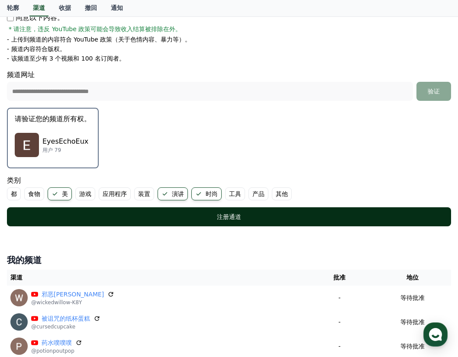
click at [225, 218] on font "注册通道" at bounding box center [229, 217] width 24 height 7
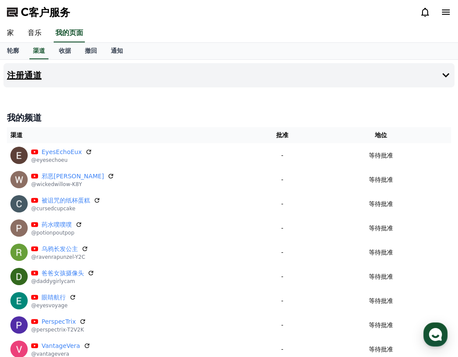
click at [38, 80] on h4 "注册通道" at bounding box center [24, 76] width 35 height 10
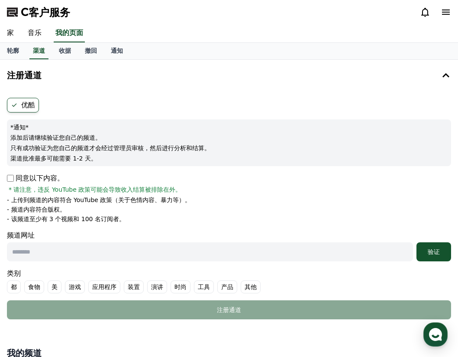
click at [65, 256] on input "text" at bounding box center [210, 252] width 406 height 19
paste input "**********"
type input "**********"
click at [433, 252] on font "验证" at bounding box center [434, 252] width 12 height 7
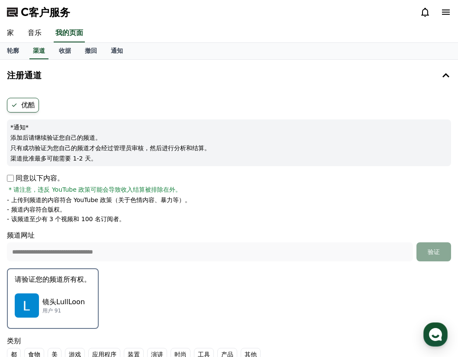
click at [71, 295] on div "镜头LullLoon 用户 91" at bounding box center [53, 305] width 76 height 35
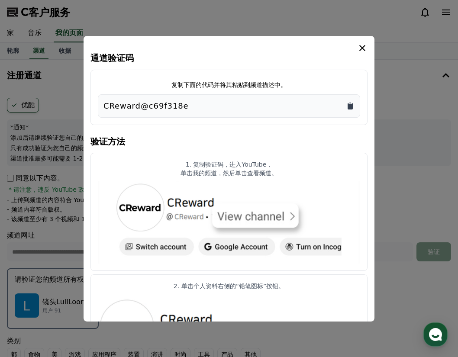
click at [351, 107] on icon "复制到剪贴板" at bounding box center [350, 106] width 5 height 6
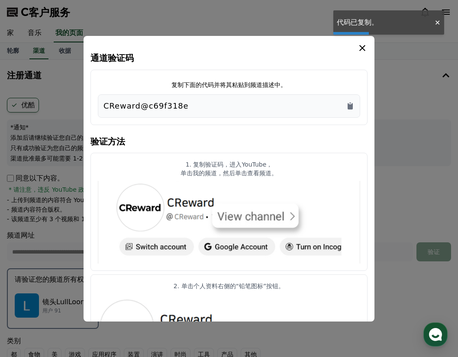
click at [368, 44] on div "通道验证码 复制下面的代码并将其粘贴到频道描述中。 CReward@c69f318e 验证方法 1. 复制验证码，进入YouTube， 单击我的频道，然后单击…" at bounding box center [229, 179] width 291 height 286
click at [365, 45] on icon "模 态" at bounding box center [362, 48] width 10 height 10
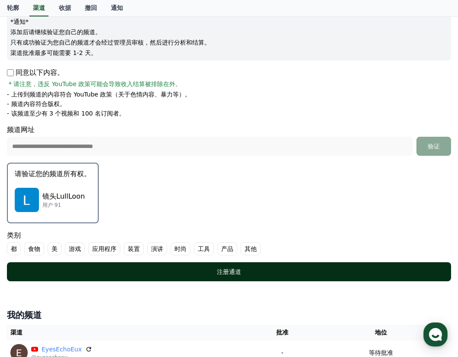
scroll to position [107, 0]
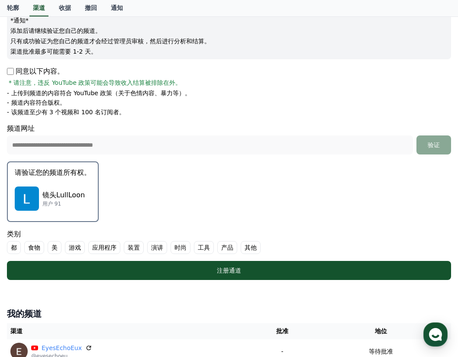
click at [53, 249] on font "美" at bounding box center [55, 247] width 6 height 9
click at [169, 249] on font "演讲" at bounding box center [168, 247] width 12 height 9
click at [198, 245] on font "时尚" at bounding box center [201, 247] width 12 height 9
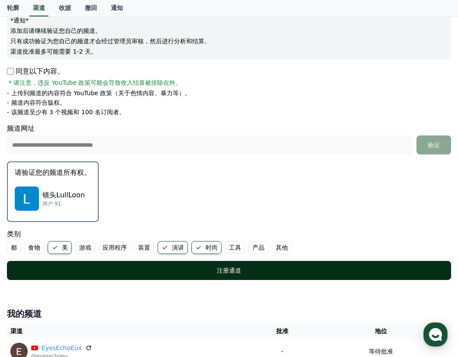
click at [195, 274] on div "注册通道" at bounding box center [229, 270] width 410 height 9
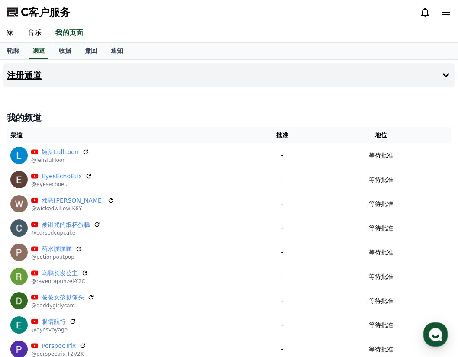
click at [26, 79] on h4 "注册通道" at bounding box center [24, 76] width 35 height 10
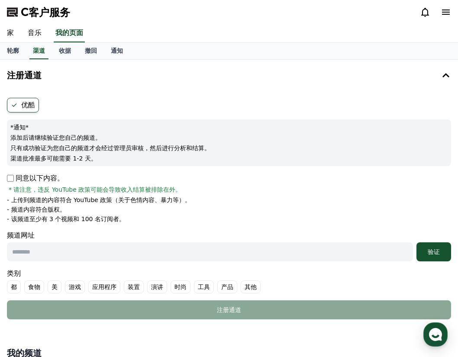
click at [6, 175] on div "优酷 *通知* 添加后请继续验证您自己的频道。 只有成功验证为您自己的频道才会经过管理员审核，然后进行分析和结算。 渠道批准最多可能需要 1-2 天。 同意以…" at bounding box center [228, 208] width 451 height 229
click at [301, 254] on input "text" at bounding box center [210, 252] width 406 height 19
paste input "**********"
type input "**********"
click at [433, 255] on font "验证" at bounding box center [434, 252] width 12 height 7
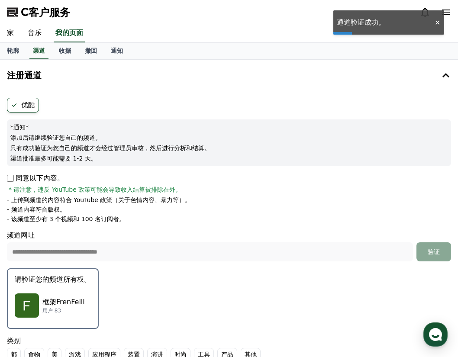
click at [62, 301] on p "框架FrenFeili" at bounding box center [63, 302] width 42 height 10
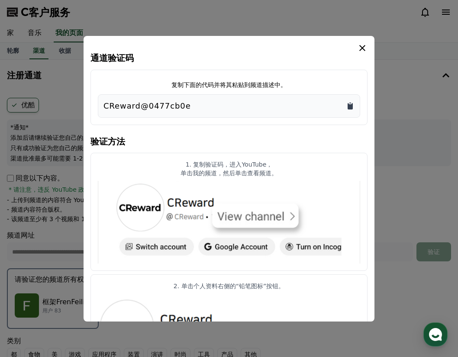
click at [350, 105] on icon "复制到剪贴板" at bounding box center [350, 106] width 5 height 6
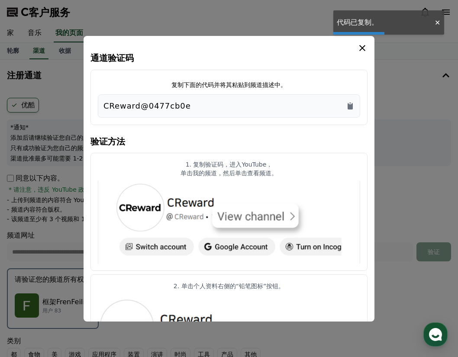
click at [363, 44] on icon "模 态" at bounding box center [362, 48] width 10 height 10
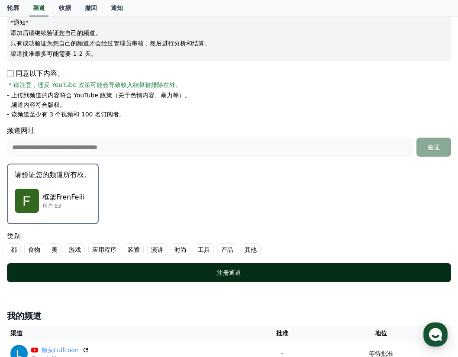
scroll to position [107, 0]
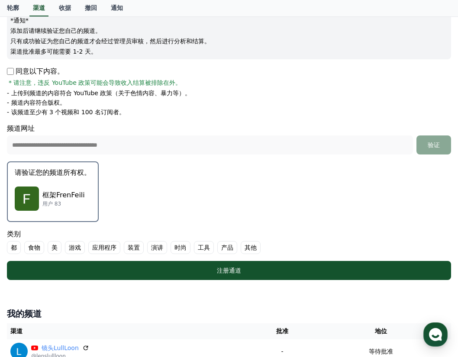
click at [53, 249] on font "美" at bounding box center [55, 247] width 6 height 9
click at [168, 247] on font "演讲" at bounding box center [168, 247] width 12 height 9
click at [204, 243] on font "时尚" at bounding box center [201, 247] width 12 height 9
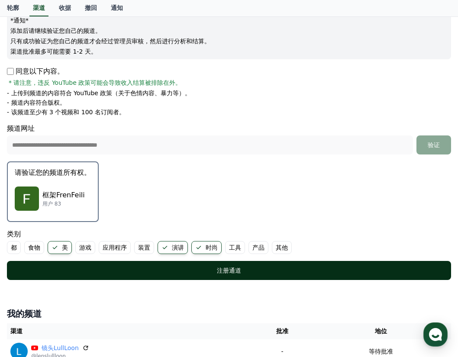
click at [201, 272] on div "注册通道" at bounding box center [229, 270] width 410 height 9
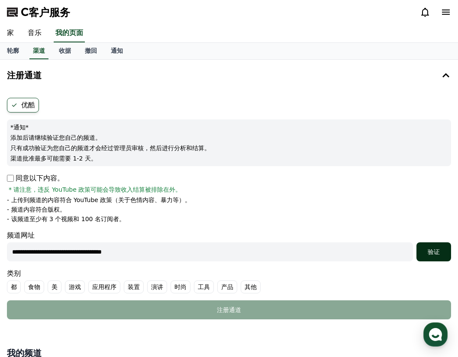
type input "**********"
click at [435, 249] on font "验证" at bounding box center [434, 252] width 12 height 7
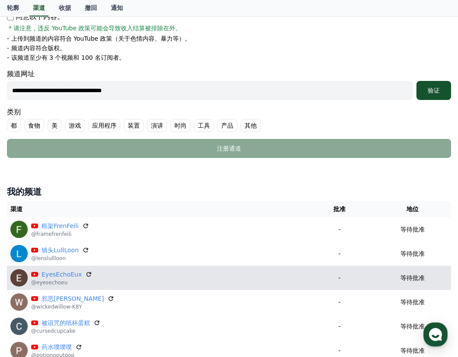
scroll to position [161, 0]
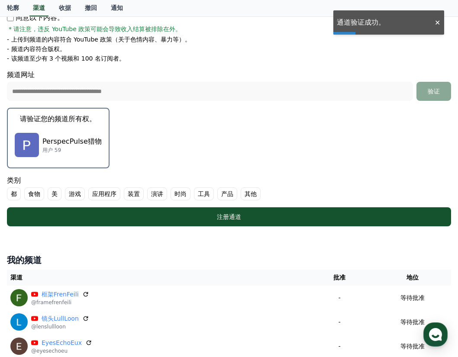
click at [84, 138] on p "PerspecPulse猎物" at bounding box center [71, 141] width 59 height 10
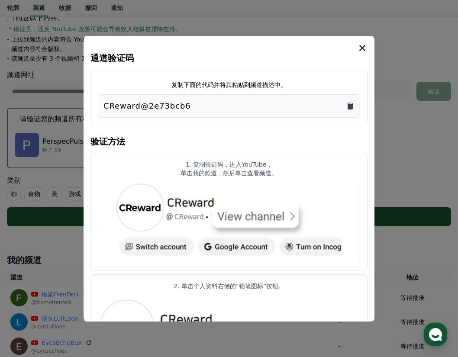
click at [347, 108] on icon "复制到剪贴板" at bounding box center [350, 106] width 9 height 9
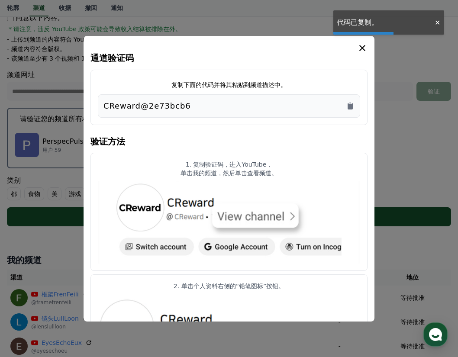
click at [362, 51] on icon "模 态" at bounding box center [362, 48] width 10 height 10
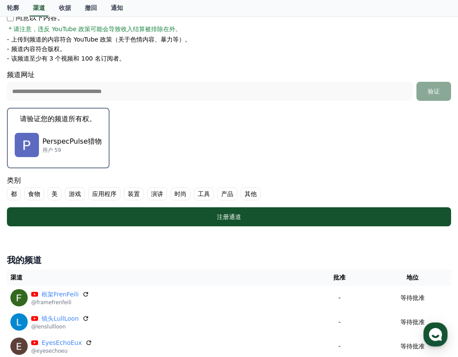
click at [52, 195] on font "美" at bounding box center [55, 194] width 6 height 9
click at [188, 193] on font "时尚" at bounding box center [191, 194] width 12 height 9
click at [167, 194] on font "演讲" at bounding box center [168, 194] width 12 height 9
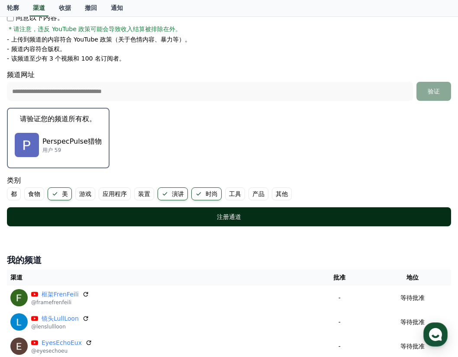
click at [195, 214] on div "注册通道" at bounding box center [229, 217] width 410 height 9
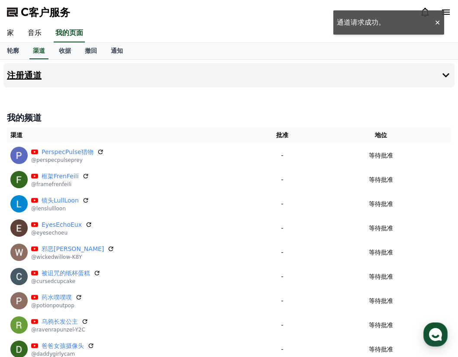
click at [33, 76] on h4 "注册通道" at bounding box center [24, 76] width 35 height 10
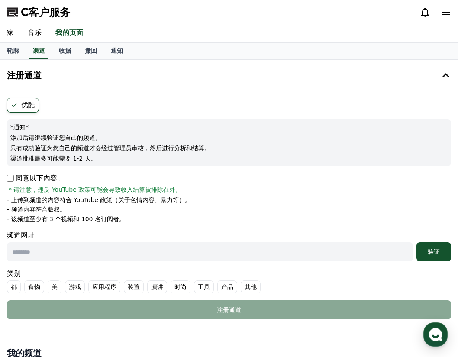
click at [15, 179] on p "同意以下内容。" at bounding box center [35, 178] width 57 height 10
click at [69, 259] on input "text" at bounding box center [210, 252] width 406 height 19
paste input "**********"
type input "**********"
click at [435, 247] on button "验证" at bounding box center [434, 252] width 35 height 19
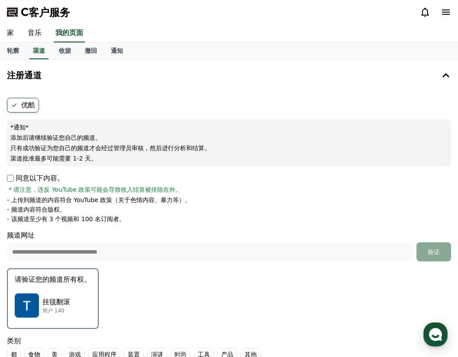
click at [68, 282] on p "请验证您的频道所有权。" at bounding box center [53, 280] width 76 height 10
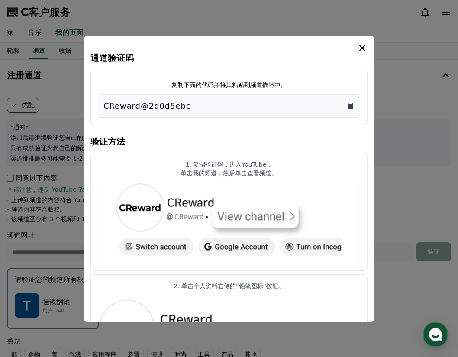
click at [351, 107] on icon "复制到剪贴板" at bounding box center [350, 106] width 5 height 6
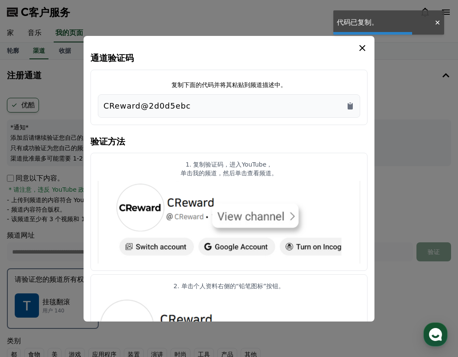
click at [364, 49] on icon "模 态" at bounding box center [362, 48] width 6 height 6
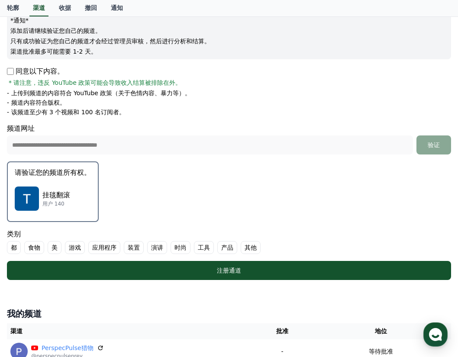
scroll to position [107, 0]
click at [57, 247] on font "美" at bounding box center [55, 247] width 6 height 9
click at [167, 247] on font "演讲" at bounding box center [168, 247] width 12 height 9
click at [199, 246] on font "时尚" at bounding box center [201, 247] width 12 height 9
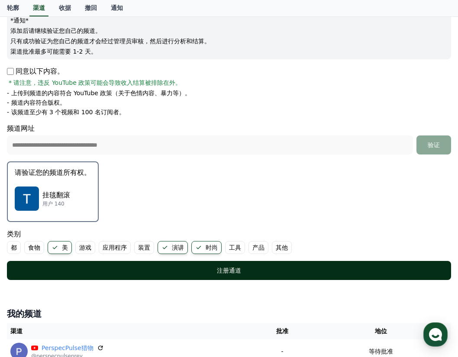
click at [231, 268] on font "注册通道" at bounding box center [229, 270] width 24 height 7
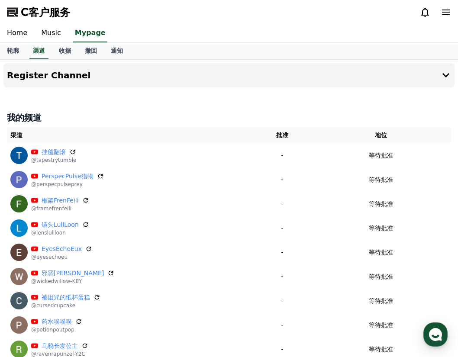
click at [34, 116] on h4 "我的频道" at bounding box center [229, 118] width 444 height 12
click at [41, 77] on h4 "Register Channel" at bounding box center [49, 76] width 84 height 10
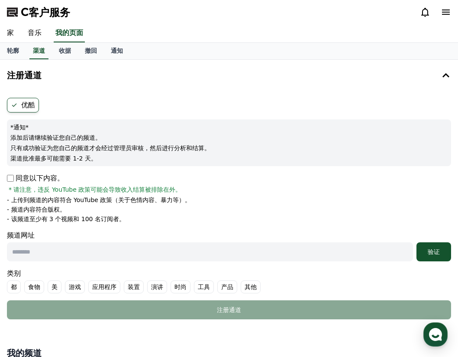
click at [58, 255] on input "text" at bounding box center [210, 252] width 406 height 19
paste input "**********"
type input "**********"
click at [431, 252] on font "验证" at bounding box center [434, 252] width 12 height 7
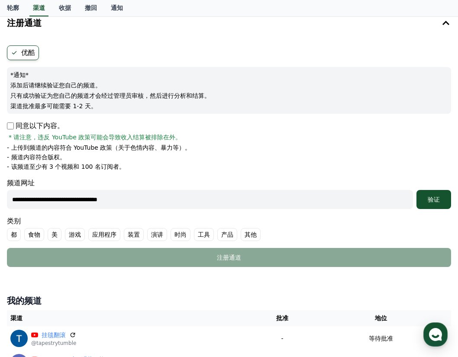
scroll to position [53, 0]
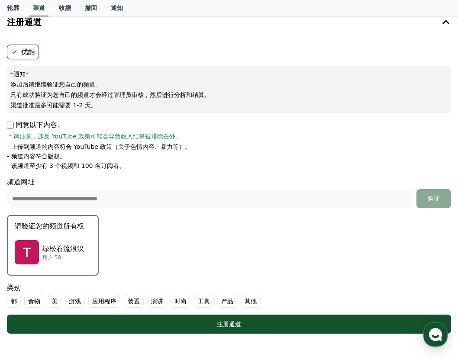
click at [71, 246] on p "绿松石流浪汉" at bounding box center [63, 249] width 42 height 10
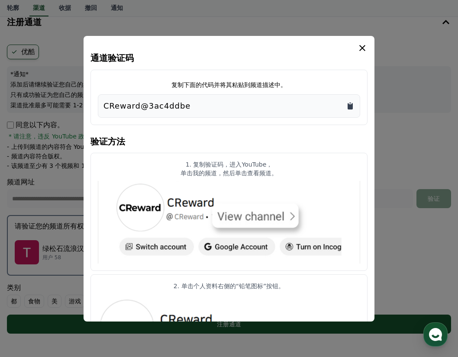
click at [350, 106] on icon "复制到剪贴板" at bounding box center [350, 106] width 5 height 6
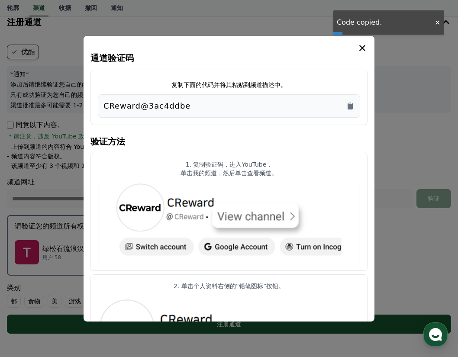
click at [365, 47] on icon "模 态" at bounding box center [362, 48] width 10 height 10
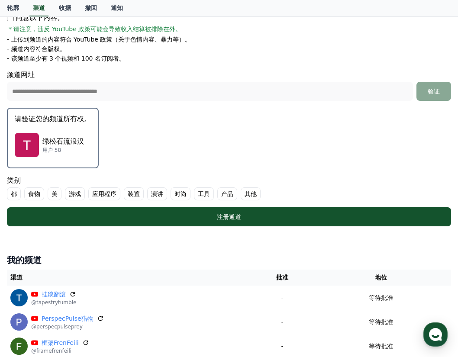
scroll to position [161, 0]
click at [53, 193] on font "美" at bounding box center [55, 194] width 6 height 9
click at [171, 194] on font "演讲" at bounding box center [168, 194] width 12 height 9
click at [202, 193] on font "时尚" at bounding box center [201, 194] width 12 height 9
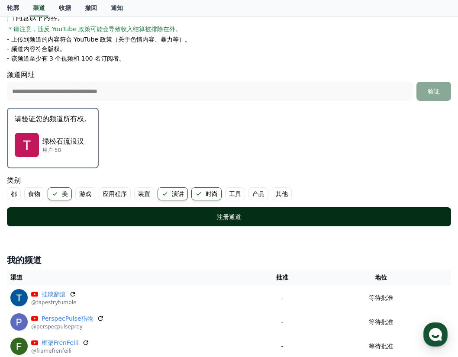
click at [206, 221] on div "注册通道" at bounding box center [229, 217] width 410 height 9
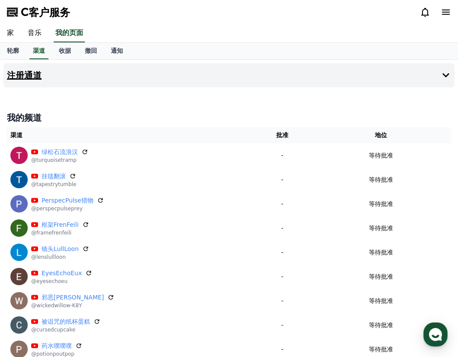
click at [30, 71] on h4 "注册通道" at bounding box center [24, 76] width 35 height 10
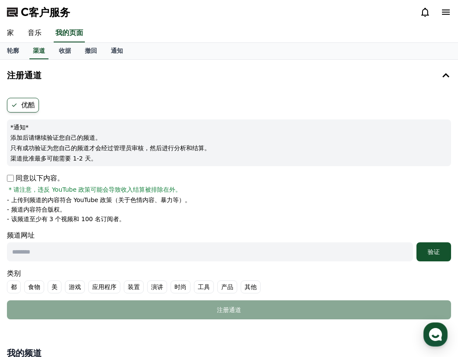
click at [69, 254] on input "text" at bounding box center [210, 252] width 406 height 19
paste input "**********"
type input "**********"
click at [417, 243] on button "验证" at bounding box center [434, 252] width 35 height 19
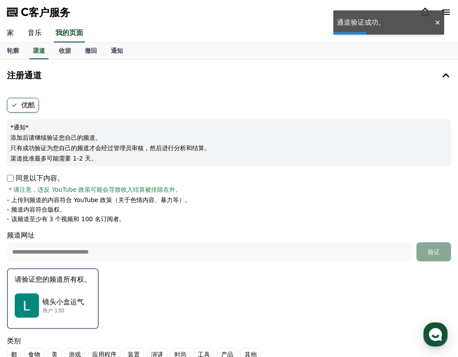
click at [72, 297] on p "镜头小盒运气" at bounding box center [63, 302] width 42 height 10
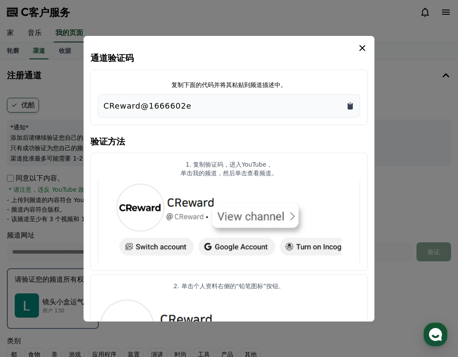
click at [350, 106] on icon "复制到剪贴板" at bounding box center [350, 106] width 5 height 6
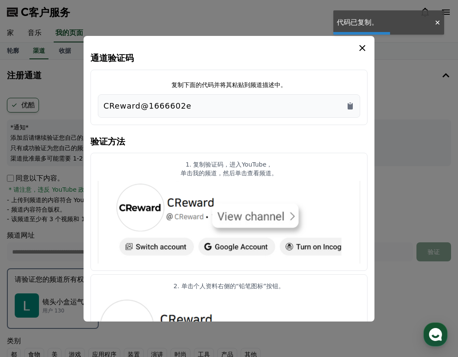
click at [364, 45] on icon "模 态" at bounding box center [362, 48] width 10 height 10
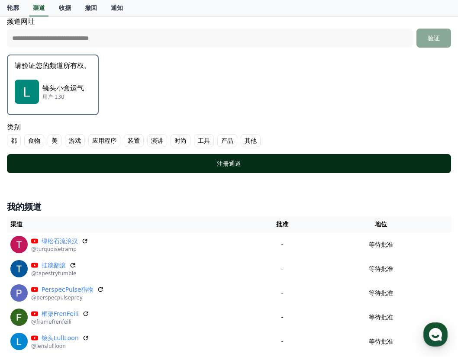
scroll to position [214, 0]
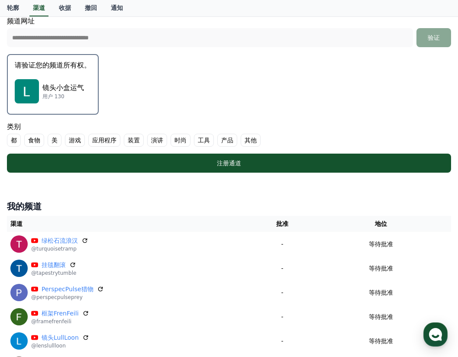
click at [55, 140] on font "美" at bounding box center [55, 140] width 6 height 9
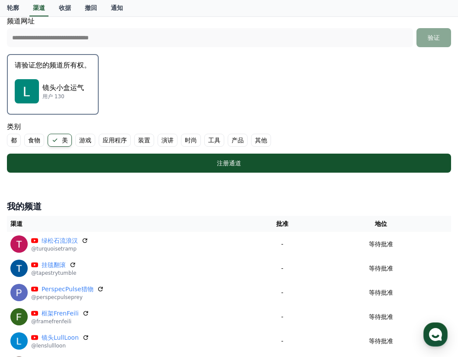
click at [170, 138] on font "演讲" at bounding box center [168, 140] width 12 height 9
click at [198, 139] on font "时尚" at bounding box center [201, 140] width 12 height 9
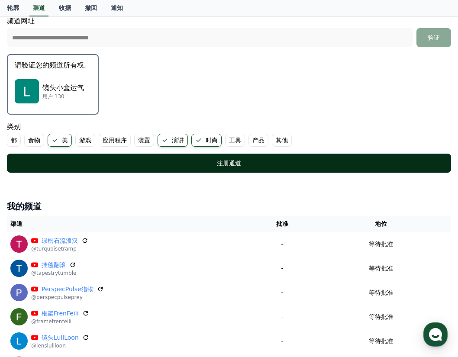
click at [216, 165] on div "注册通道" at bounding box center [229, 163] width 410 height 9
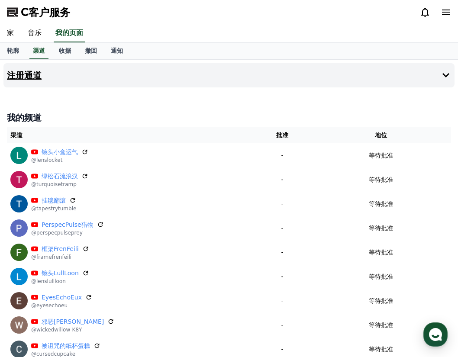
click at [31, 76] on h4 "注册通道" at bounding box center [24, 76] width 35 height 10
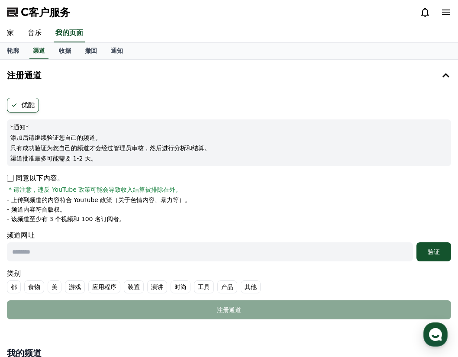
click at [13, 182] on p "同意以下内容。" at bounding box center [35, 178] width 57 height 10
click at [72, 258] on input "text" at bounding box center [210, 252] width 406 height 19
paste input "**********"
type input "**********"
click at [426, 252] on div "验证" at bounding box center [434, 252] width 28 height 9
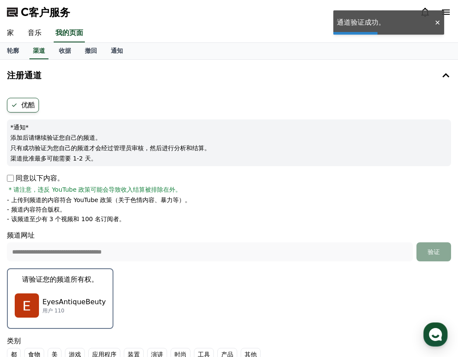
click at [79, 300] on p "EyesAntiqueBeuty" at bounding box center [73, 302] width 63 height 10
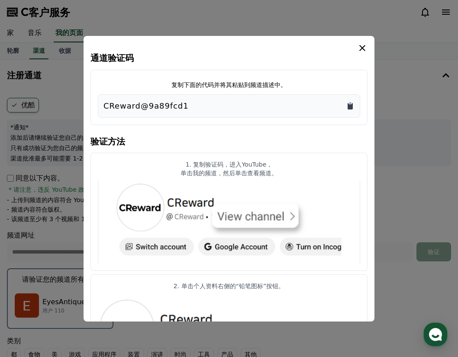
click at [351, 107] on icon "复制到剪贴板" at bounding box center [350, 106] width 5 height 6
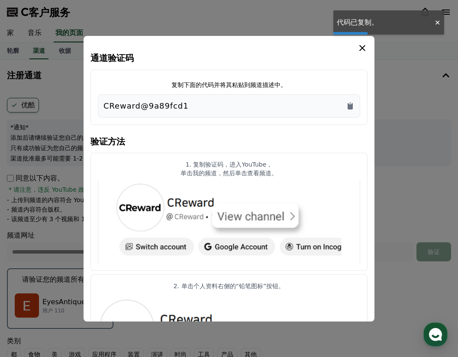
click at [365, 46] on icon "模 态" at bounding box center [362, 48] width 10 height 10
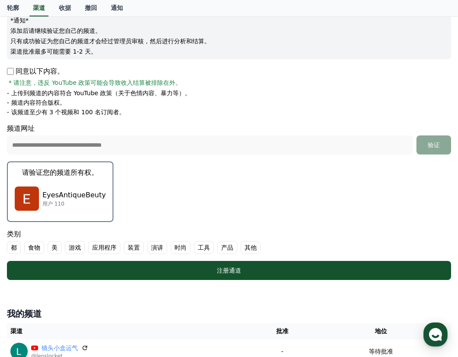
scroll to position [107, 0]
click at [53, 246] on font "美" at bounding box center [55, 247] width 6 height 9
click at [195, 248] on font "时尚" at bounding box center [191, 247] width 12 height 9
click at [167, 250] on font "演讲" at bounding box center [168, 247] width 12 height 9
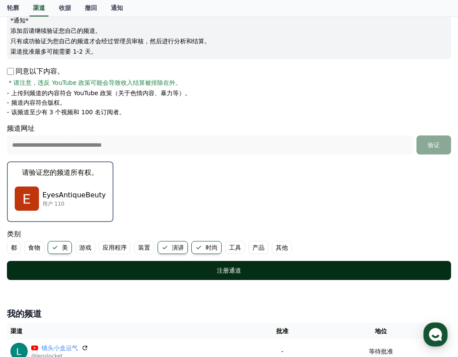
click at [202, 271] on div "注册通道" at bounding box center [229, 270] width 410 height 9
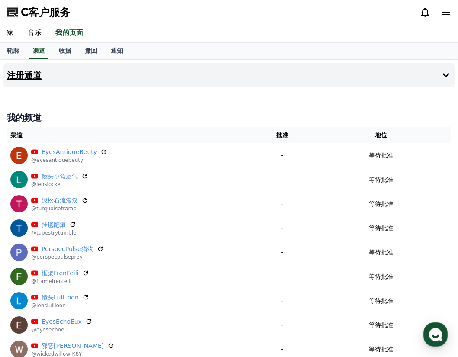
click at [28, 78] on h4 "注册通道" at bounding box center [24, 76] width 35 height 10
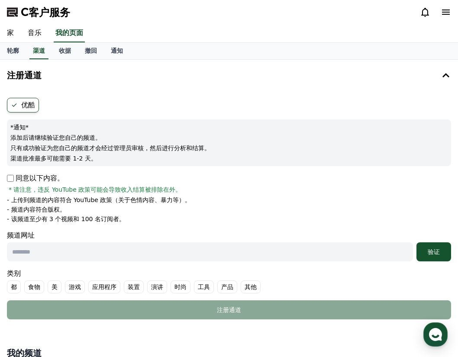
click at [187, 254] on input "text" at bounding box center [210, 252] width 406 height 19
paste input "**********"
type input "**********"
click at [432, 255] on font "验证" at bounding box center [434, 252] width 12 height 7
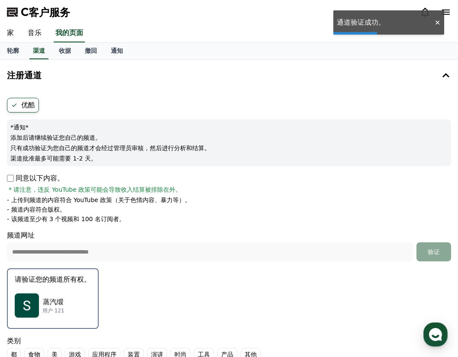
click at [60, 310] on p "用户 121" at bounding box center [53, 310] width 22 height 7
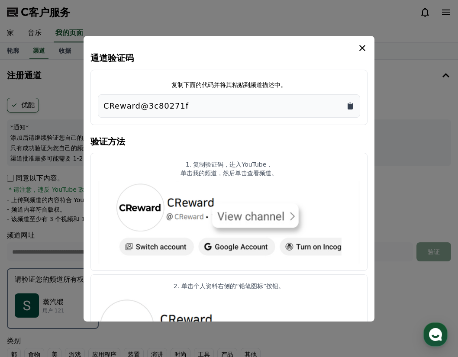
click at [352, 106] on icon "复制到剪贴板" at bounding box center [350, 106] width 5 height 6
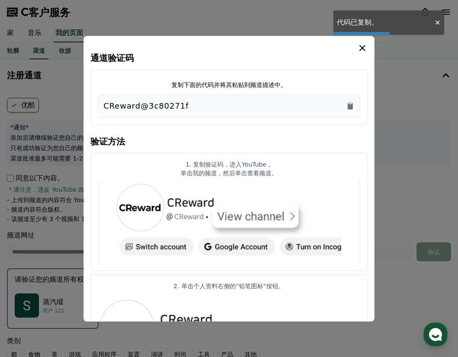
click at [362, 44] on icon "模 态" at bounding box center [362, 48] width 10 height 10
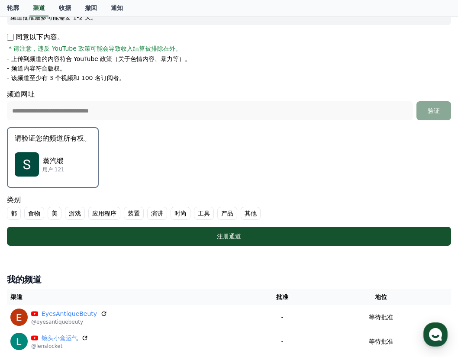
scroll to position [161, 0]
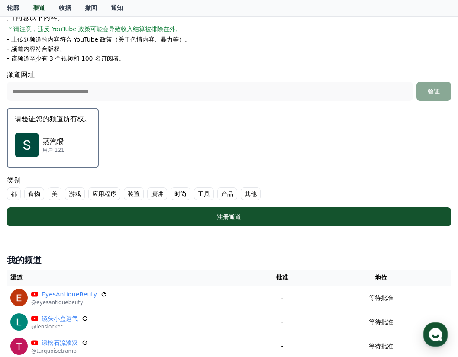
click at [52, 193] on font "美" at bounding box center [55, 194] width 6 height 9
click at [187, 194] on font "时尚" at bounding box center [191, 194] width 12 height 9
drag, startPoint x: 171, startPoint y: 193, endPoint x: 172, endPoint y: 201, distance: 8.3
click at [171, 193] on font "演讲" at bounding box center [168, 194] width 12 height 9
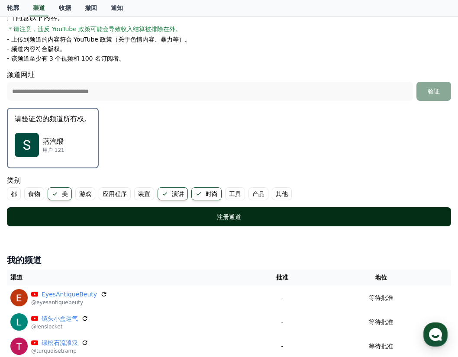
click at [205, 217] on div "注册通道" at bounding box center [229, 217] width 410 height 9
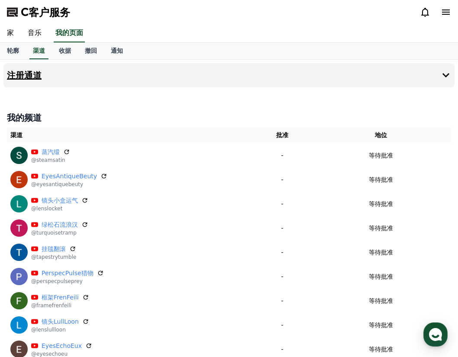
click at [26, 72] on h4 "注册通道" at bounding box center [24, 76] width 35 height 10
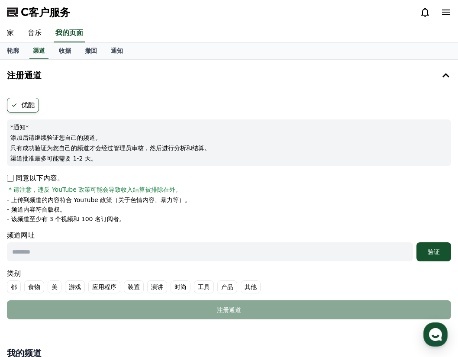
click at [121, 245] on input "text" at bounding box center [210, 252] width 406 height 19
paste input "**********"
type input "**********"
click at [419, 250] on button "验证" at bounding box center [434, 252] width 35 height 19
click at [433, 250] on font "验证" at bounding box center [434, 252] width 12 height 7
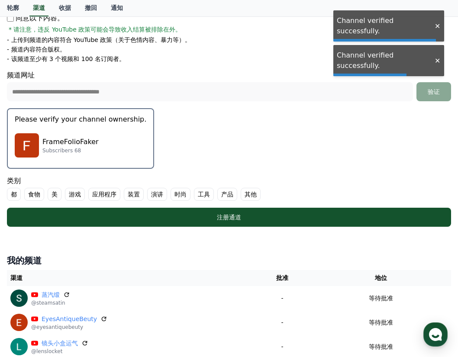
scroll to position [161, 0]
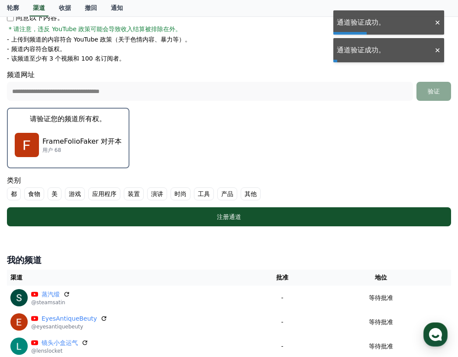
click at [179, 194] on font "时尚" at bounding box center [181, 194] width 12 height 9
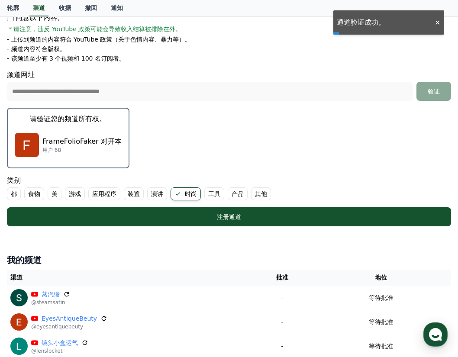
drag, startPoint x: 161, startPoint y: 196, endPoint x: 150, endPoint y: 197, distance: 10.5
click at [161, 196] on font "演讲" at bounding box center [157, 194] width 12 height 9
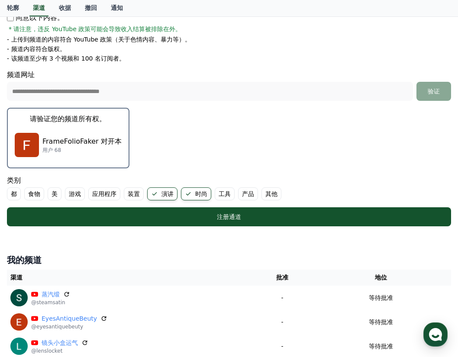
click at [56, 195] on font "美" at bounding box center [55, 194] width 6 height 9
click at [91, 142] on p "FrameFolioFaker 对开本" at bounding box center [81, 141] width 79 height 10
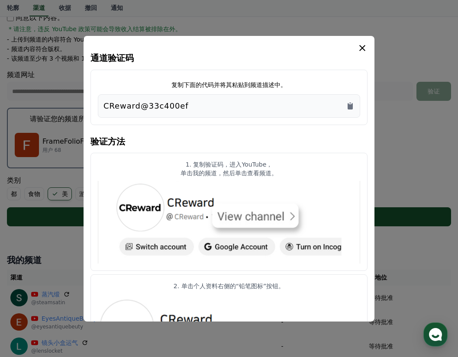
click at [352, 106] on icon "复制到剪贴板" at bounding box center [350, 106] width 5 height 6
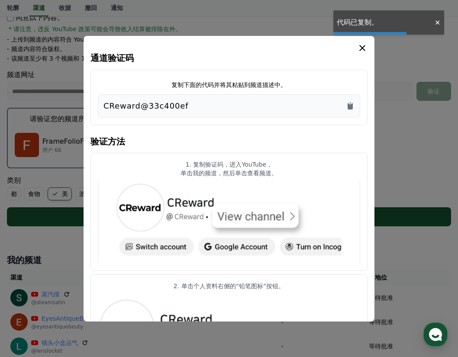
click at [363, 44] on icon "模 态" at bounding box center [362, 48] width 10 height 10
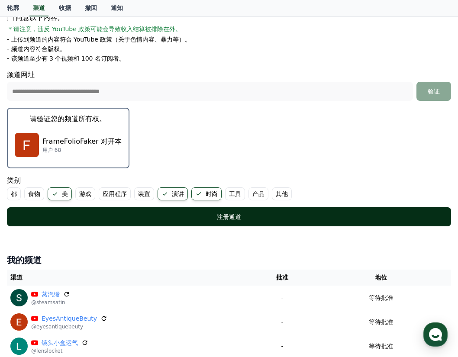
click at [241, 213] on div "注册通道" at bounding box center [229, 217] width 410 height 9
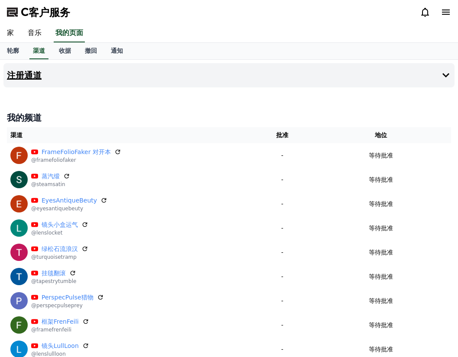
click at [29, 75] on h4 "注册通道" at bounding box center [24, 76] width 35 height 10
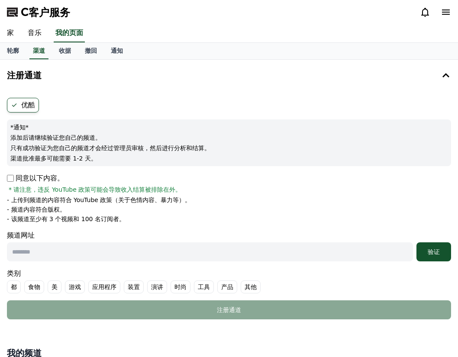
click at [15, 180] on p "同意以下内容。" at bounding box center [35, 178] width 57 height 10
click at [45, 254] on input "text" at bounding box center [210, 252] width 406 height 19
paste input "**********"
type input "**********"
click at [430, 255] on font "验证" at bounding box center [434, 252] width 12 height 7
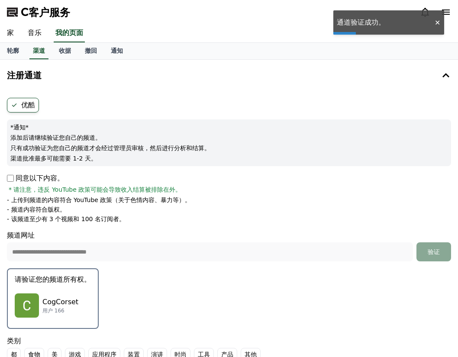
click at [87, 303] on div "CogCorset 用户 166" at bounding box center [53, 305] width 76 height 35
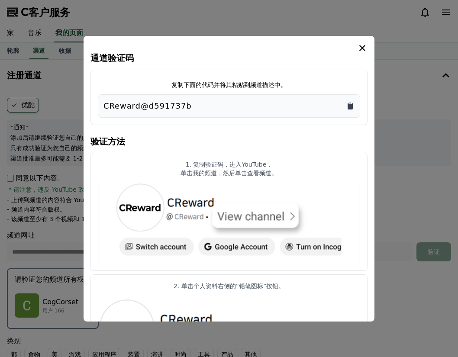
click at [348, 106] on icon "复制到剪贴板" at bounding box center [350, 106] width 5 height 6
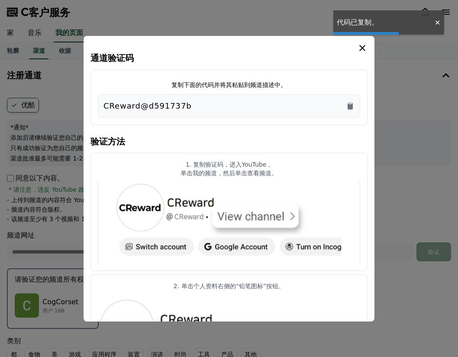
click at [363, 48] on icon "模 态" at bounding box center [362, 48] width 10 height 10
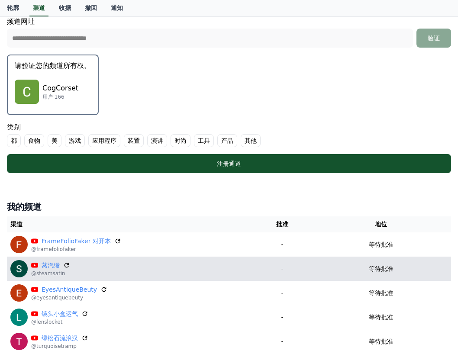
scroll to position [214, 0]
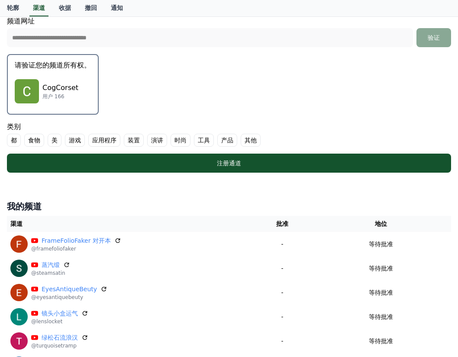
click at [54, 141] on font "美" at bounding box center [55, 140] width 6 height 9
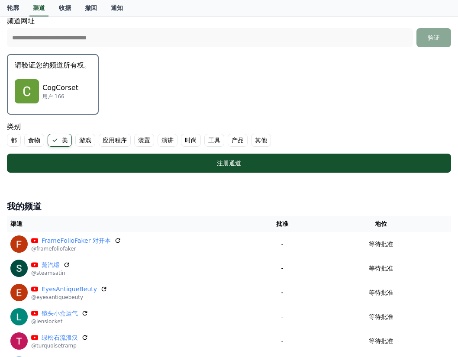
click at [170, 140] on font "演讲" at bounding box center [168, 140] width 12 height 9
click at [202, 141] on font "时尚" at bounding box center [201, 140] width 12 height 9
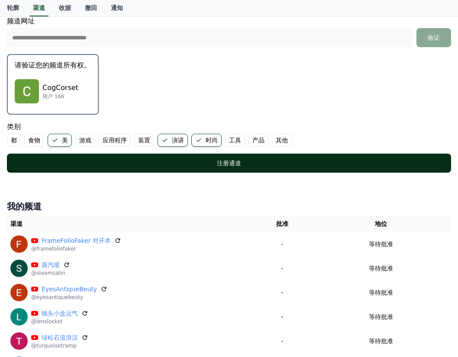
click at [192, 164] on div "注册通道" at bounding box center [229, 163] width 410 height 9
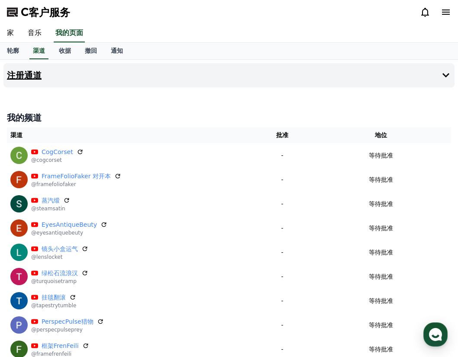
click at [34, 75] on h4 "注册通道" at bounding box center [24, 76] width 35 height 10
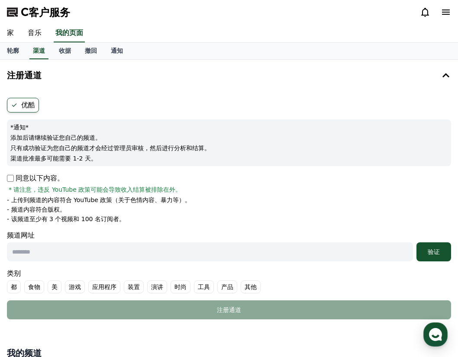
click at [51, 257] on input "text" at bounding box center [210, 252] width 406 height 19
click at [110, 253] on input "text" at bounding box center [210, 252] width 406 height 19
paste input "**********"
type input "**********"
click at [426, 252] on div "验证" at bounding box center [434, 252] width 28 height 9
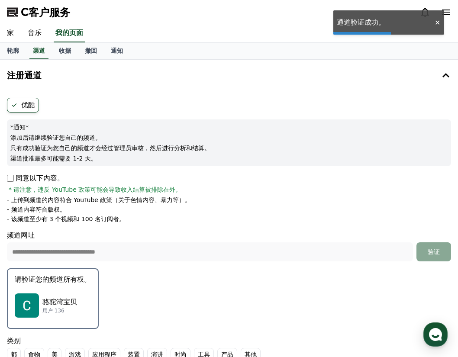
click at [71, 292] on div "骆驼湾宝贝 用户 136" at bounding box center [53, 305] width 76 height 35
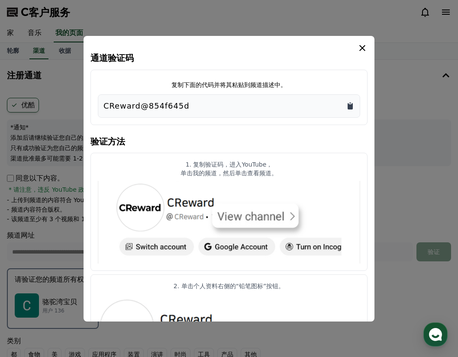
click at [352, 106] on icon "复制到剪贴板" at bounding box center [350, 106] width 5 height 6
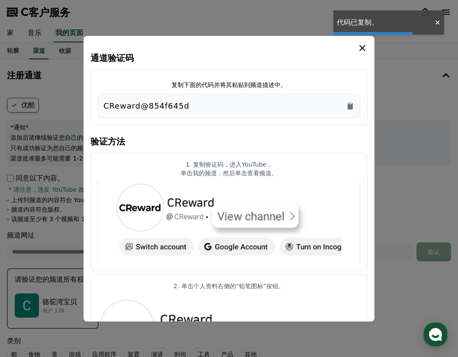
click at [362, 50] on icon "模 态" at bounding box center [362, 48] width 10 height 10
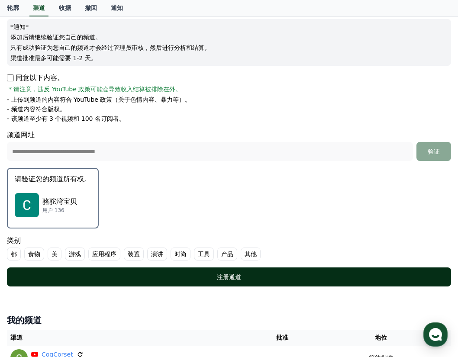
scroll to position [107, 0]
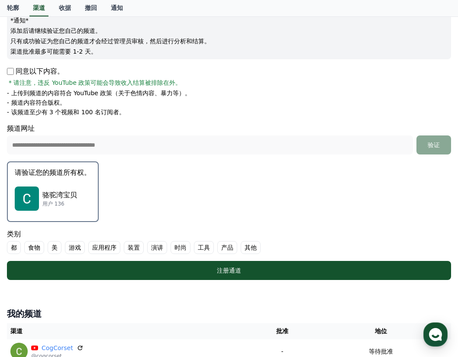
click at [55, 249] on font "美" at bounding box center [55, 247] width 6 height 9
click at [193, 247] on font "时尚" at bounding box center [191, 247] width 12 height 9
click at [165, 249] on font "演讲" at bounding box center [168, 247] width 12 height 9
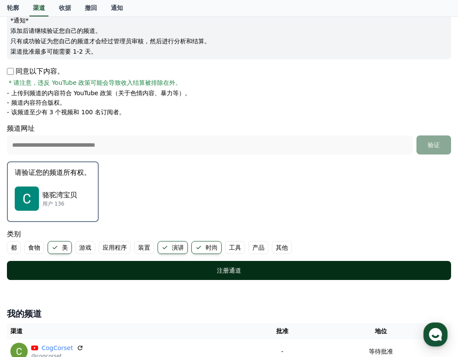
click at [229, 272] on font "注册通道" at bounding box center [229, 270] width 24 height 7
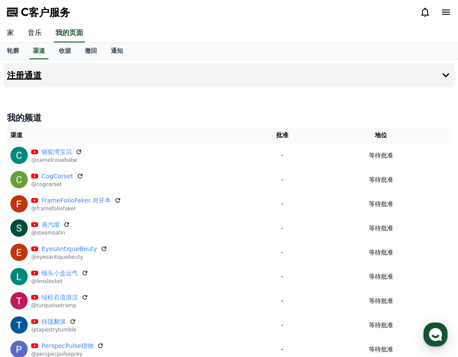
click at [27, 74] on h4 "注册通道" at bounding box center [24, 76] width 35 height 10
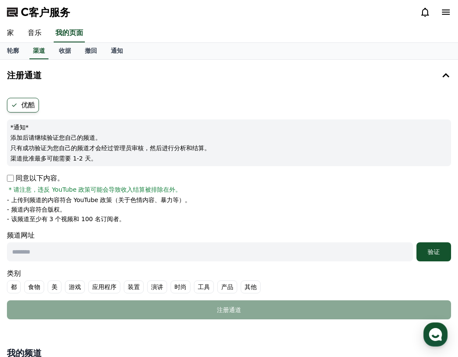
click at [56, 252] on input "text" at bounding box center [210, 252] width 406 height 19
paste input "**********"
type input "**********"
click at [435, 249] on font "验证" at bounding box center [434, 252] width 12 height 7
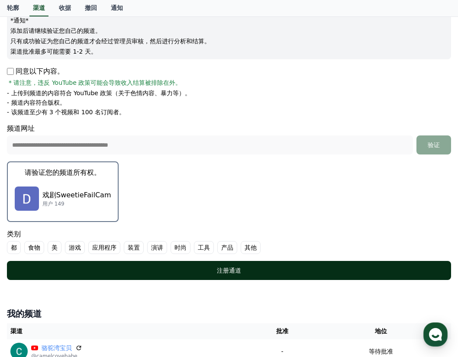
scroll to position [107, 0]
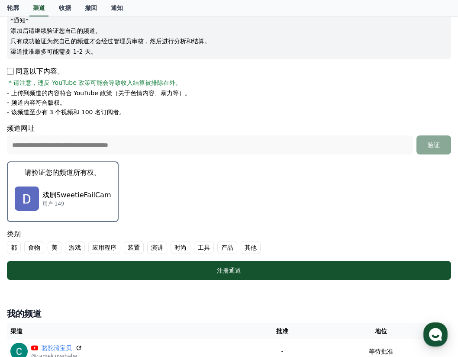
click at [55, 247] on font "美" at bounding box center [55, 247] width 6 height 9
click at [167, 248] on font "演讲" at bounding box center [168, 247] width 12 height 9
click at [203, 246] on font "时尚" at bounding box center [201, 247] width 12 height 9
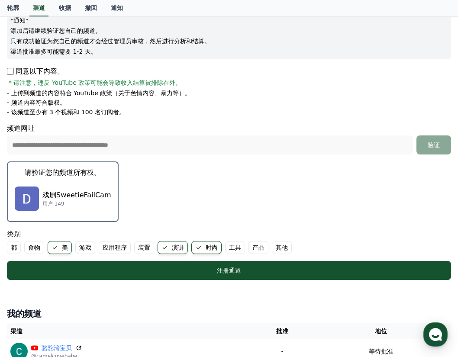
click at [79, 195] on p "戏剧SweetieFailCam" at bounding box center [76, 195] width 68 height 10
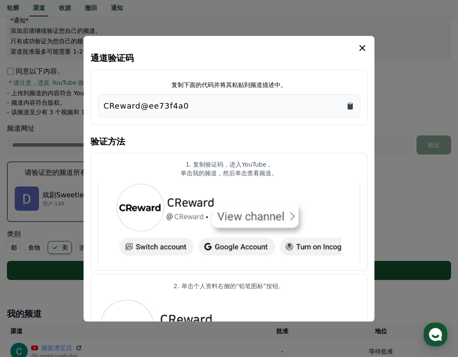
click at [349, 106] on icon "复制到剪贴板" at bounding box center [350, 106] width 5 height 6
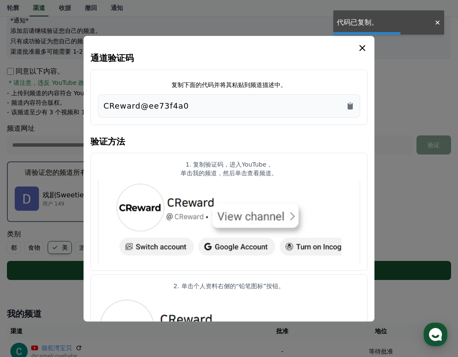
click at [365, 49] on icon "模 态" at bounding box center [362, 48] width 10 height 10
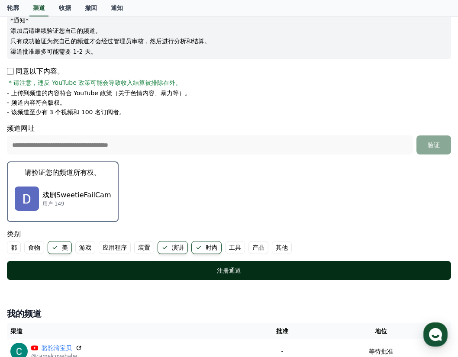
click at [194, 272] on div "注册通道" at bounding box center [229, 270] width 410 height 9
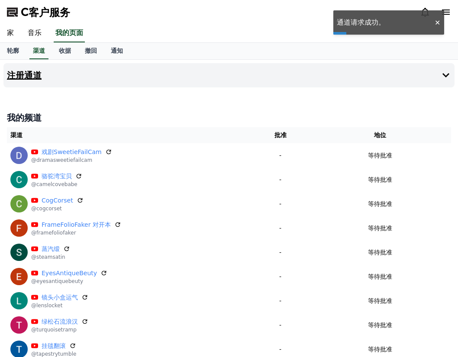
drag, startPoint x: 0, startPoint y: 0, endPoint x: 23, endPoint y: 74, distance: 77.8
click at [23, 74] on h4 "注册通道" at bounding box center [24, 76] width 35 height 10
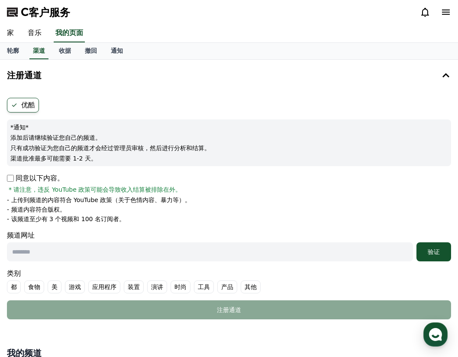
click at [16, 173] on p "同意以下内容。" at bounding box center [35, 178] width 57 height 10
click at [11, 175] on p "同意以下内容。" at bounding box center [35, 178] width 57 height 10
click at [62, 253] on input "text" at bounding box center [210, 252] width 406 height 19
paste input "**********"
type input "**********"
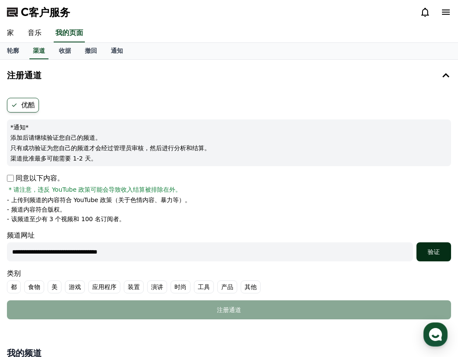
click at [441, 248] on div "验证" at bounding box center [434, 252] width 28 height 9
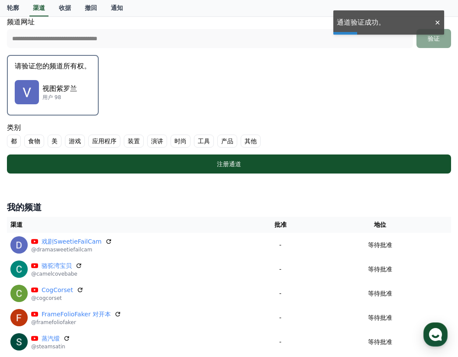
scroll to position [214, 0]
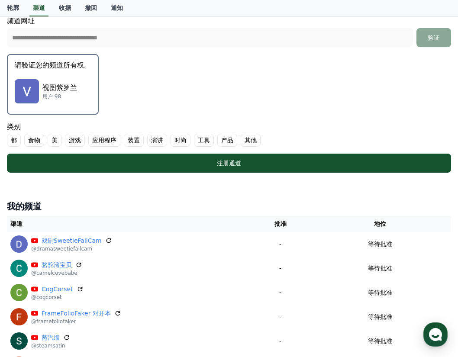
click at [57, 140] on font "美" at bounding box center [55, 140] width 6 height 9
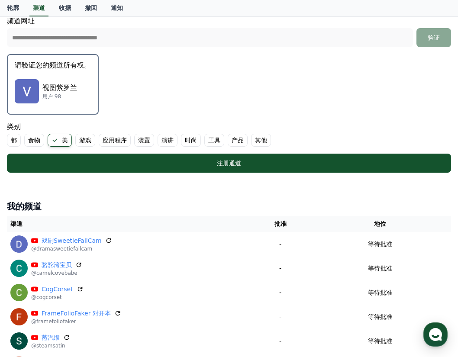
click at [168, 142] on font "演讲" at bounding box center [168, 140] width 12 height 9
click at [201, 140] on font "时尚" at bounding box center [201, 140] width 12 height 9
click at [74, 86] on p "视图紫罗兰" at bounding box center [59, 88] width 35 height 10
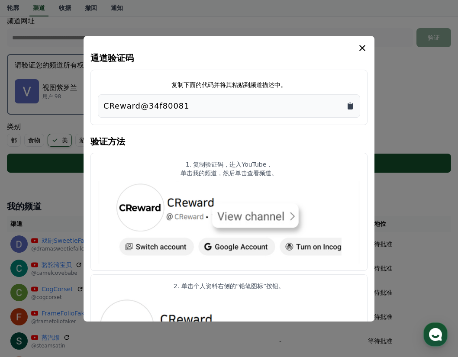
click at [348, 105] on icon "复制到剪贴板" at bounding box center [350, 106] width 5 height 6
click at [362, 47] on icon "模 态" at bounding box center [362, 48] width 10 height 10
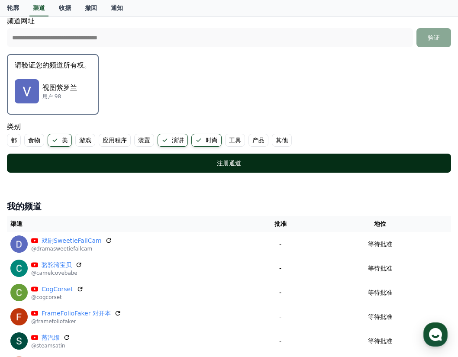
click at [201, 165] on div "注册通道" at bounding box center [229, 163] width 410 height 9
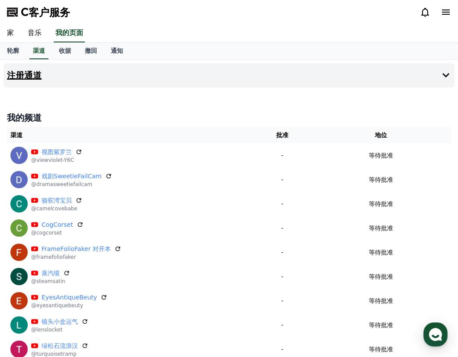
click at [31, 72] on h4 "注册通道" at bounding box center [24, 76] width 35 height 10
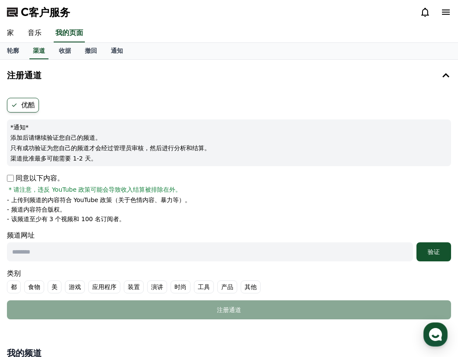
click at [7, 173] on form "优酷 *通知* 添加后请继续验证您自己的频道。 只有成功验证为您自己的频道才会经过管理员审核，然后进行分析和结算。 渠道批准最多可能需要 1-2 天。 同意以…" at bounding box center [229, 209] width 444 height 222
click at [95, 256] on input "text" at bounding box center [210, 252] width 406 height 19
paste input "**********"
type input "**********"
click at [437, 252] on font "验证" at bounding box center [434, 252] width 12 height 7
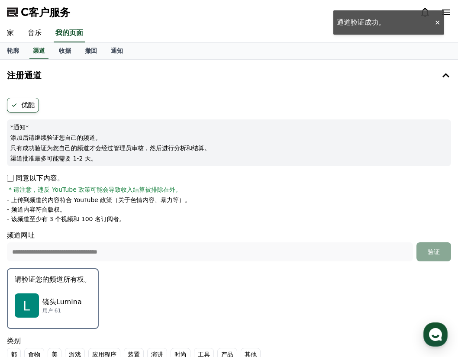
click at [65, 298] on p "镜头Lumina" at bounding box center [61, 302] width 39 height 10
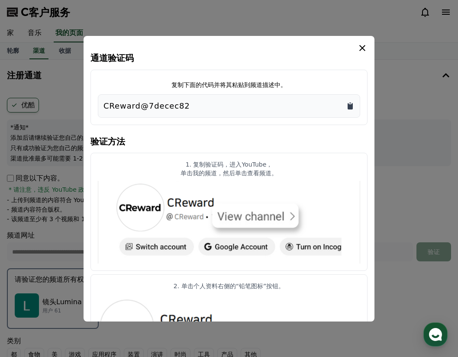
click at [350, 107] on icon "复制到剪贴板" at bounding box center [350, 106] width 5 height 6
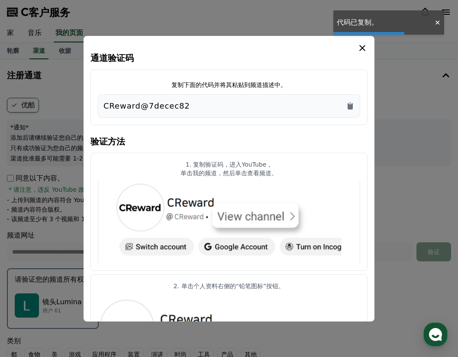
click at [360, 48] on icon "模 态" at bounding box center [362, 48] width 10 height 10
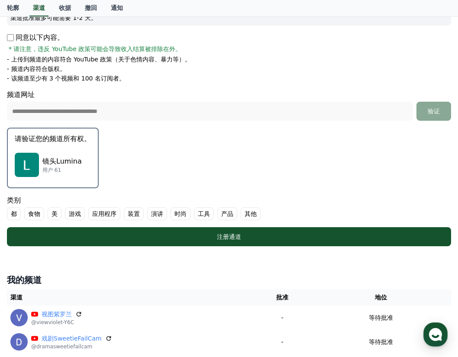
scroll to position [161, 0]
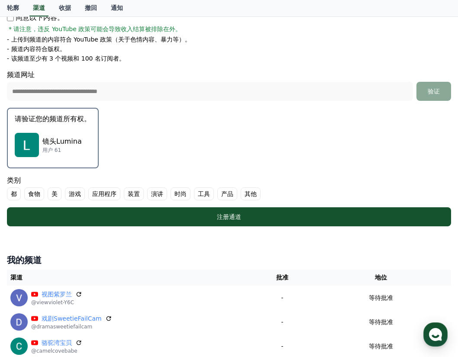
click at [52, 193] on font "美" at bounding box center [55, 194] width 6 height 9
click at [171, 194] on font "演讲" at bounding box center [168, 194] width 12 height 9
click at [196, 194] on font "时尚" at bounding box center [201, 194] width 12 height 9
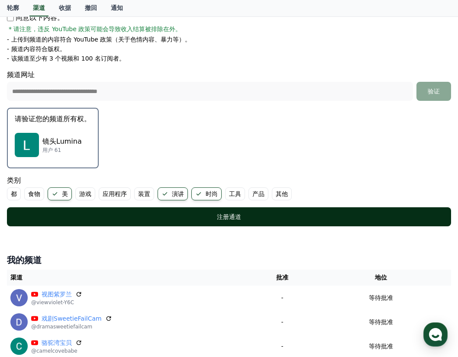
click at [203, 213] on div "注册通道" at bounding box center [229, 217] width 410 height 9
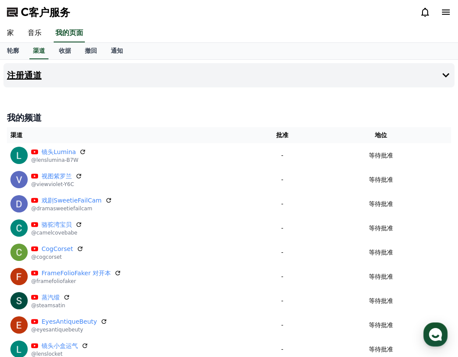
click at [32, 79] on h4 "注册通道" at bounding box center [24, 76] width 35 height 10
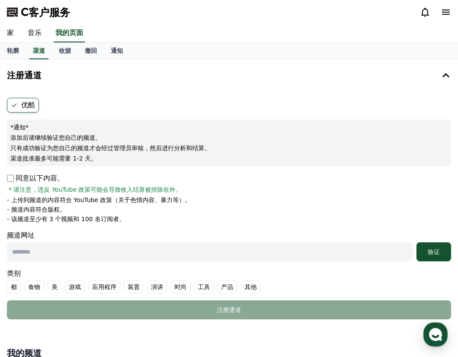
click at [75, 254] on input "text" at bounding box center [210, 252] width 406 height 19
paste input "**********"
type input "**********"
click at [433, 249] on font "验证" at bounding box center [434, 252] width 12 height 7
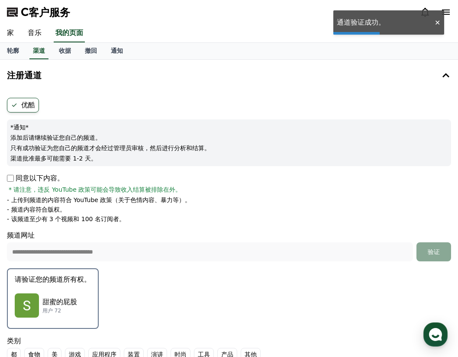
click at [68, 302] on p "甜蜜的屁股" at bounding box center [59, 302] width 35 height 10
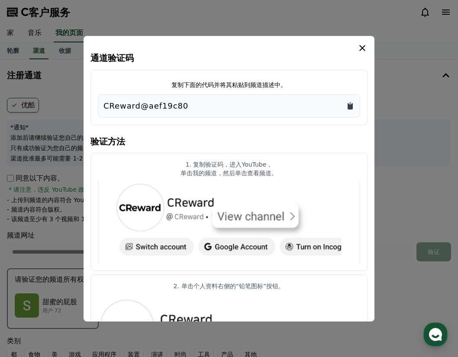
click at [351, 105] on icon "复制到剪贴板" at bounding box center [350, 106] width 5 height 6
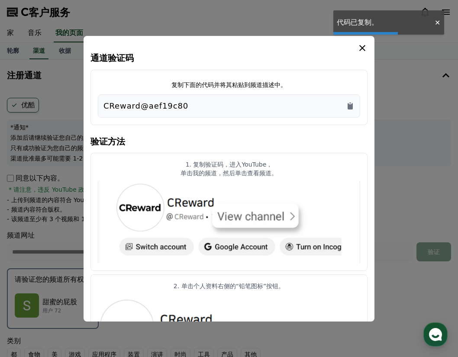
click at [363, 44] on icon "模 态" at bounding box center [362, 48] width 10 height 10
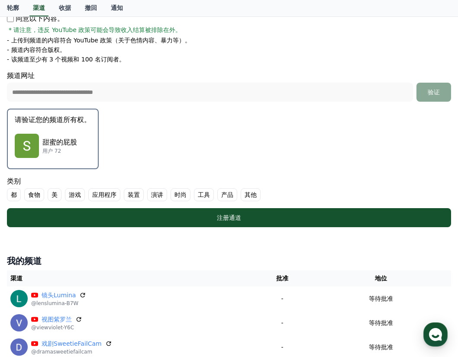
scroll to position [161, 0]
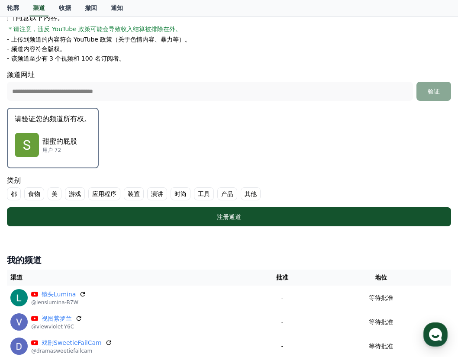
click at [56, 194] on font "美" at bounding box center [55, 194] width 6 height 9
click at [166, 194] on font "演讲" at bounding box center [168, 194] width 12 height 9
click at [203, 194] on font "时尚" at bounding box center [201, 194] width 12 height 9
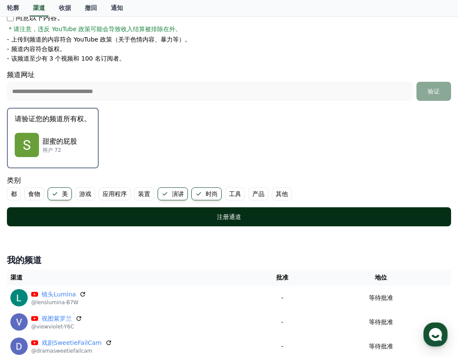
click at [212, 211] on button "注册通道" at bounding box center [229, 216] width 444 height 19
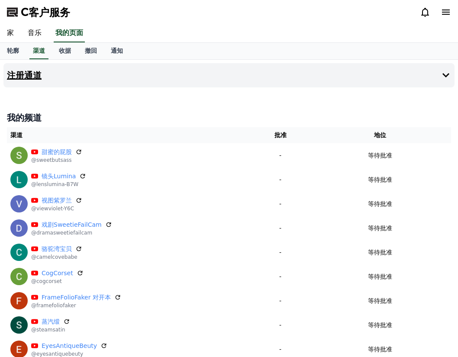
click at [21, 78] on h4 "注册通道" at bounding box center [24, 76] width 35 height 10
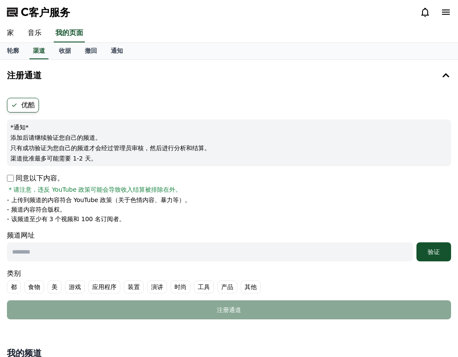
click at [72, 254] on input "text" at bounding box center [210, 252] width 406 height 19
paste input "**********"
type input "**********"
click at [429, 249] on font "验证" at bounding box center [434, 252] width 12 height 7
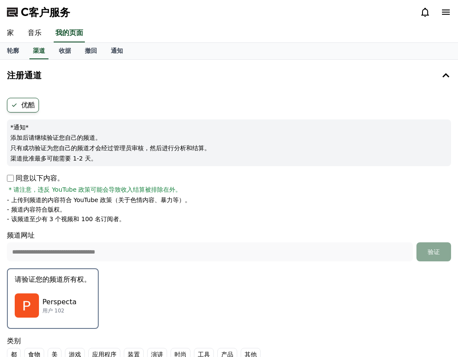
click at [56, 308] on p "用户 102" at bounding box center [59, 310] width 34 height 7
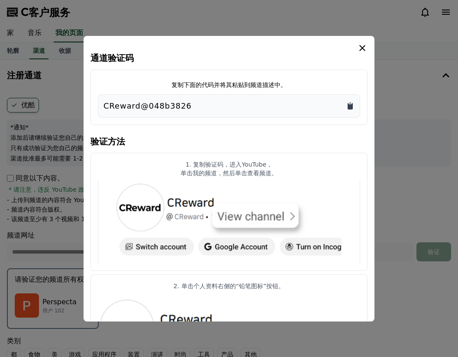
click at [353, 107] on icon "复制到剪贴板" at bounding box center [350, 106] width 5 height 6
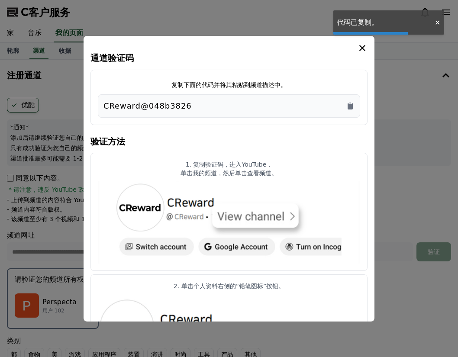
click at [364, 46] on icon "模 态" at bounding box center [362, 48] width 6 height 6
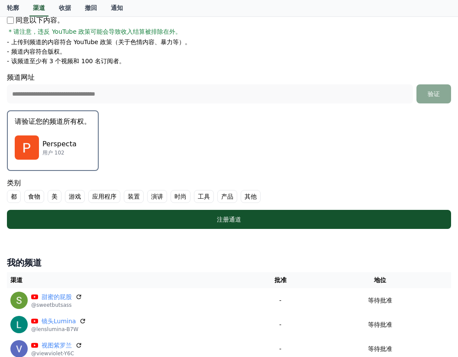
scroll to position [161, 0]
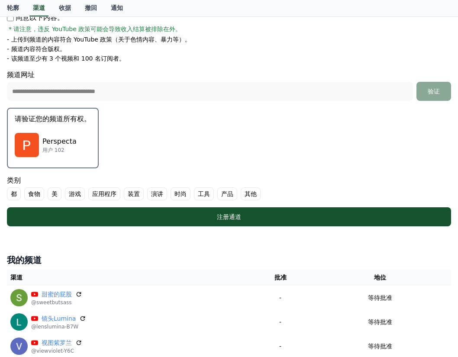
click at [178, 195] on font "时尚" at bounding box center [181, 194] width 12 height 9
click at [162, 194] on font "演讲" at bounding box center [157, 194] width 12 height 9
click at [55, 197] on font "美" at bounding box center [55, 194] width 6 height 9
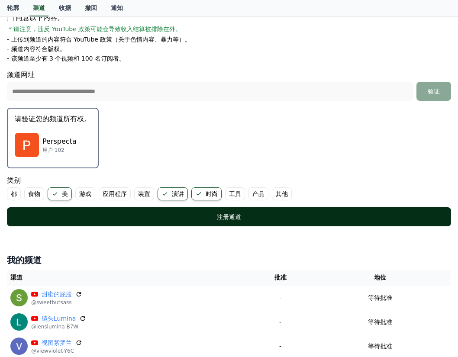
click at [201, 216] on div "注册通道" at bounding box center [229, 217] width 410 height 9
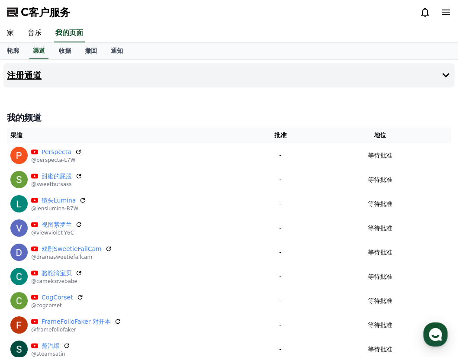
click at [29, 76] on h4 "注册通道" at bounding box center [24, 76] width 35 height 10
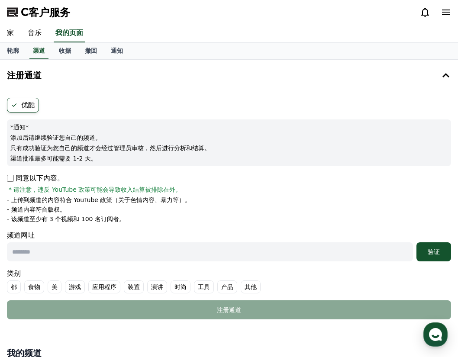
click at [84, 256] on input "text" at bounding box center [210, 252] width 406 height 19
paste input "**********"
type input "**********"
click at [428, 254] on font "验证" at bounding box center [434, 252] width 12 height 7
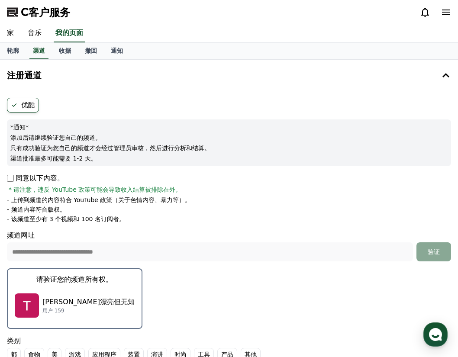
click at [67, 298] on p "[PERSON_NAME]漂亮但无知" at bounding box center [88, 302] width 92 height 10
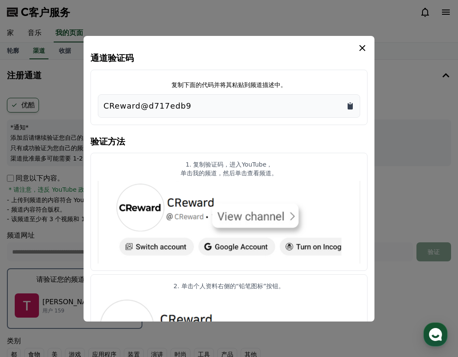
click at [354, 107] on div "CReward@d717edb9" at bounding box center [229, 105] width 262 height 23
click at [349, 106] on icon "复制到剪贴板" at bounding box center [350, 106] width 5 height 6
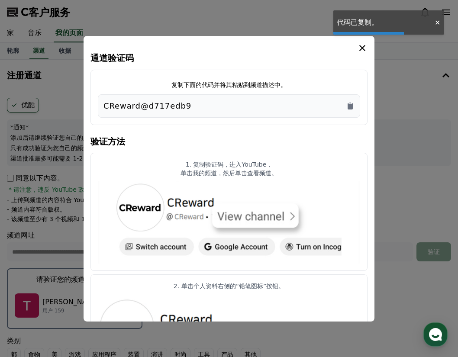
click at [363, 46] on icon "模 态" at bounding box center [362, 48] width 10 height 10
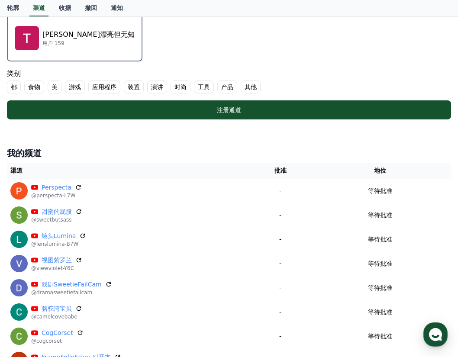
scroll to position [268, 0]
click at [57, 87] on font "美" at bounding box center [55, 87] width 6 height 9
click at [166, 86] on font "演讲" at bounding box center [168, 87] width 12 height 9
click at [204, 87] on font "时尚" at bounding box center [201, 87] width 12 height 9
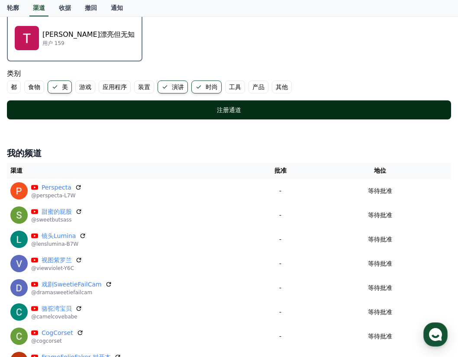
click at [236, 107] on font "注册通道" at bounding box center [229, 110] width 24 height 7
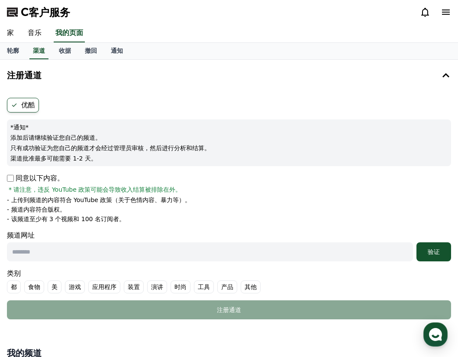
click at [59, 257] on input "text" at bounding box center [210, 252] width 406 height 19
paste input "**********"
type input "**********"
click at [417, 243] on button "验证" at bounding box center [434, 252] width 35 height 19
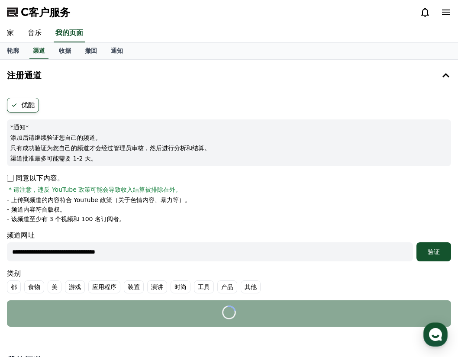
click at [58, 285] on label "美" at bounding box center [55, 287] width 14 height 13
click at [171, 288] on font "演讲" at bounding box center [168, 287] width 12 height 9
click at [195, 285] on font "时尚" at bounding box center [201, 287] width 12 height 9
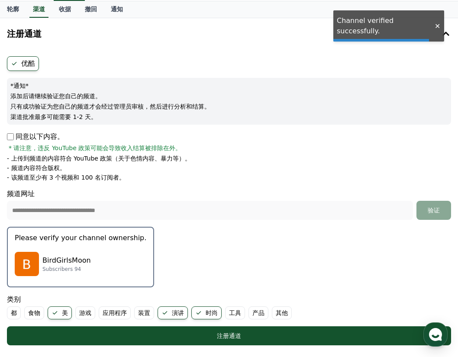
scroll to position [53, 0]
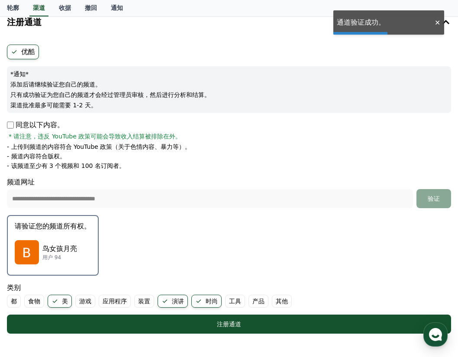
click at [70, 237] on div "鸟女孩月亮 用户 94" at bounding box center [53, 252] width 76 height 35
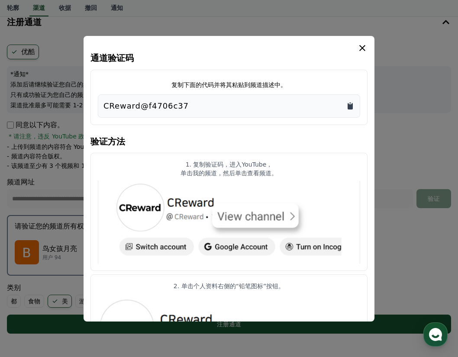
click at [352, 105] on icon "复制到剪贴板" at bounding box center [350, 106] width 5 height 6
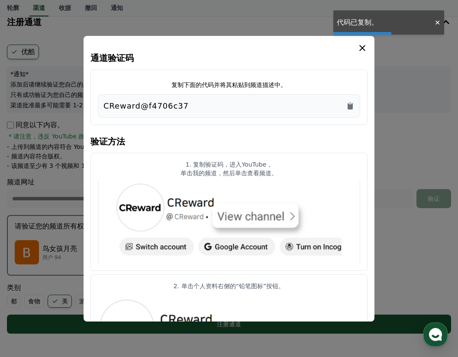
click at [359, 49] on icon "模 态" at bounding box center [362, 48] width 10 height 10
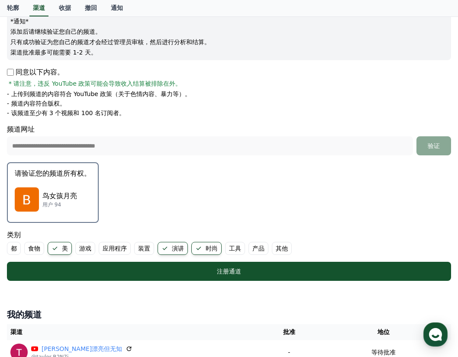
scroll to position [107, 0]
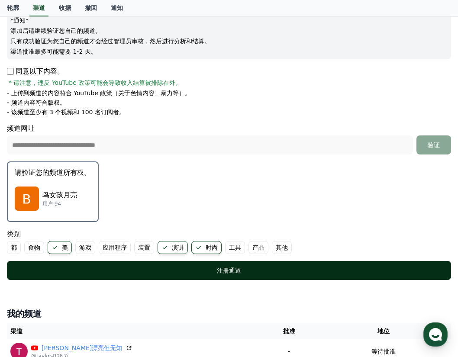
click at [190, 267] on div "注册通道" at bounding box center [229, 270] width 410 height 9
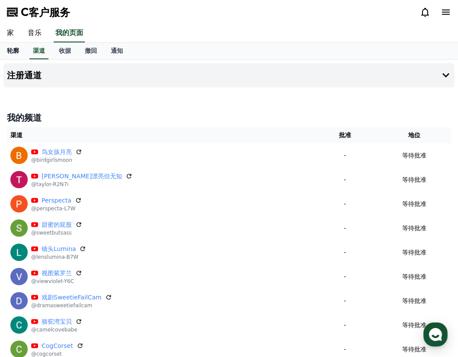
click at [9, 54] on font "轮廓" at bounding box center [13, 50] width 12 height 7
select select "**********"
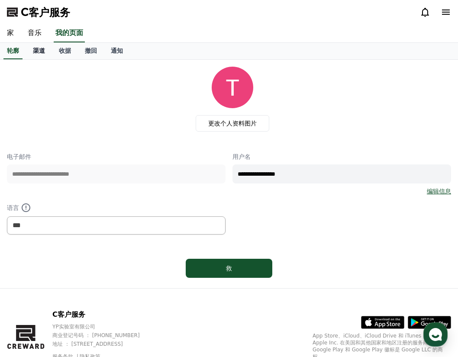
click at [41, 52] on font "渠道" at bounding box center [39, 50] width 12 height 7
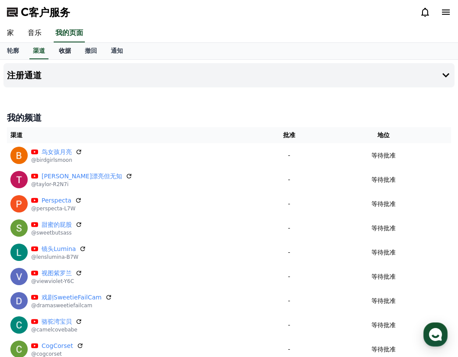
click at [68, 53] on font "收据" at bounding box center [65, 50] width 12 height 7
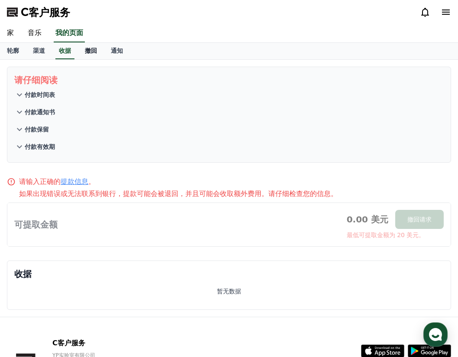
click at [102, 53] on link "撤回" at bounding box center [91, 51] width 26 height 16
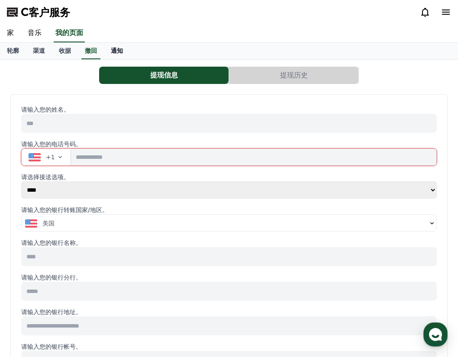
click at [120, 53] on font "通知" at bounding box center [117, 50] width 12 height 7
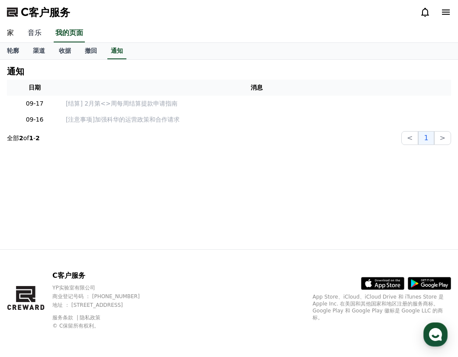
click at [34, 36] on link "音乐" at bounding box center [35, 33] width 28 height 18
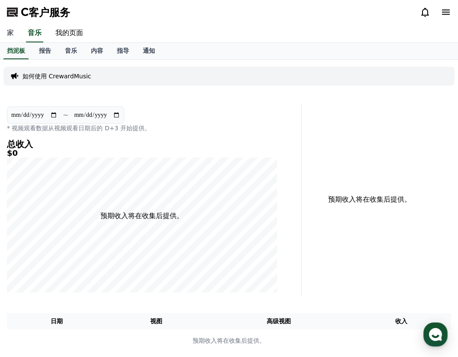
click at [17, 33] on link "家" at bounding box center [10, 33] width 21 height 18
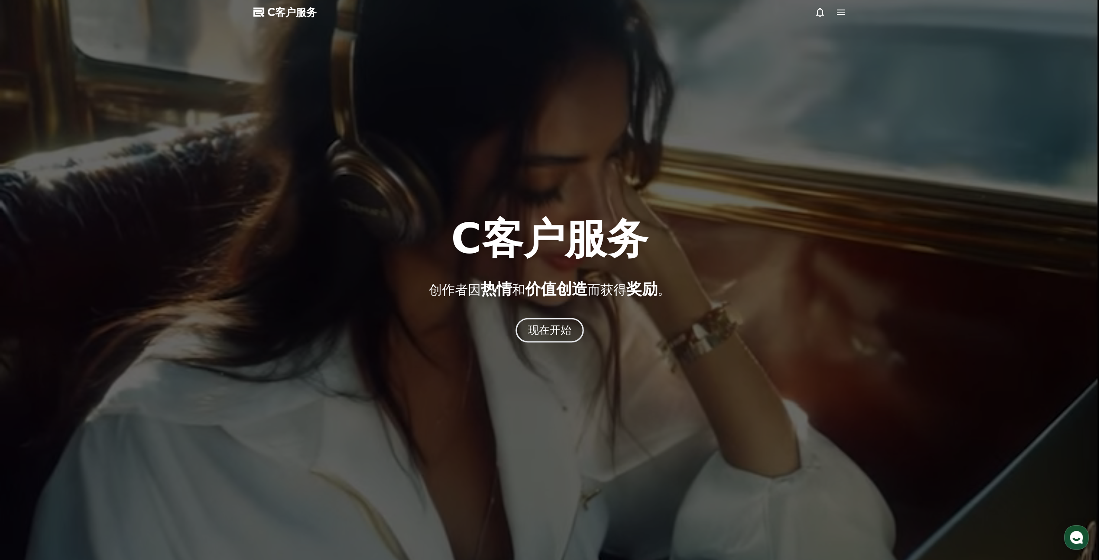
click at [458, 330] on font "现在开始" at bounding box center [549, 330] width 44 height 13
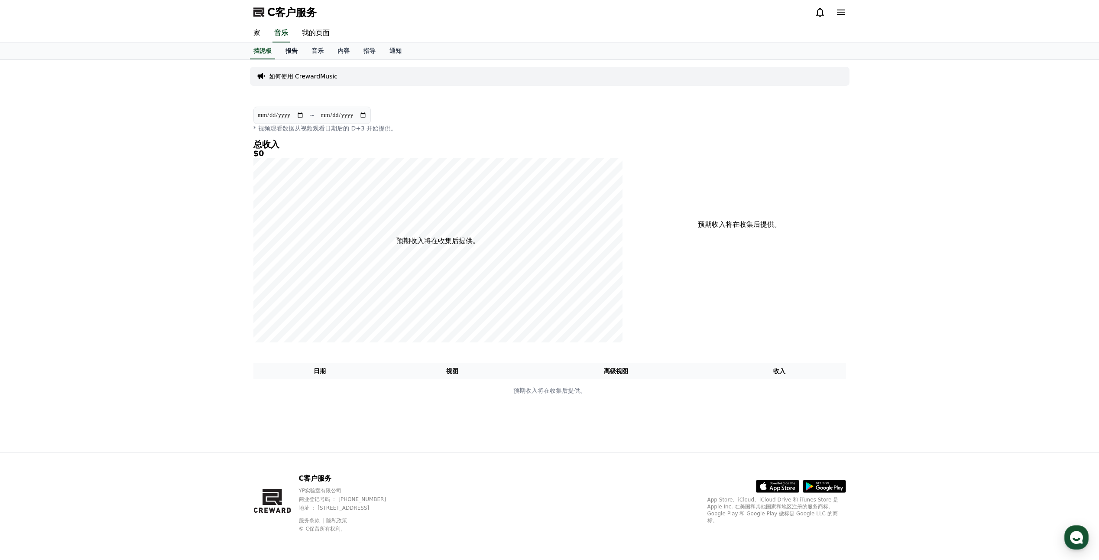
click at [295, 52] on font "报告" at bounding box center [291, 50] width 12 height 7
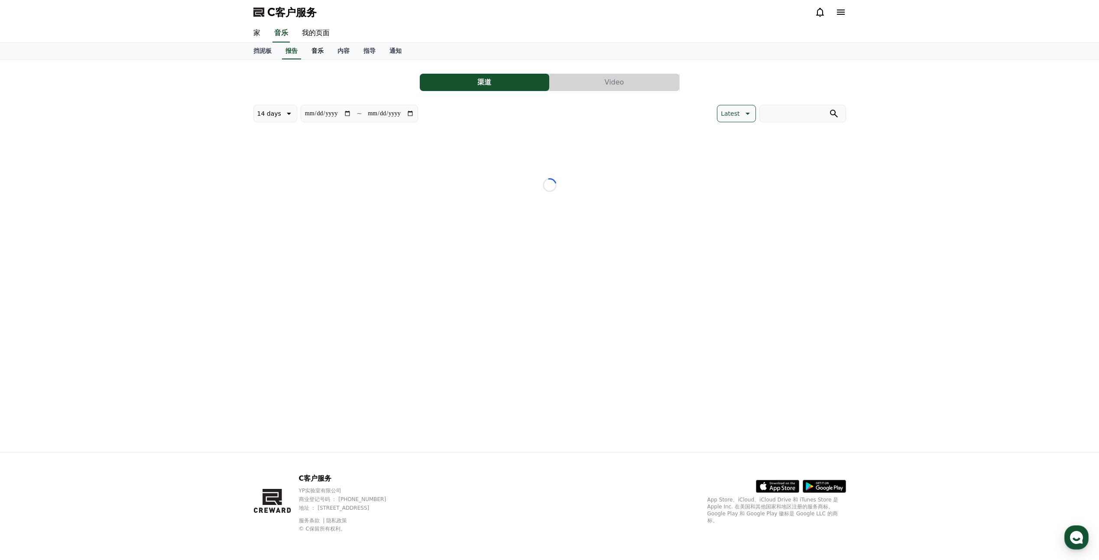
click at [315, 52] on font "音乐" at bounding box center [317, 50] width 12 height 7
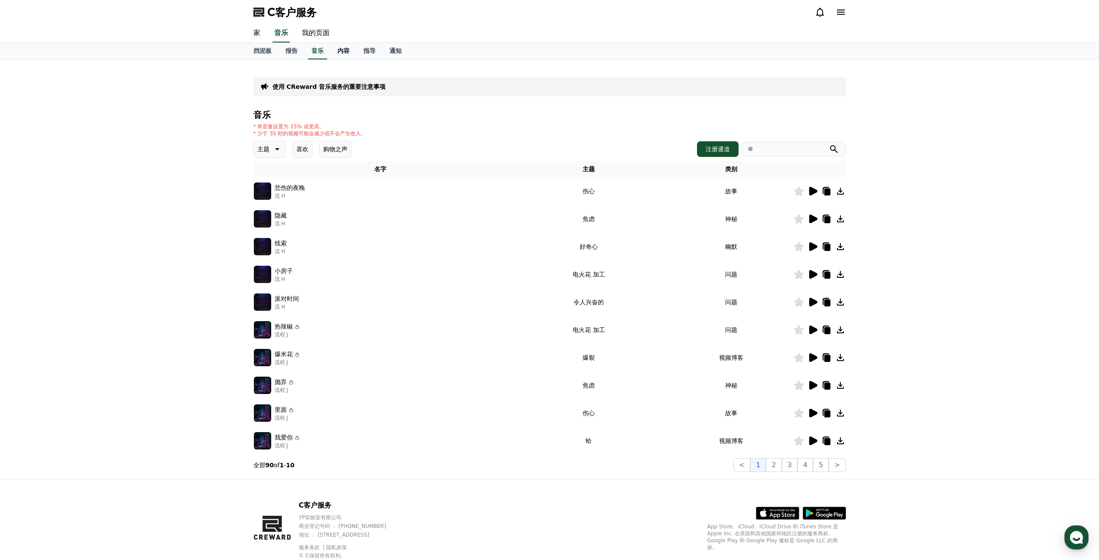
click at [341, 51] on font "内容" at bounding box center [343, 50] width 12 height 7
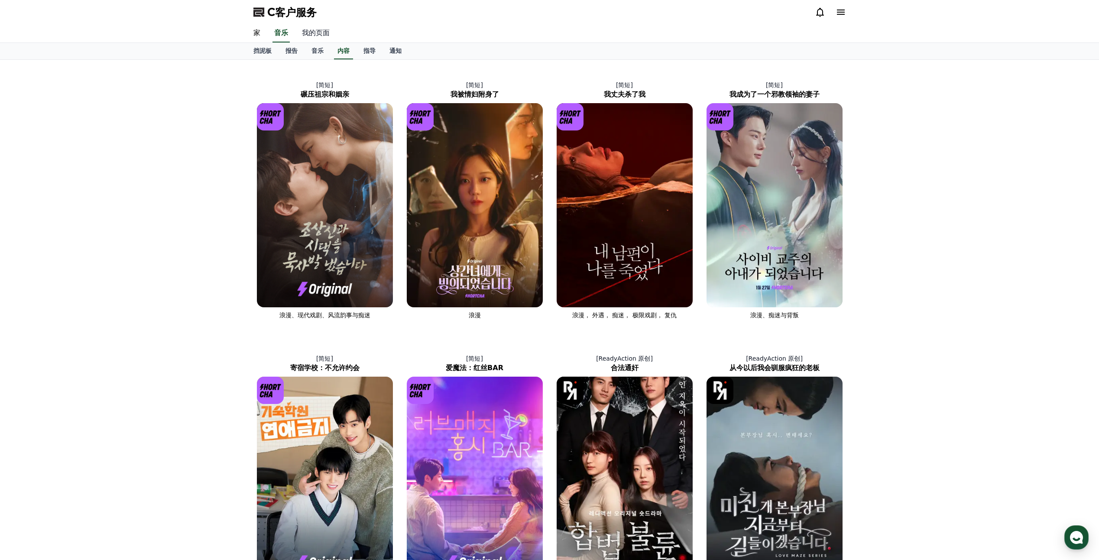
click at [312, 36] on link "我的页面" at bounding box center [316, 33] width 42 height 18
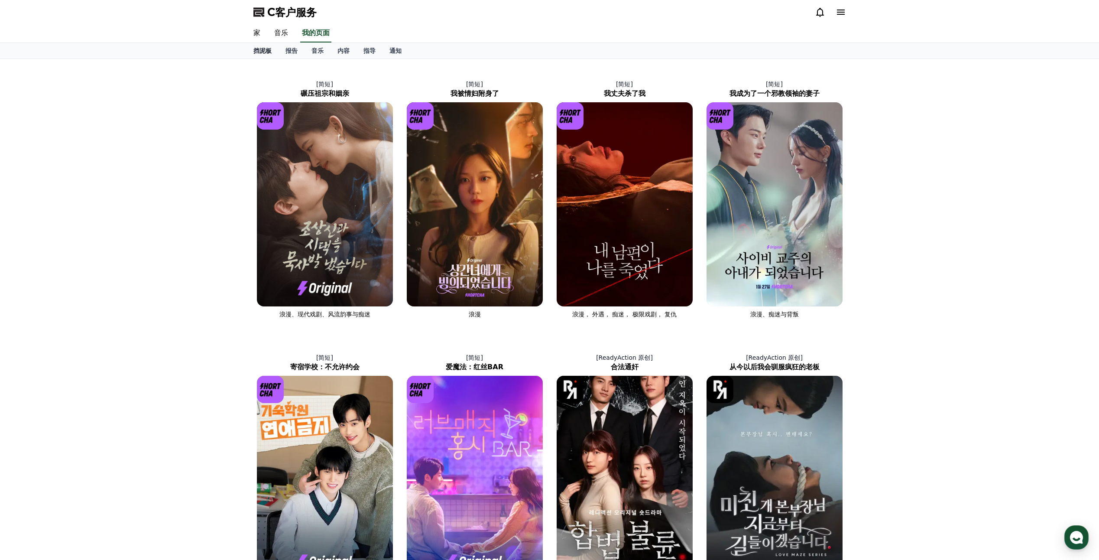
click at [259, 49] on font "挡泥板" at bounding box center [262, 50] width 18 height 7
